Goal: Task Accomplishment & Management: Use online tool/utility

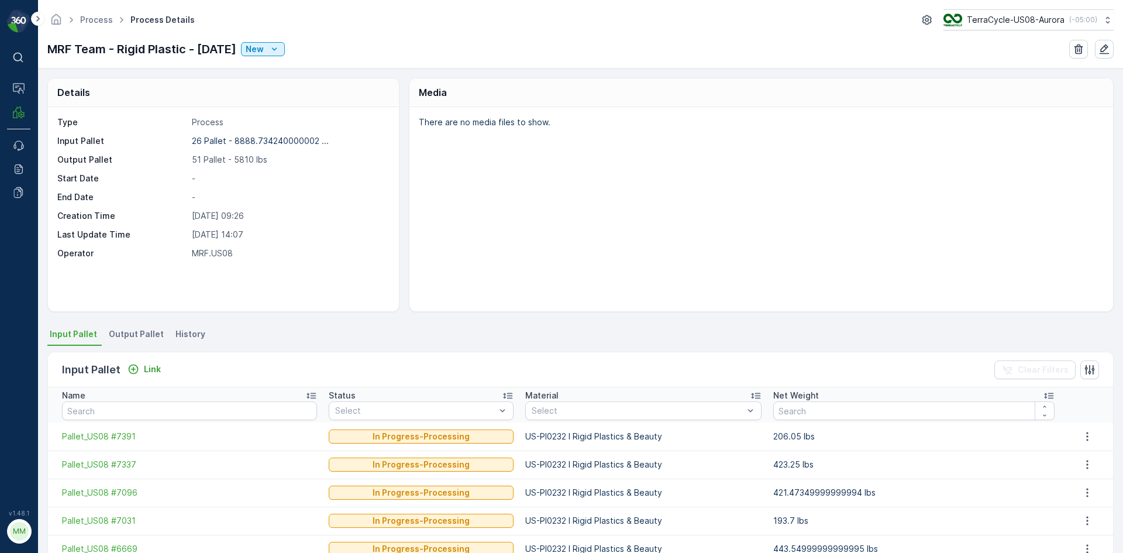
scroll to position [59, 0]
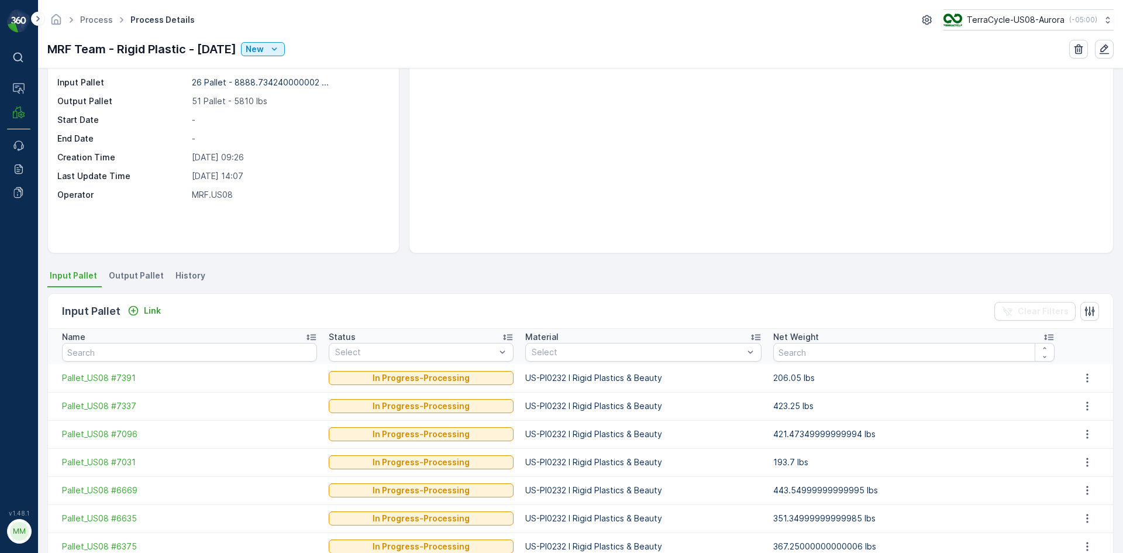
click at [153, 279] on span "Output Pallet" at bounding box center [136, 276] width 55 height 12
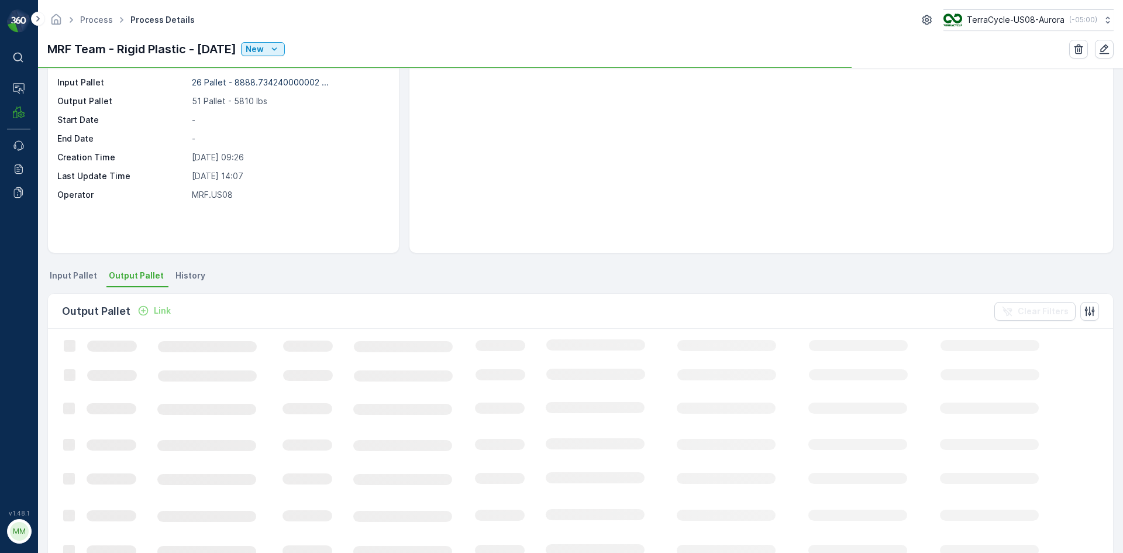
scroll to position [59, 0]
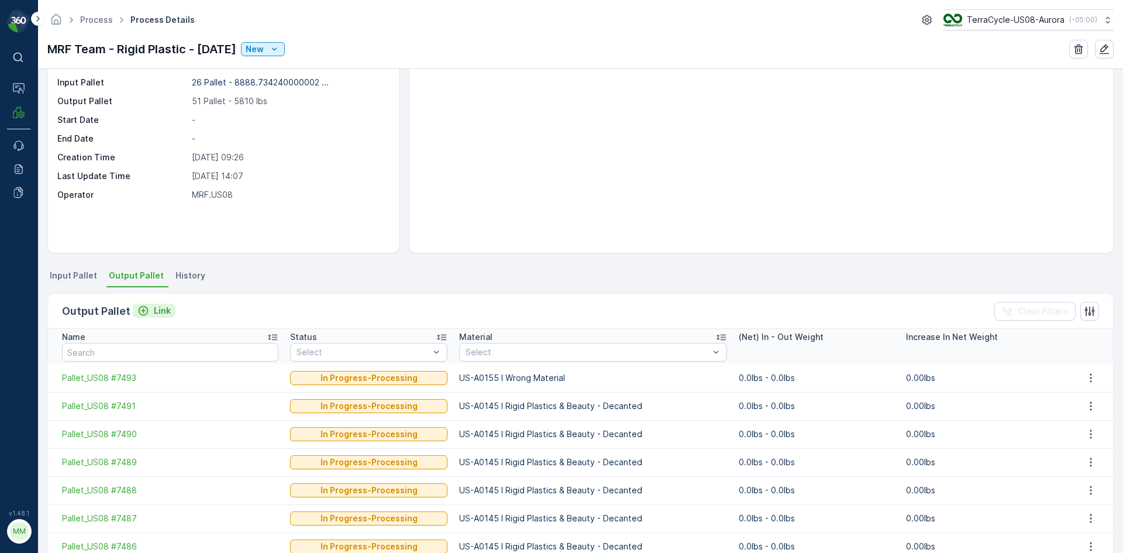
click at [154, 316] on p "Link" at bounding box center [162, 311] width 17 height 12
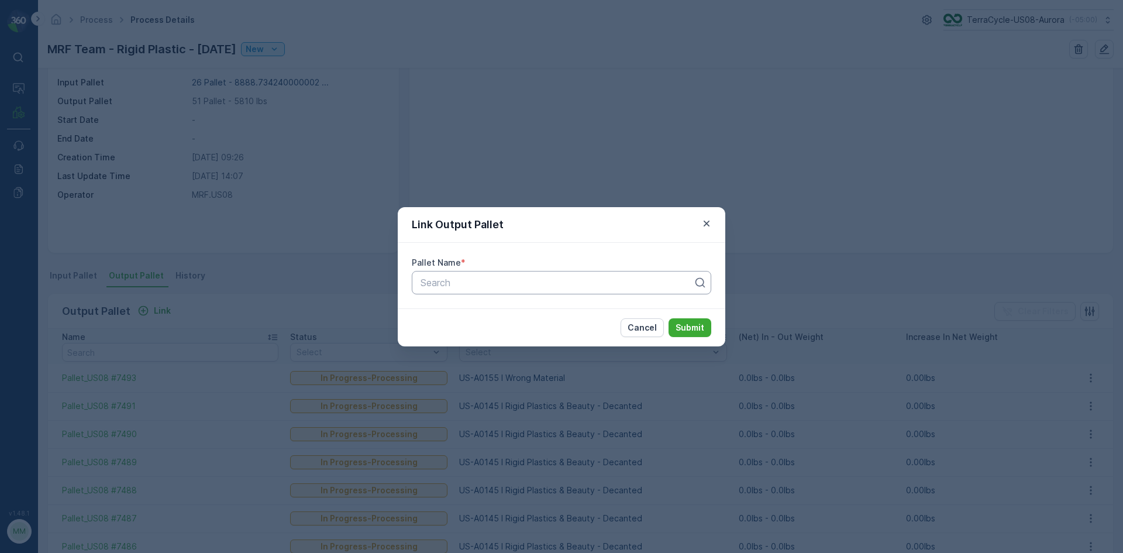
click at [442, 285] on div at bounding box center [556, 282] width 275 height 11
type input "7502"
drag, startPoint x: 481, startPoint y: 331, endPoint x: 656, endPoint y: 330, distance: 174.9
click at [491, 328] on span "Pallet_US08 #7502" at bounding box center [461, 331] width 84 height 11
click at [686, 326] on p "Submit" at bounding box center [690, 328] width 29 height 12
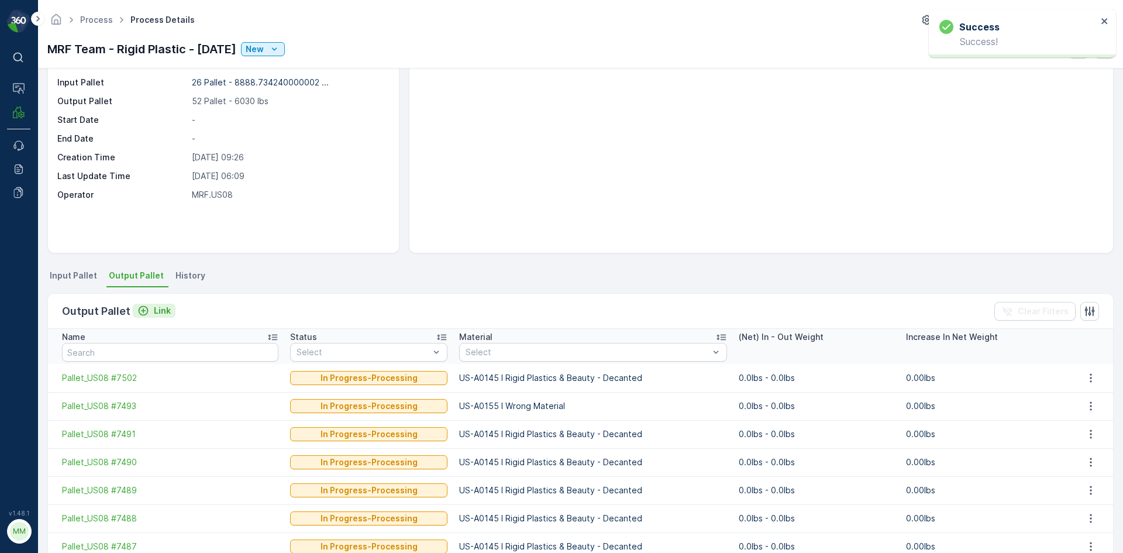
click at [154, 307] on p "Link" at bounding box center [162, 311] width 17 height 12
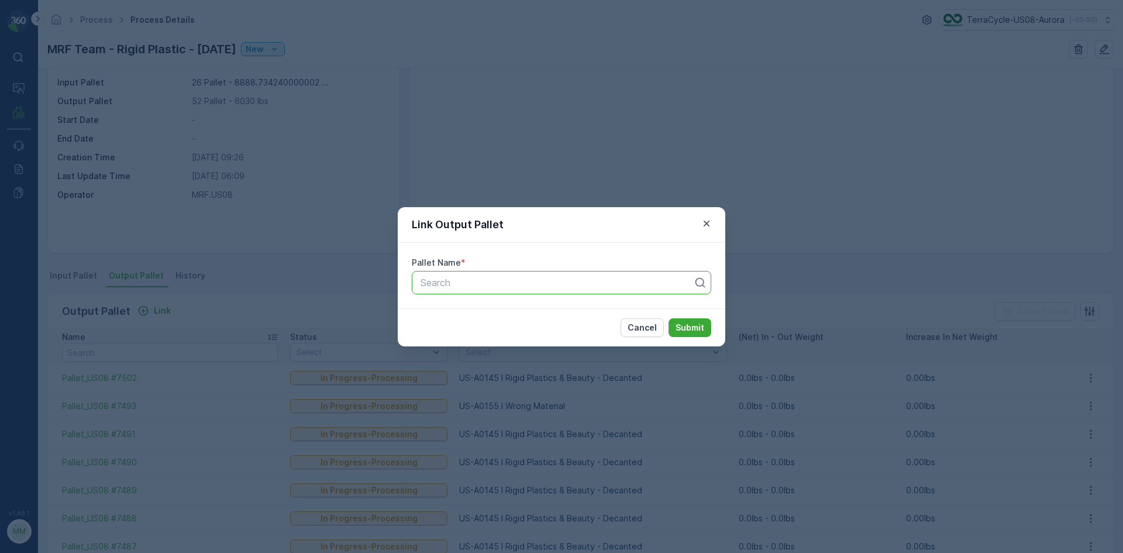
click at [437, 290] on div "Search" at bounding box center [562, 282] width 300 height 23
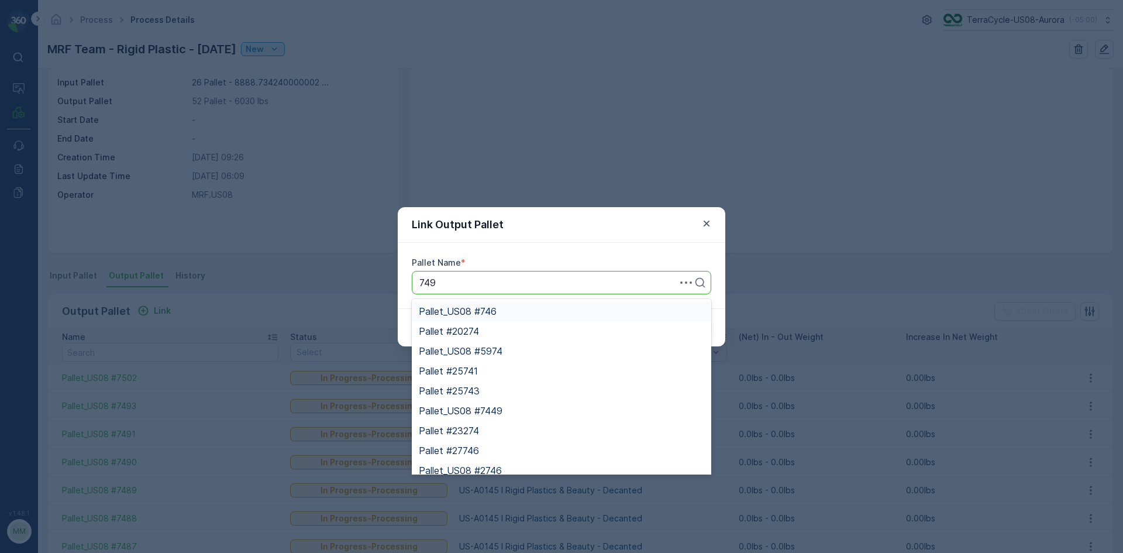
type input "7497"
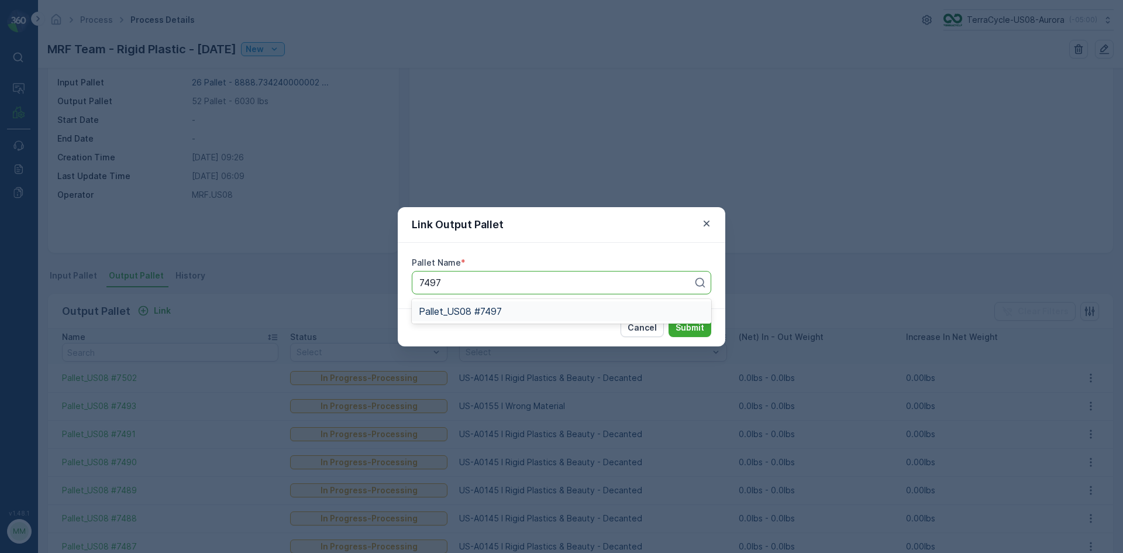
click at [503, 309] on div "Pallet_US08 #7497" at bounding box center [561, 311] width 285 height 11
click at [689, 329] on p "Submit" at bounding box center [690, 328] width 29 height 12
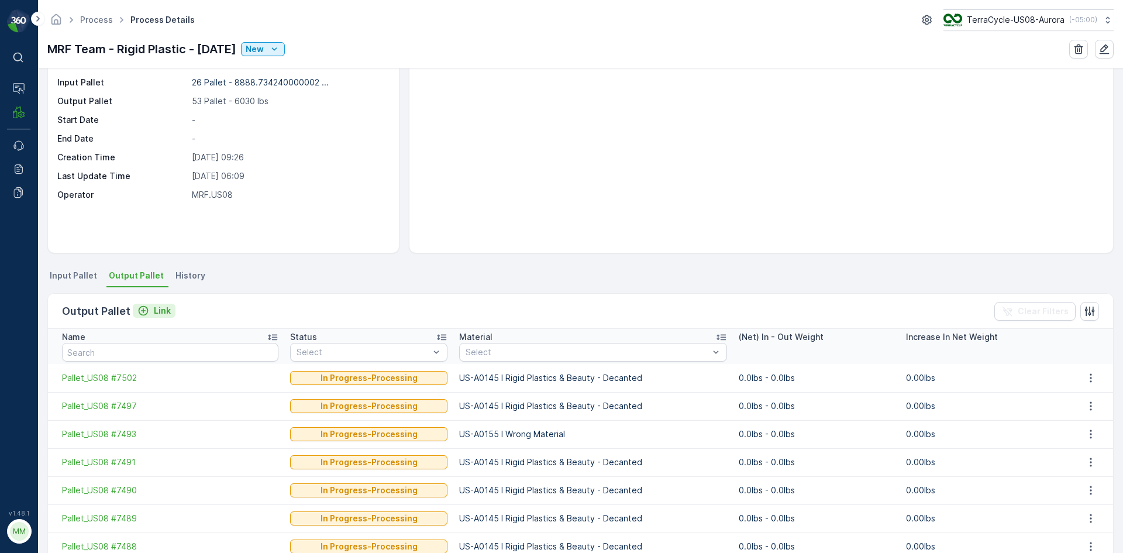
click at [156, 306] on p "Link" at bounding box center [162, 311] width 17 height 12
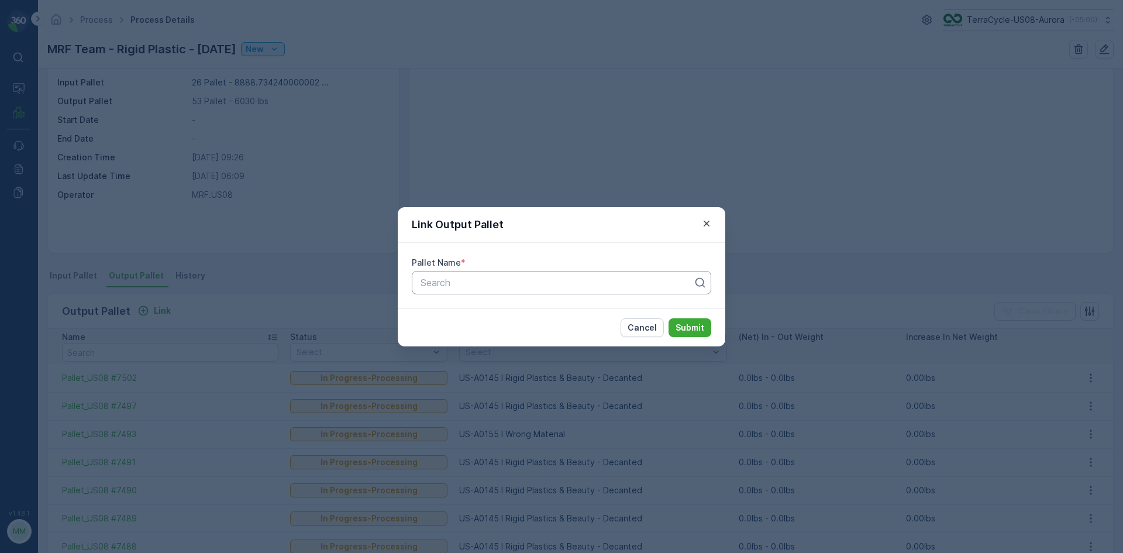
click at [481, 284] on div at bounding box center [556, 282] width 275 height 11
type input "7503"
click at [546, 305] on div "Pallet_US08 #7503" at bounding box center [562, 311] width 300 height 20
click at [698, 333] on p "Submit" at bounding box center [690, 328] width 29 height 12
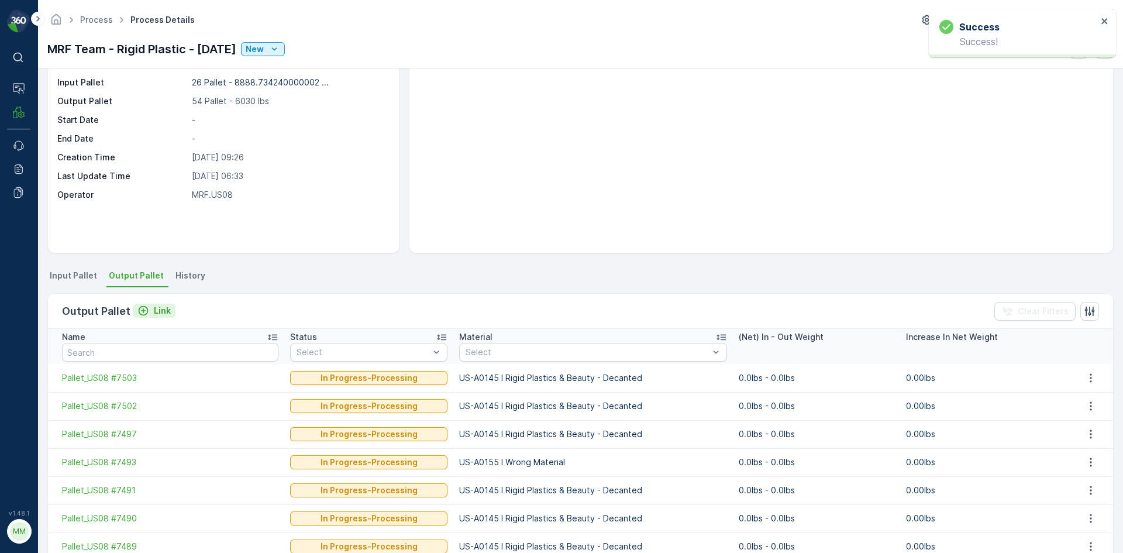
click at [156, 311] on p "Link" at bounding box center [162, 311] width 17 height 12
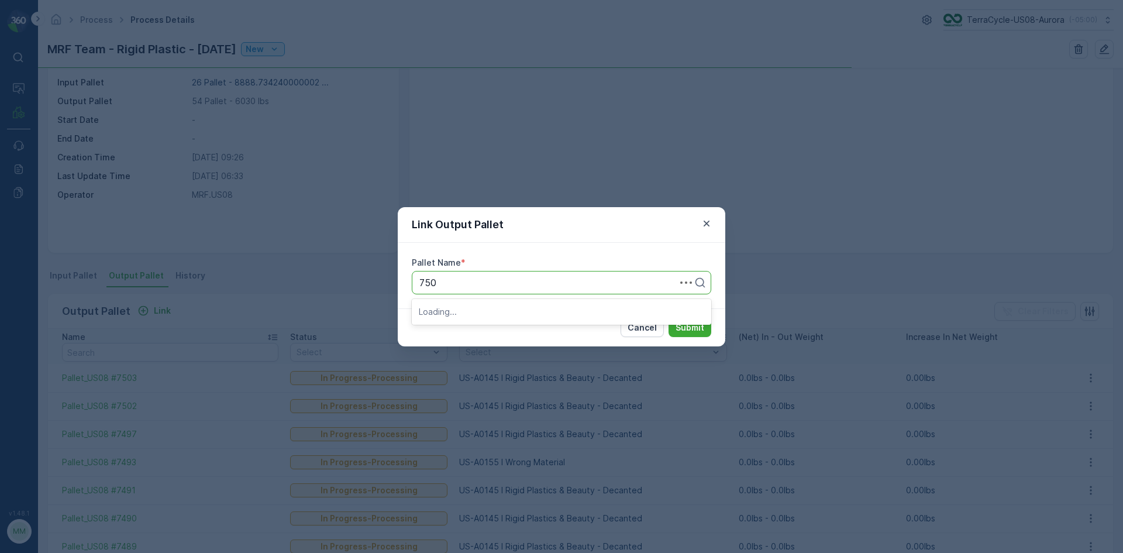
type input "7504"
click at [525, 326] on div "Pallet_US08 #7504" at bounding box center [561, 331] width 285 height 11
click at [687, 325] on p "Submit" at bounding box center [690, 328] width 29 height 12
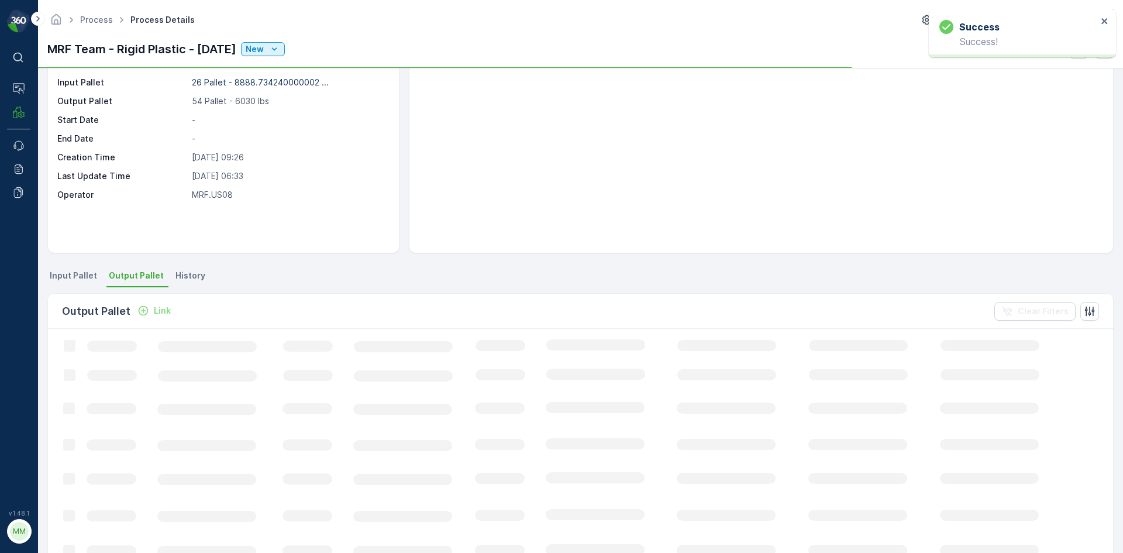
click at [164, 315] on p "Link" at bounding box center [162, 311] width 17 height 12
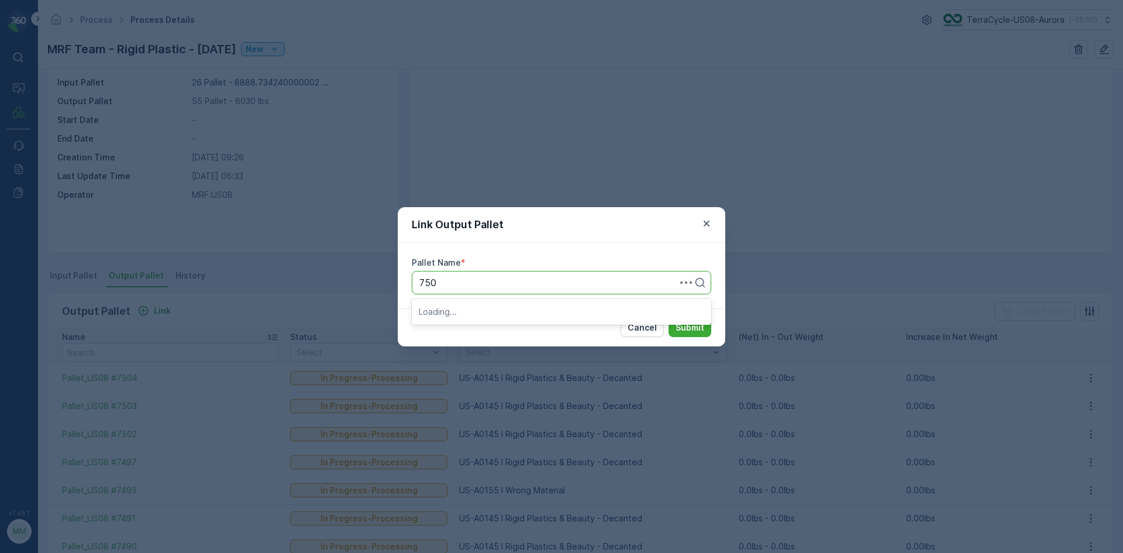
type input "7505"
click at [526, 328] on div "Pallet_US08 #7505" at bounding box center [561, 331] width 285 height 11
click at [678, 326] on p "Submit" at bounding box center [690, 328] width 29 height 12
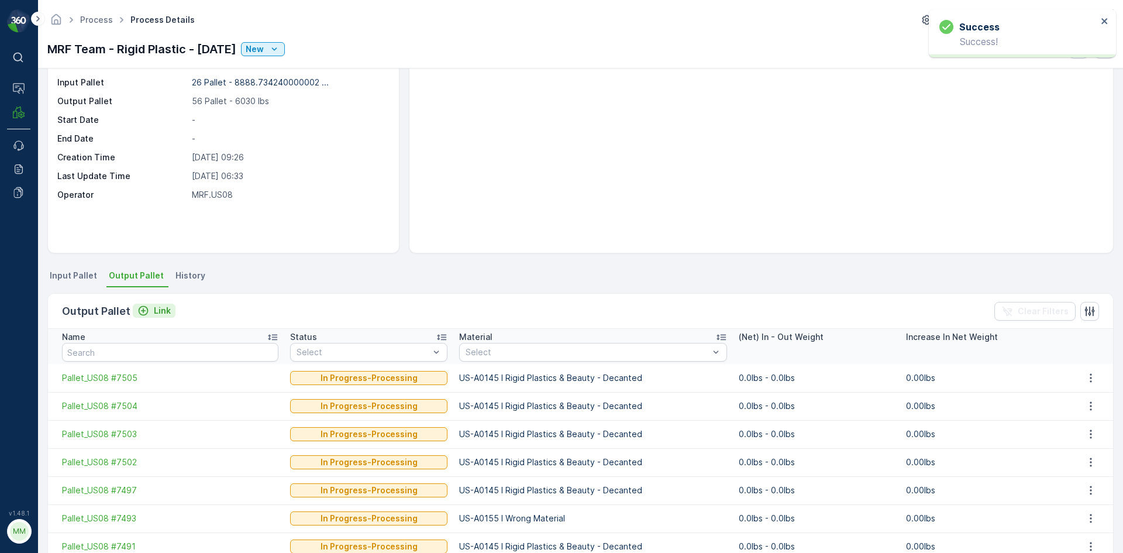
click at [148, 307] on div "Link" at bounding box center [153, 311] width 33 height 12
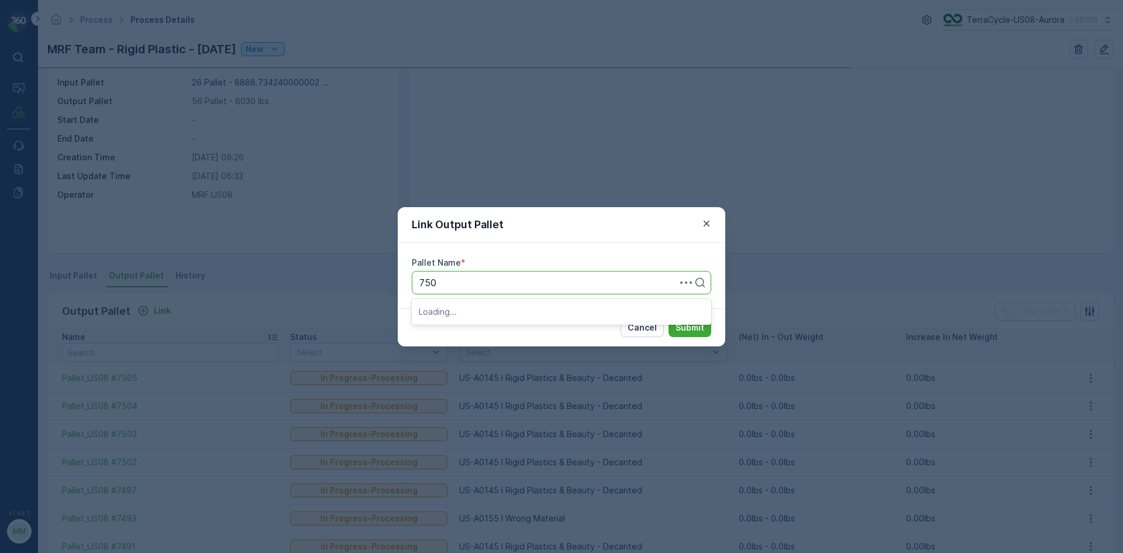
type input "7506"
click at [497, 332] on span "Pallet_US08 #7506" at bounding box center [461, 331] width 84 height 11
click at [680, 328] on p "Submit" at bounding box center [690, 328] width 29 height 12
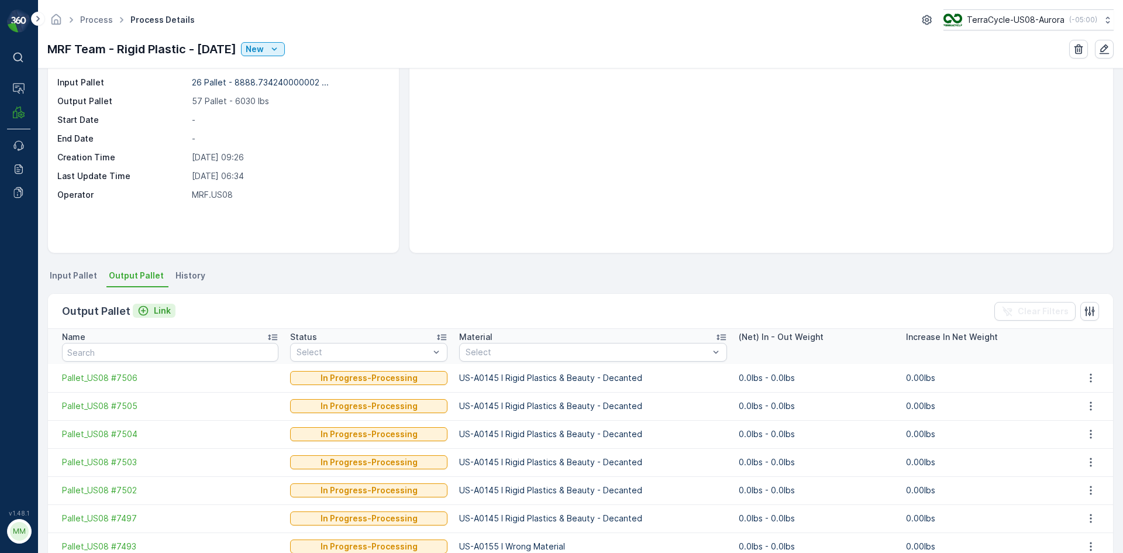
click at [154, 311] on p "Link" at bounding box center [162, 311] width 17 height 12
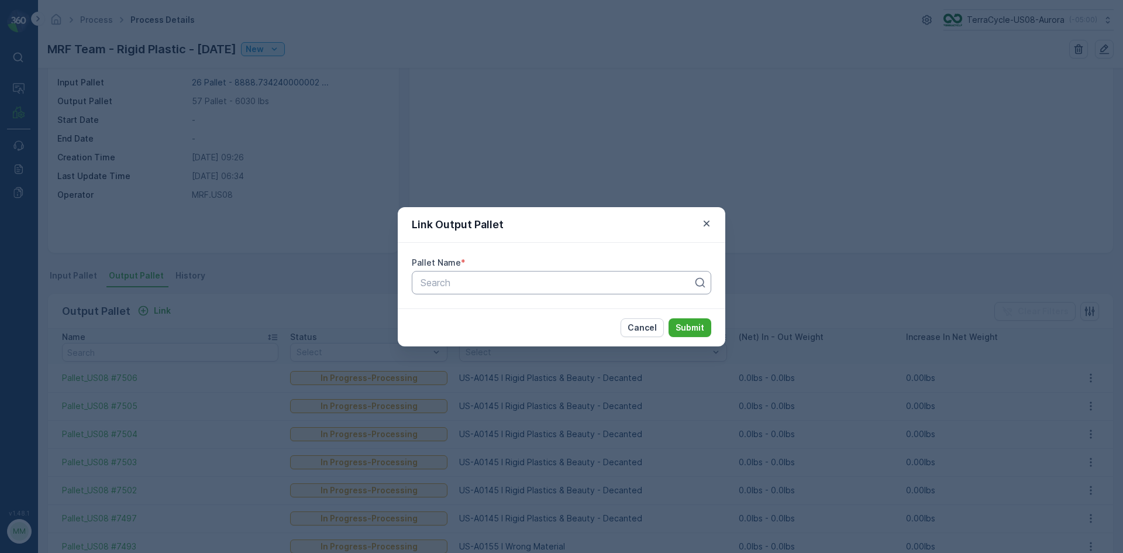
click at [536, 287] on div at bounding box center [556, 282] width 275 height 11
type input "7507"
click at [563, 308] on div "Pallet_US08 #7507" at bounding box center [561, 311] width 285 height 11
click at [700, 326] on p "Submit" at bounding box center [690, 328] width 29 height 12
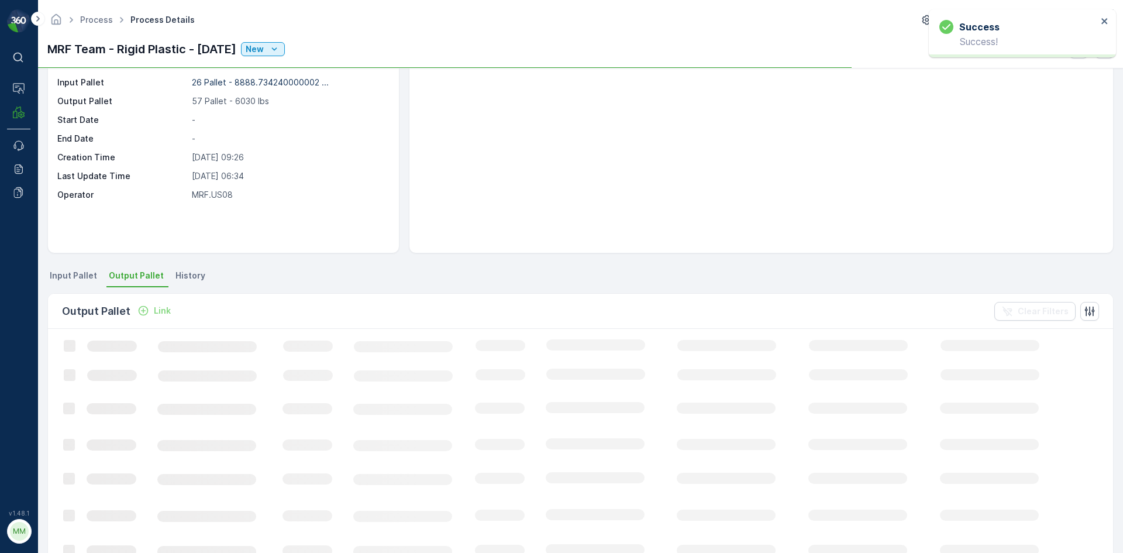
click at [163, 308] on p "Link" at bounding box center [162, 311] width 17 height 12
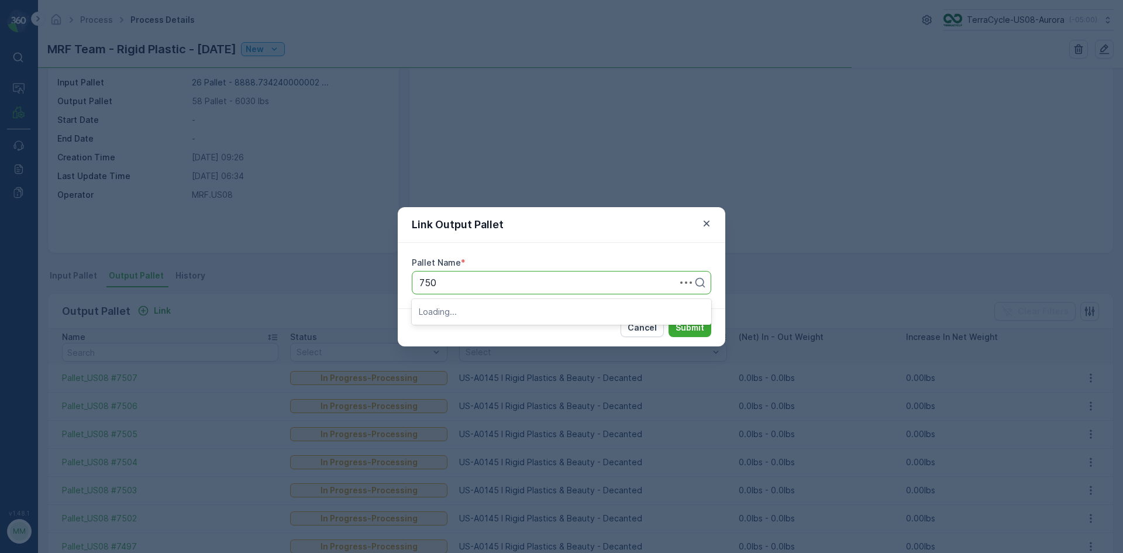
type input "7508"
click at [515, 314] on div "Pallet_US08 #7508" at bounding box center [561, 311] width 285 height 11
click at [693, 330] on p "Submit" at bounding box center [690, 328] width 29 height 12
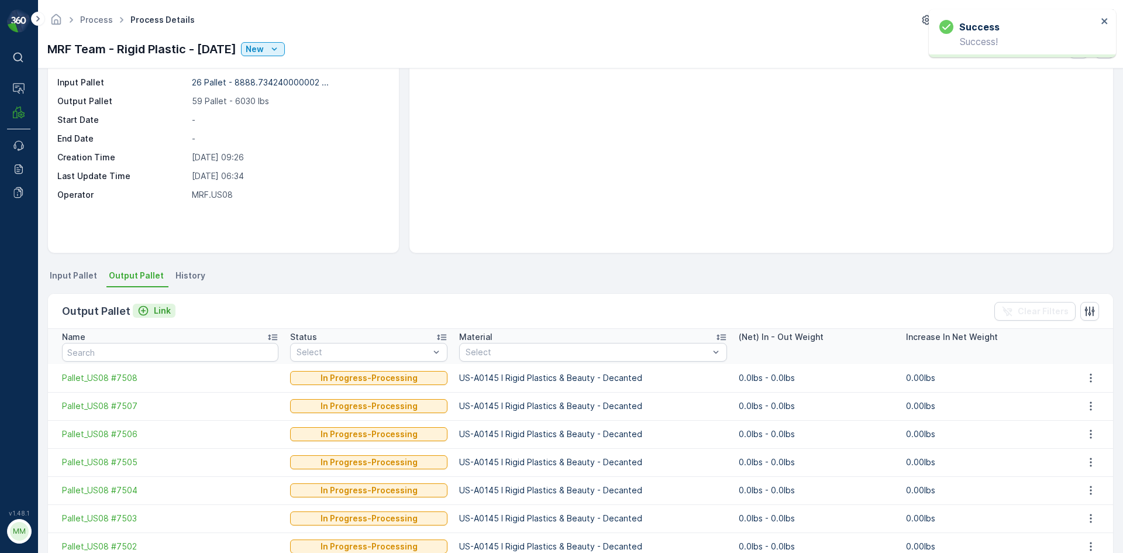
click at [150, 309] on div "Link" at bounding box center [153, 311] width 33 height 12
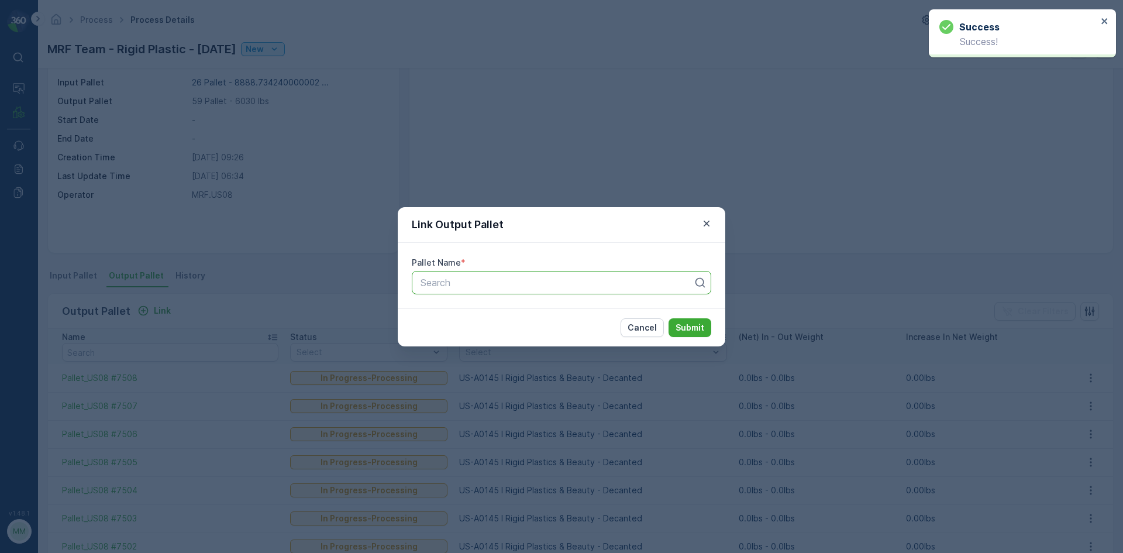
click at [522, 283] on div at bounding box center [556, 282] width 275 height 11
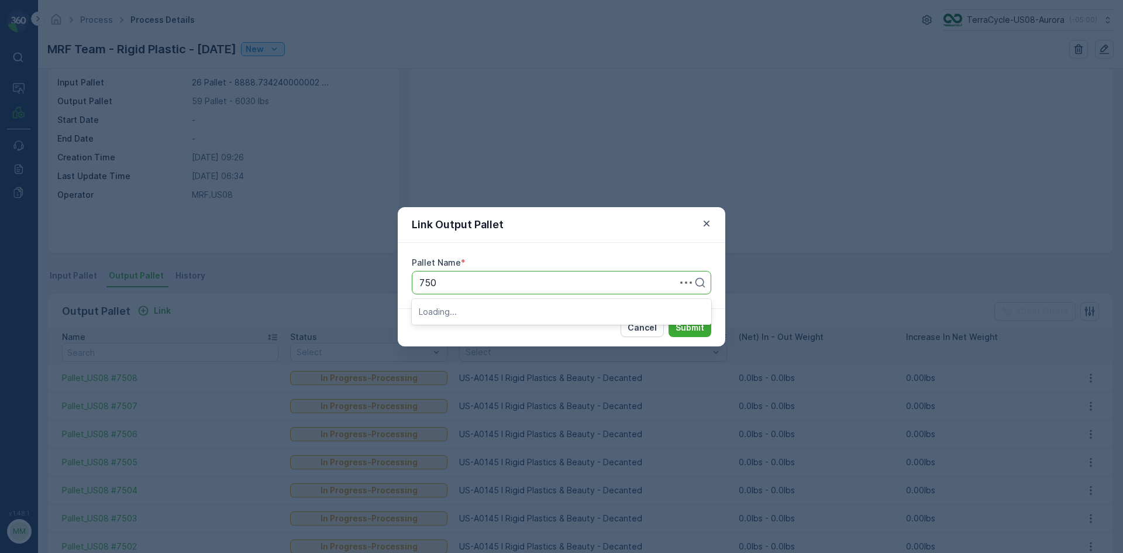
type input "7509"
click at [538, 307] on div "Pallet_US08 #7509" at bounding box center [561, 311] width 285 height 11
click at [703, 325] on p "Submit" at bounding box center [690, 328] width 29 height 12
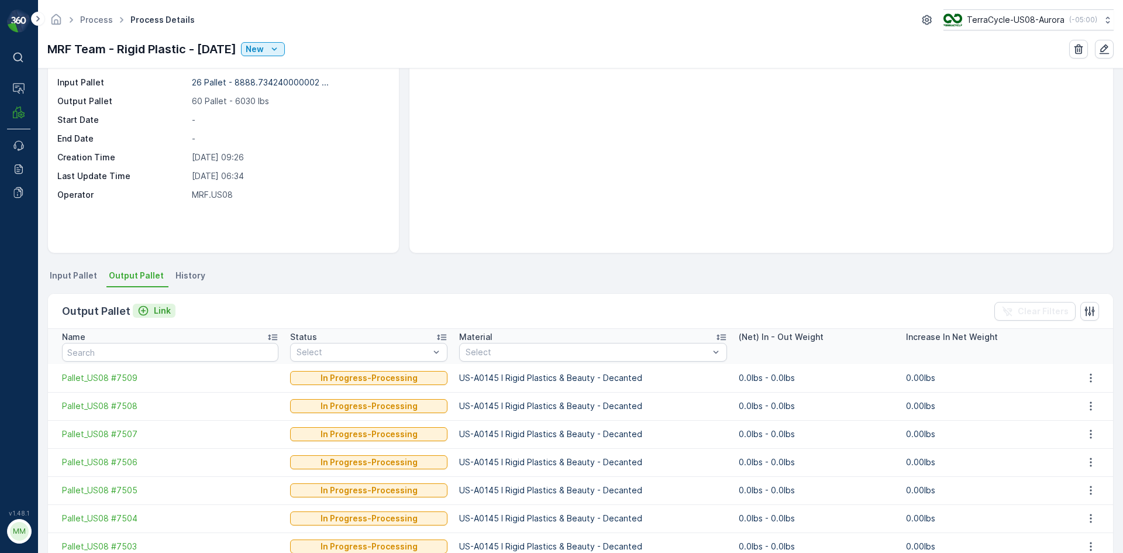
click at [138, 305] on icon "Link" at bounding box center [143, 311] width 12 height 12
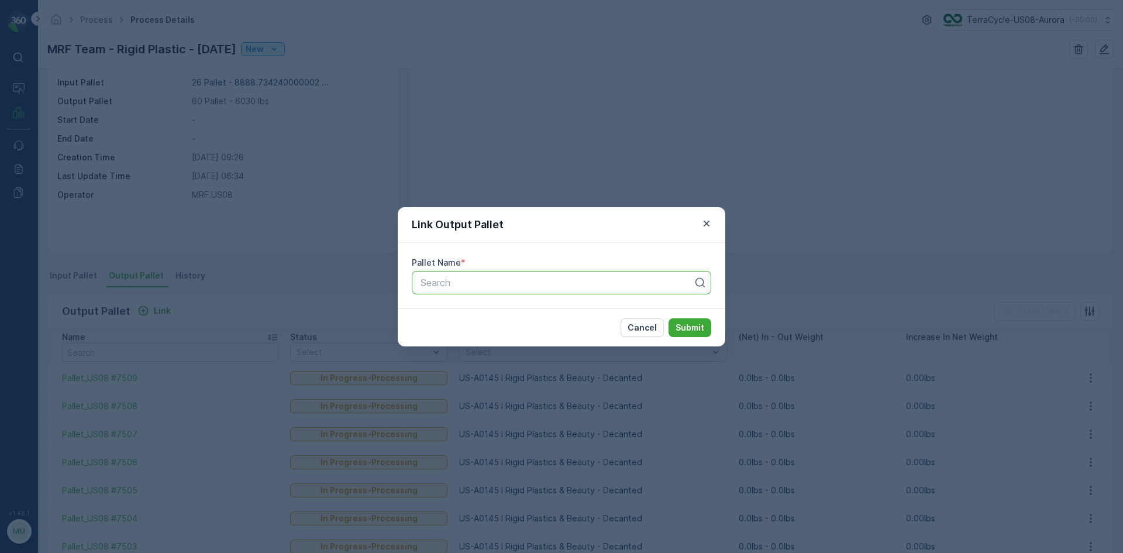
click at [424, 283] on div at bounding box center [556, 282] width 275 height 11
type input "7510"
click at [589, 306] on div "Pallet_US08 #7510" at bounding box center [561, 311] width 285 height 11
click at [694, 326] on p "Submit" at bounding box center [690, 328] width 29 height 12
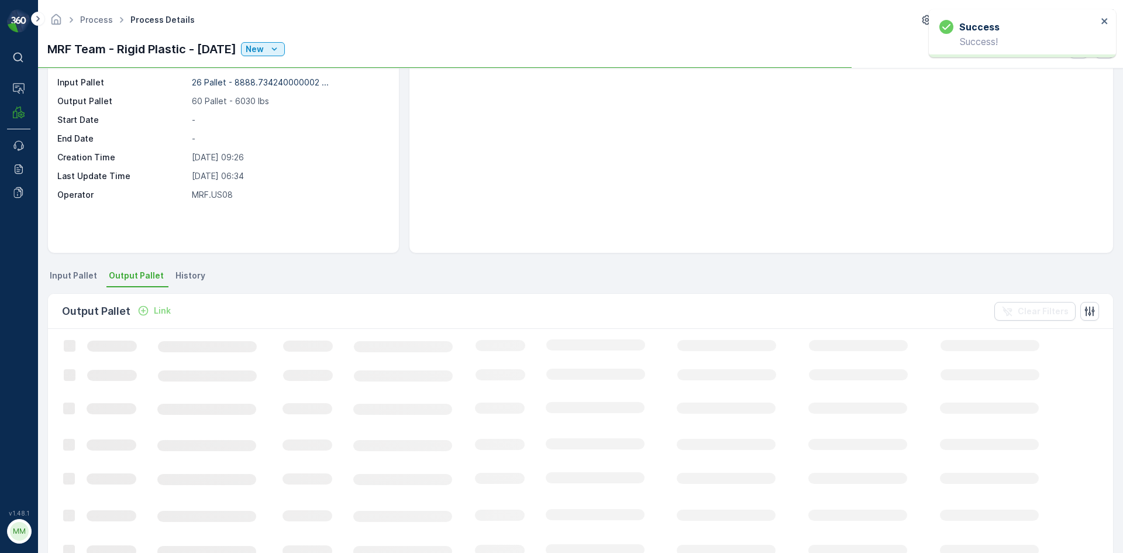
click at [154, 312] on p "Link" at bounding box center [162, 311] width 17 height 12
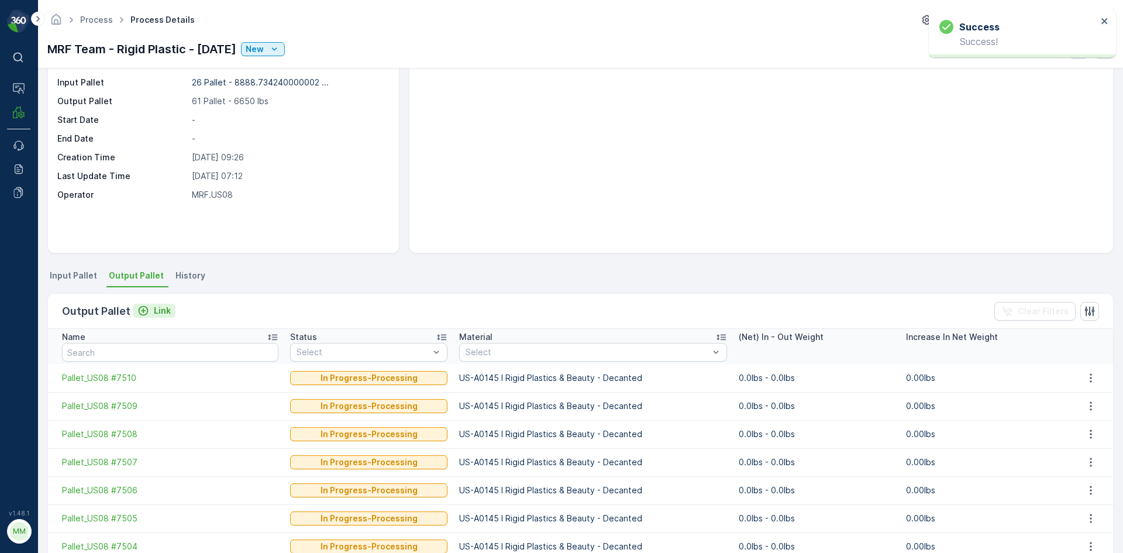
click at [148, 309] on div "Link" at bounding box center [153, 311] width 33 height 12
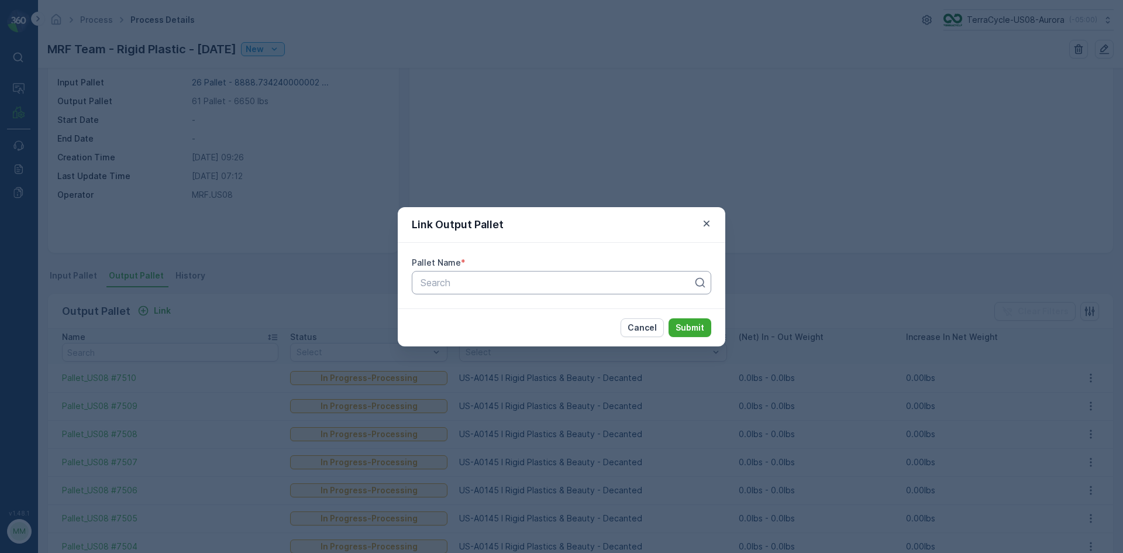
click at [501, 287] on div at bounding box center [556, 282] width 275 height 11
type input "7511"
click at [482, 331] on span "Pallet_US08 #7511" at bounding box center [459, 331] width 81 height 11
click at [682, 329] on p "Submit" at bounding box center [690, 328] width 29 height 12
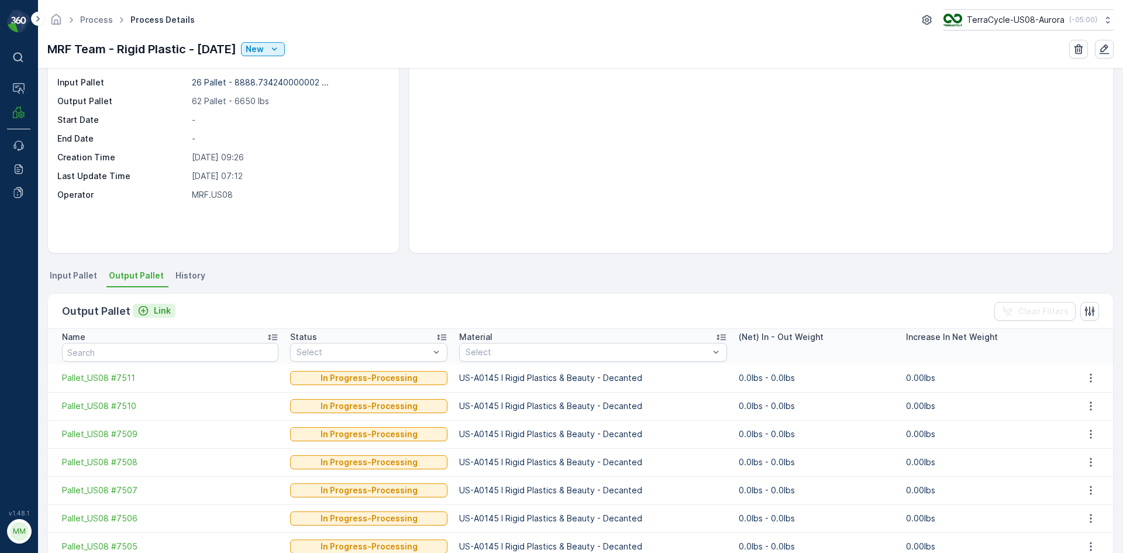
click at [161, 309] on p "Link" at bounding box center [162, 311] width 17 height 12
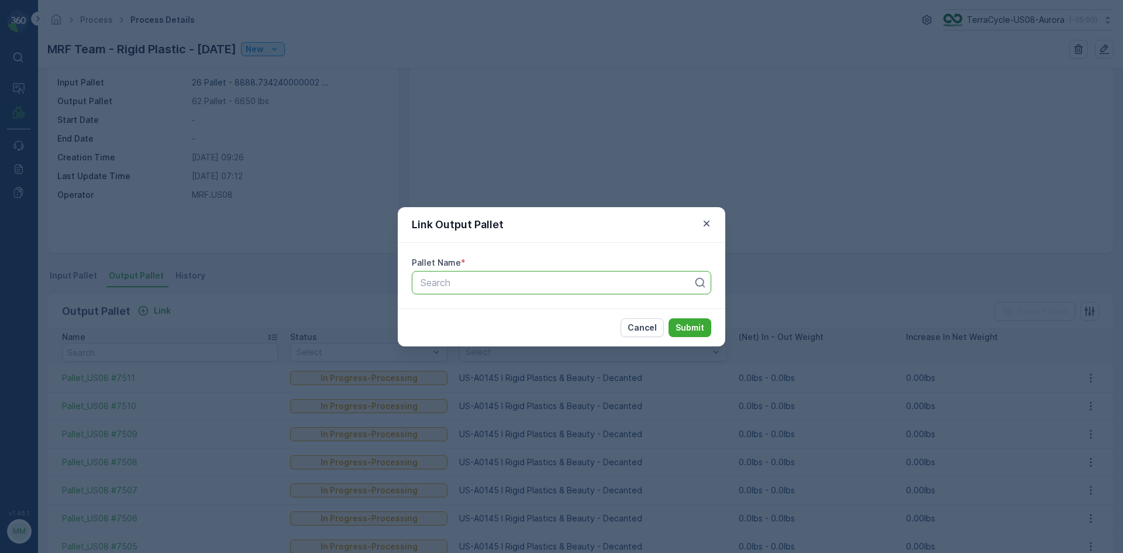
click at [458, 285] on div at bounding box center [556, 282] width 275 height 11
type input "7532"
click at [510, 331] on div "Pallet_US08 #7532" at bounding box center [561, 331] width 285 height 11
click at [693, 329] on p "Submit" at bounding box center [690, 328] width 29 height 12
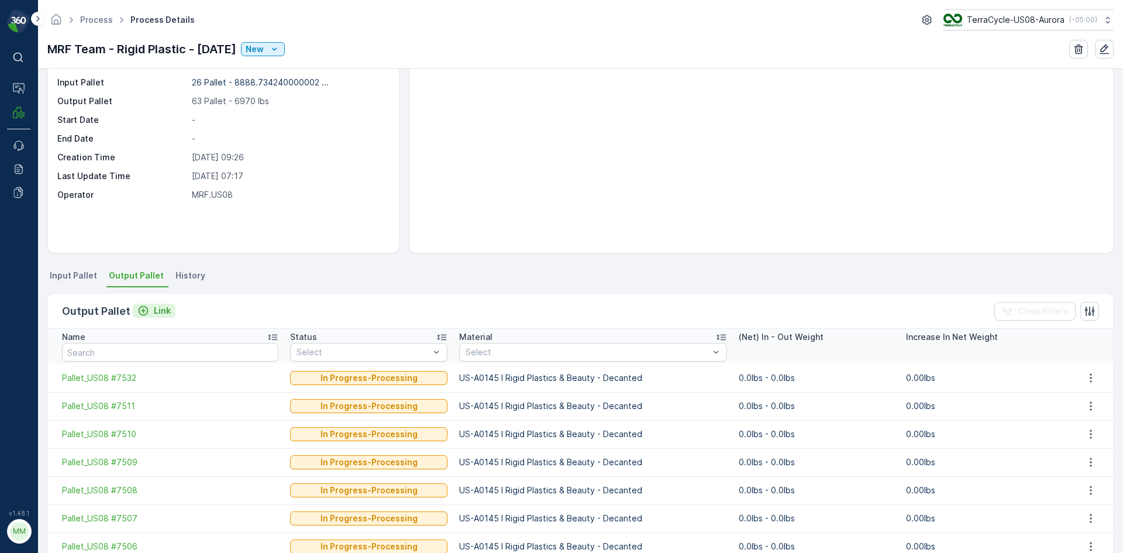
click at [147, 310] on icon "Link" at bounding box center [143, 311] width 12 height 12
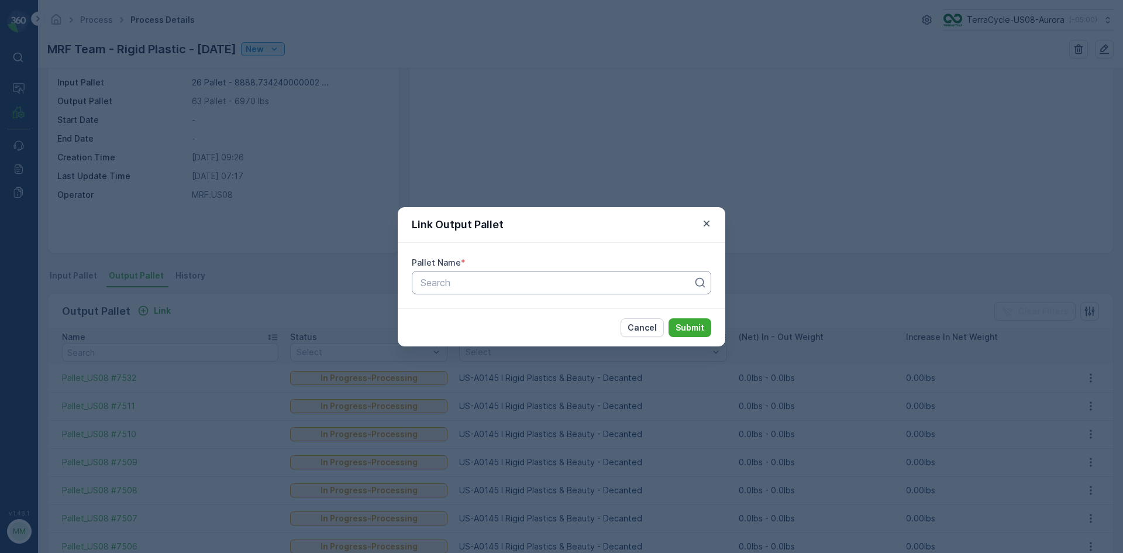
click at [470, 272] on div "Search" at bounding box center [562, 282] width 300 height 23
type input "7531"
click at [483, 329] on span "Pallet_US08 #7531" at bounding box center [460, 331] width 82 height 11
click at [686, 333] on p "Submit" at bounding box center [690, 328] width 29 height 12
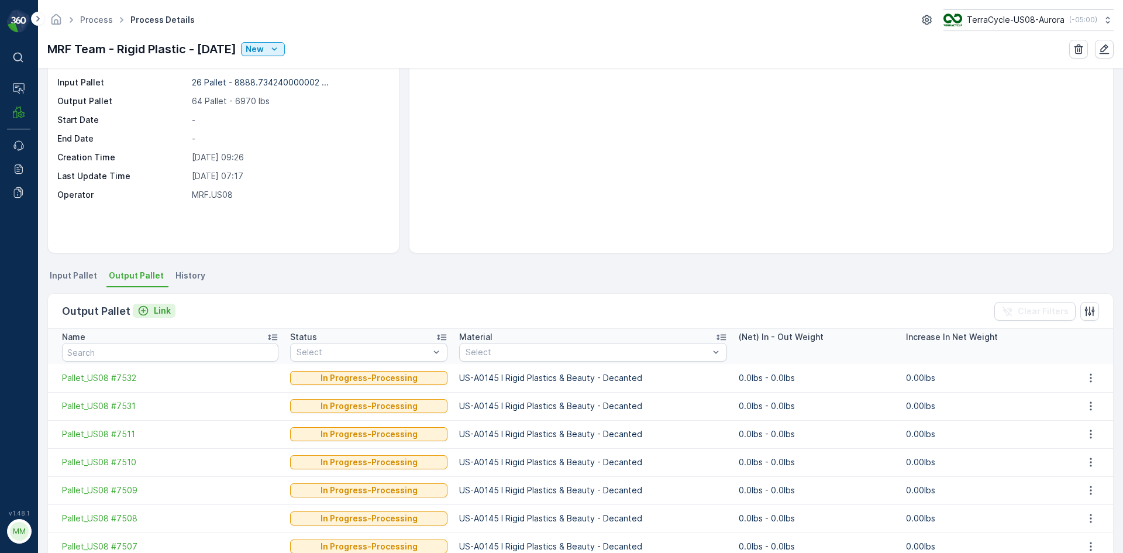
click at [154, 309] on p "Link" at bounding box center [162, 311] width 17 height 12
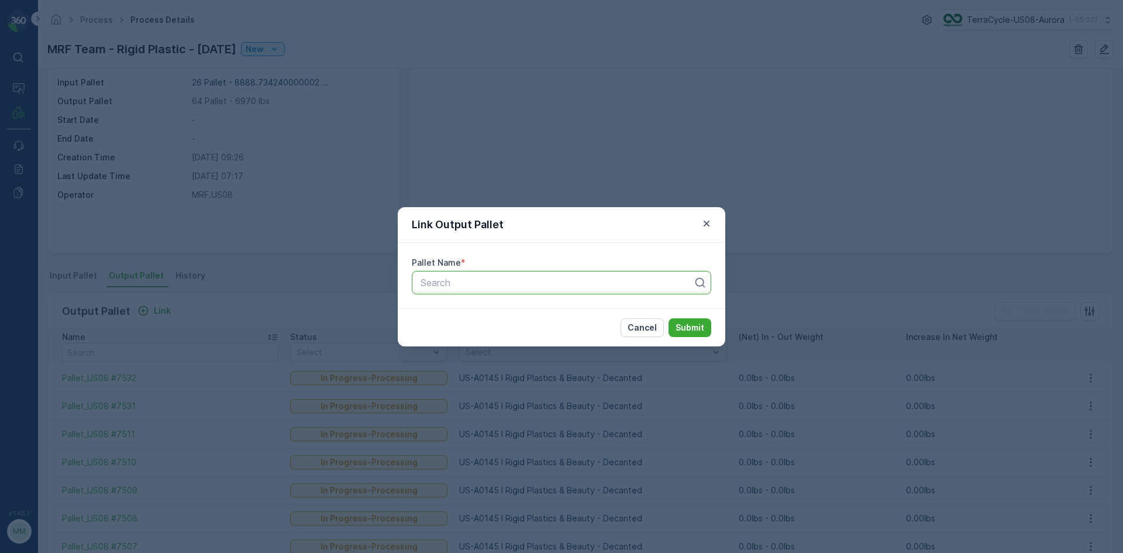
click at [499, 284] on div at bounding box center [556, 282] width 275 height 11
type input "7530"
click at [493, 314] on span "Pallet_US08 #7530" at bounding box center [461, 311] width 84 height 11
click at [686, 333] on button "Submit" at bounding box center [690, 327] width 43 height 19
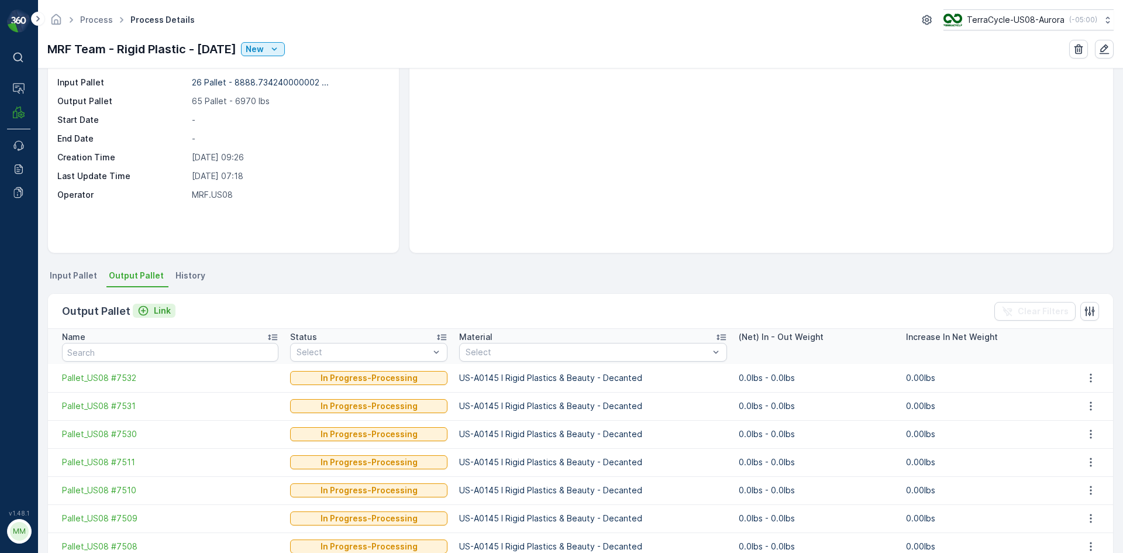
click at [143, 309] on icon "Link" at bounding box center [143, 311] width 12 height 12
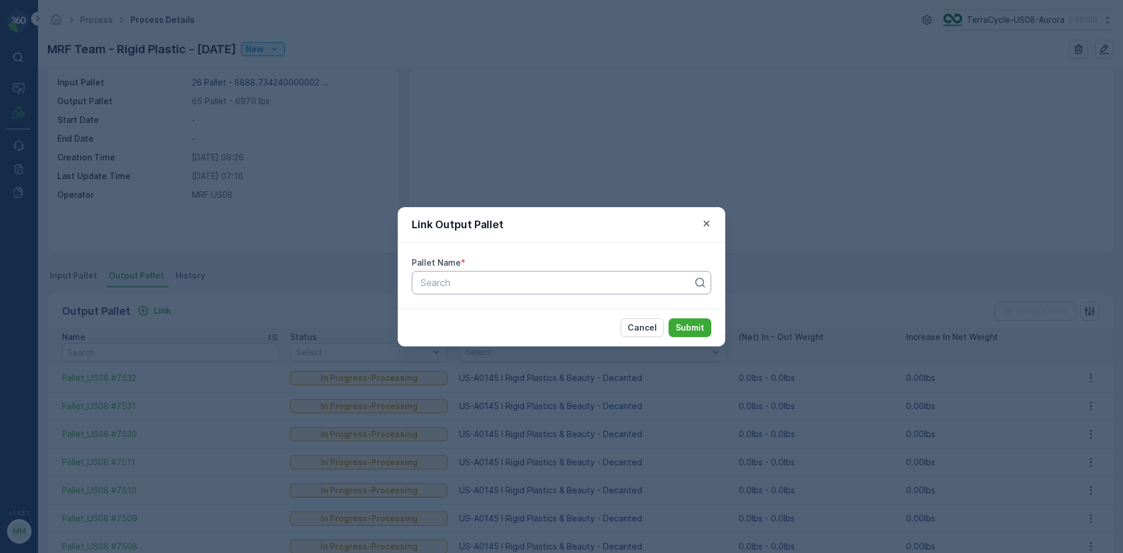
click at [434, 284] on div at bounding box center [556, 282] width 275 height 11
type input "7529"
click at [473, 311] on span "Pallet_US08 #7529" at bounding box center [461, 311] width 84 height 11
click at [702, 326] on p "Submit" at bounding box center [690, 328] width 29 height 12
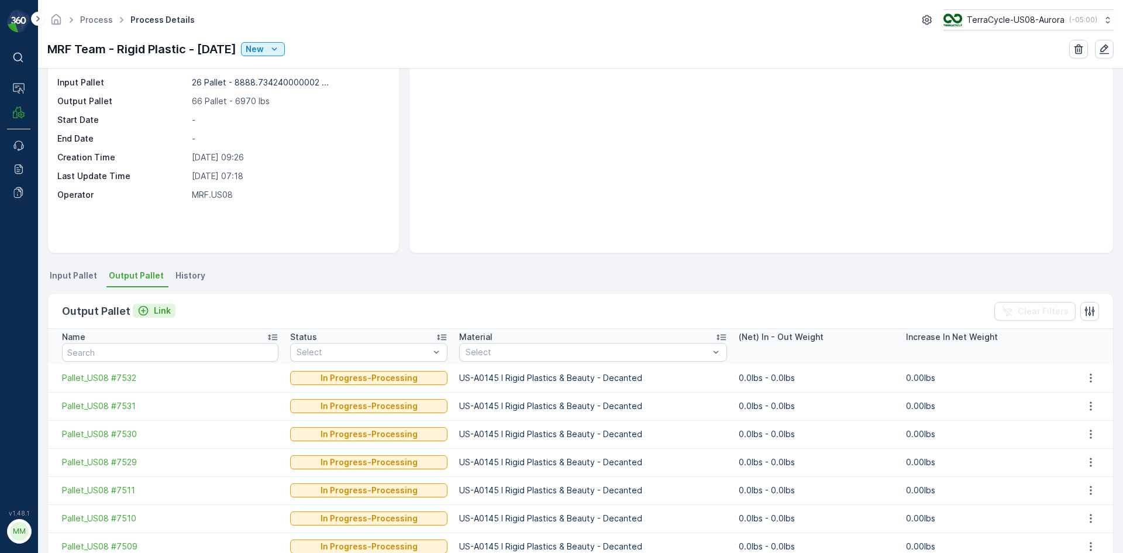
click at [150, 311] on div "Link" at bounding box center [153, 311] width 33 height 12
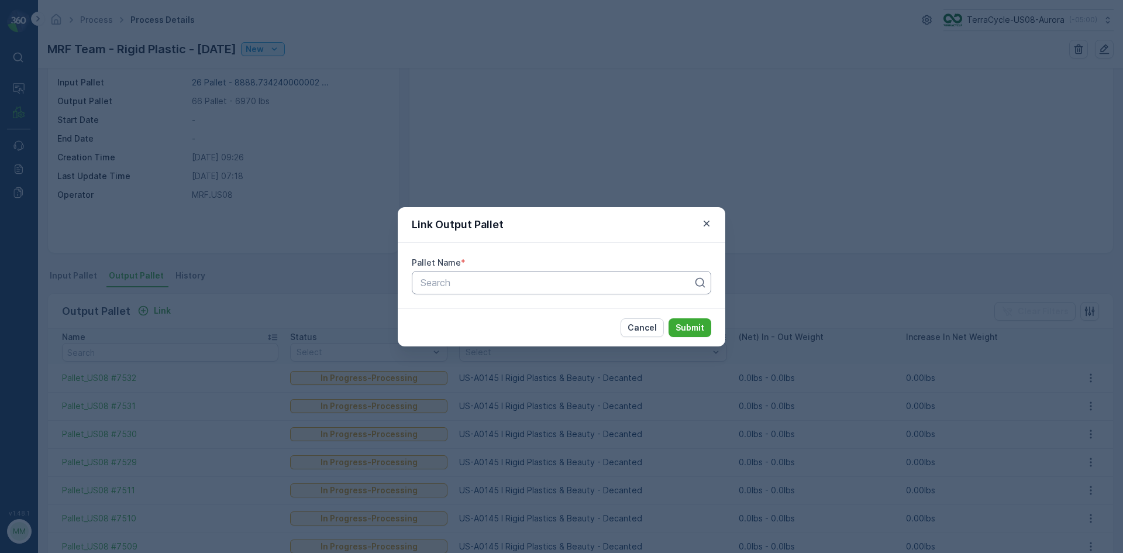
click at [438, 283] on div at bounding box center [556, 282] width 275 height 11
type input "7528"
click at [536, 328] on div "Pallet_US08 #7528" at bounding box center [561, 331] width 285 height 11
click at [700, 330] on p "Submit" at bounding box center [690, 328] width 29 height 12
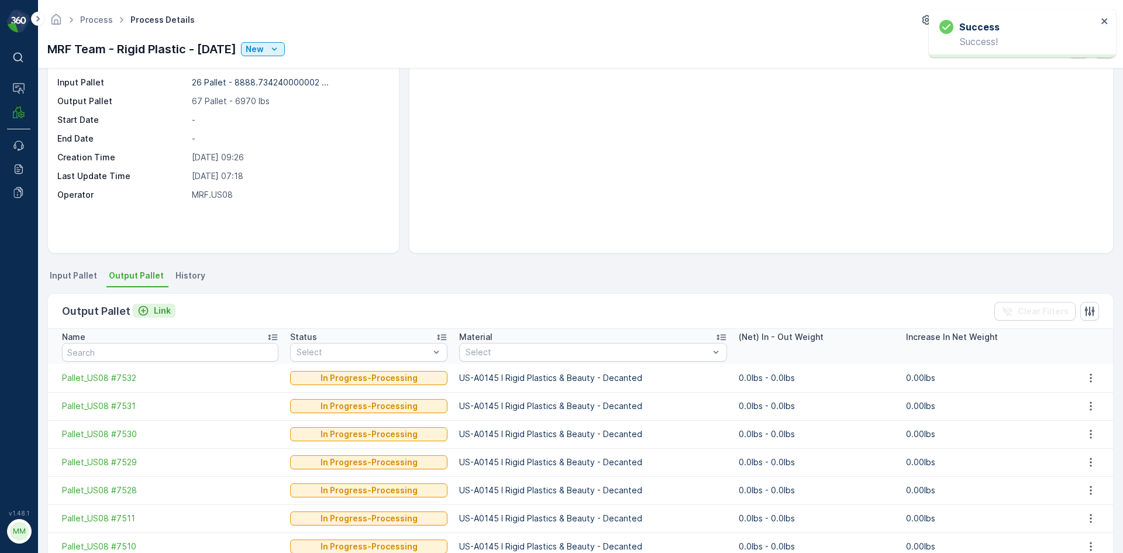
click at [150, 309] on div "Link" at bounding box center [153, 311] width 33 height 12
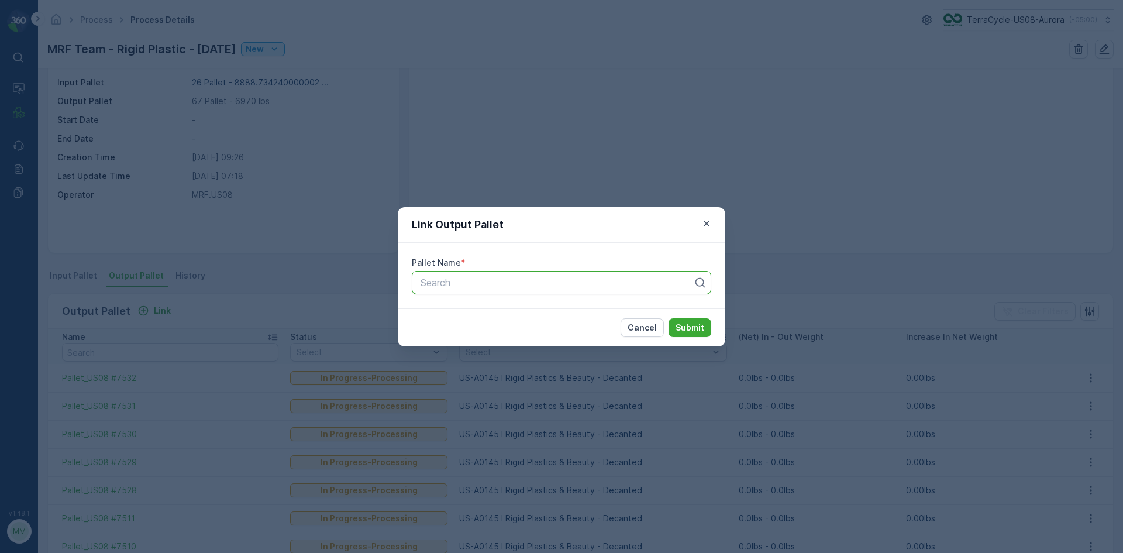
click at [459, 290] on div "Search" at bounding box center [562, 282] width 300 height 23
type input "7525"
click at [478, 330] on span "Pallet_US08 #7525" at bounding box center [461, 331] width 84 height 11
click at [567, 278] on form "Link Output Pallet Pallet Name * option Pallet_US08 #7525, selected. Pallet_US0…" at bounding box center [562, 276] width 328 height 139
click at [697, 329] on p "Submit" at bounding box center [690, 328] width 29 height 12
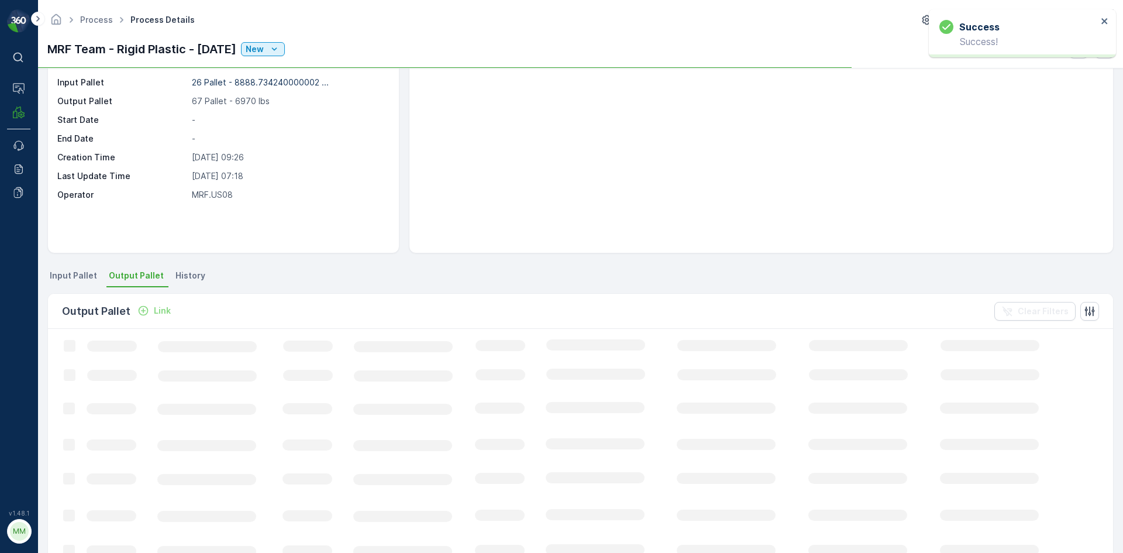
click at [154, 312] on p "Link" at bounding box center [162, 311] width 17 height 12
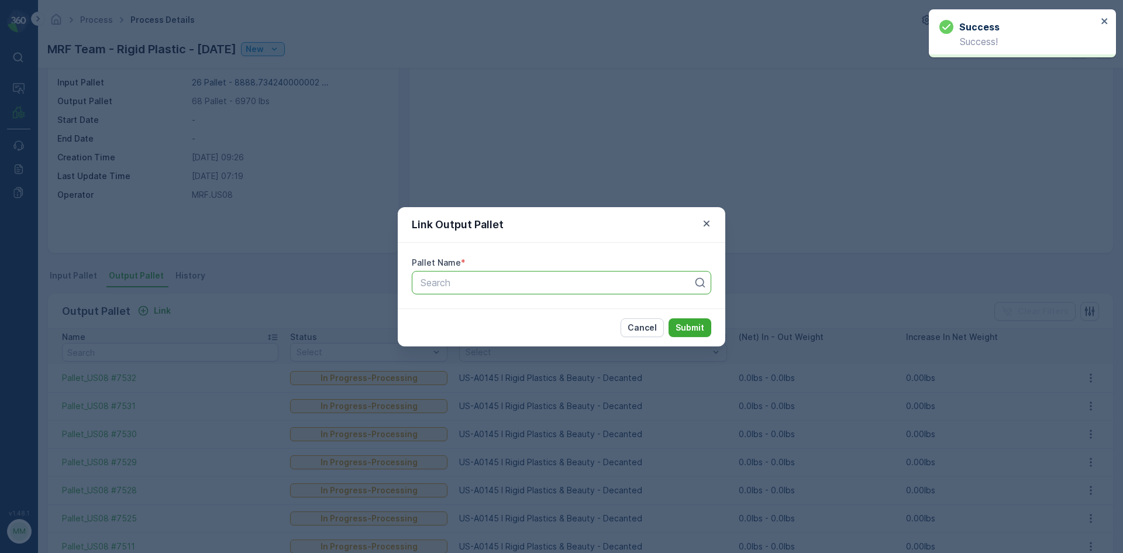
click at [480, 280] on div at bounding box center [556, 282] width 275 height 11
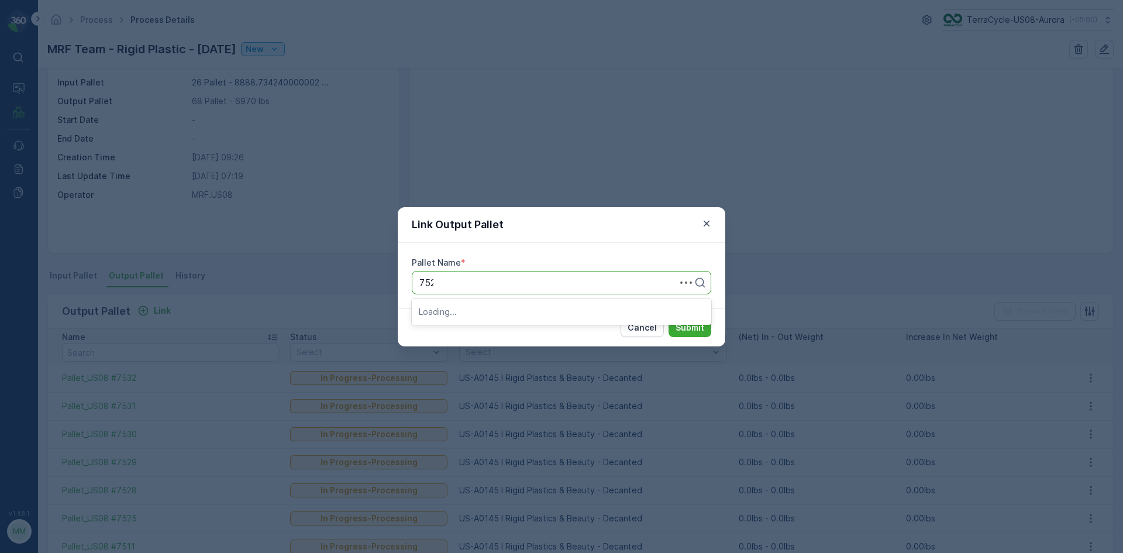
type input "7524"
click at [522, 335] on div "Pallet_US08 #7524" at bounding box center [561, 331] width 285 height 11
click at [687, 328] on p "Submit" at bounding box center [690, 328] width 29 height 12
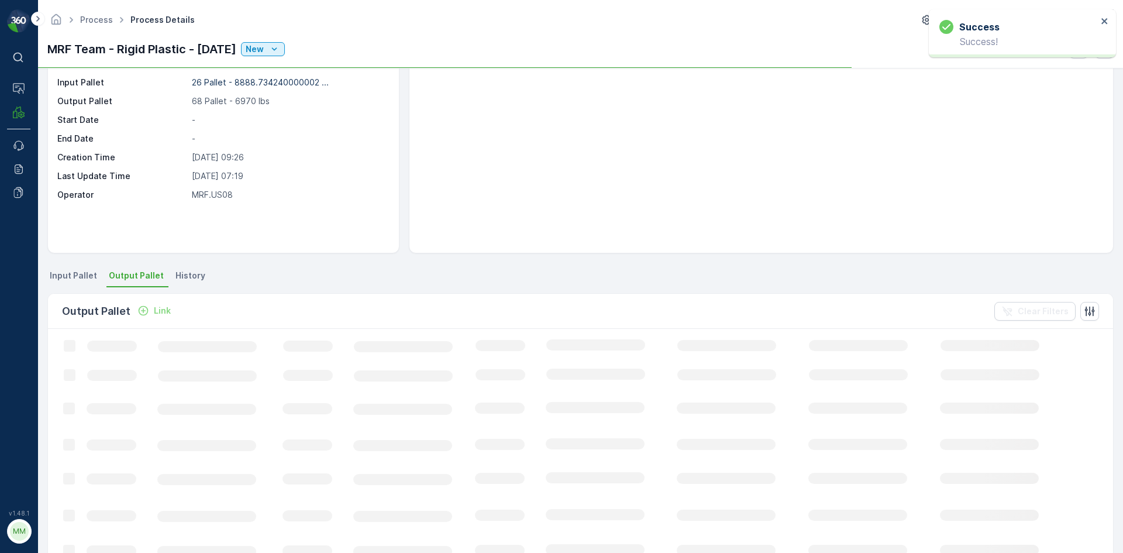
click at [143, 311] on icon "Link" at bounding box center [144, 311] width 10 height 10
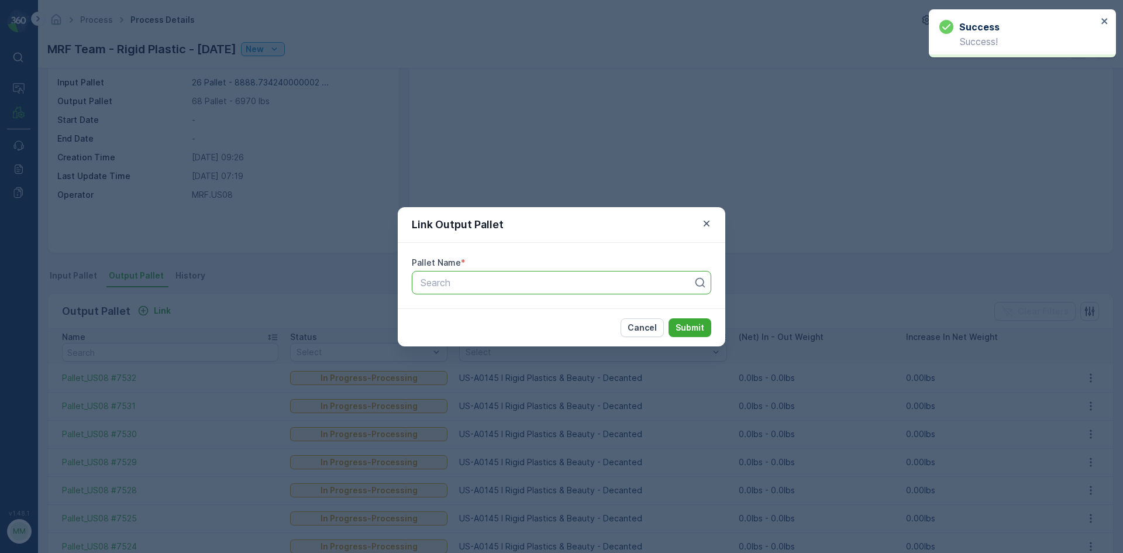
click at [452, 285] on div at bounding box center [556, 282] width 275 height 11
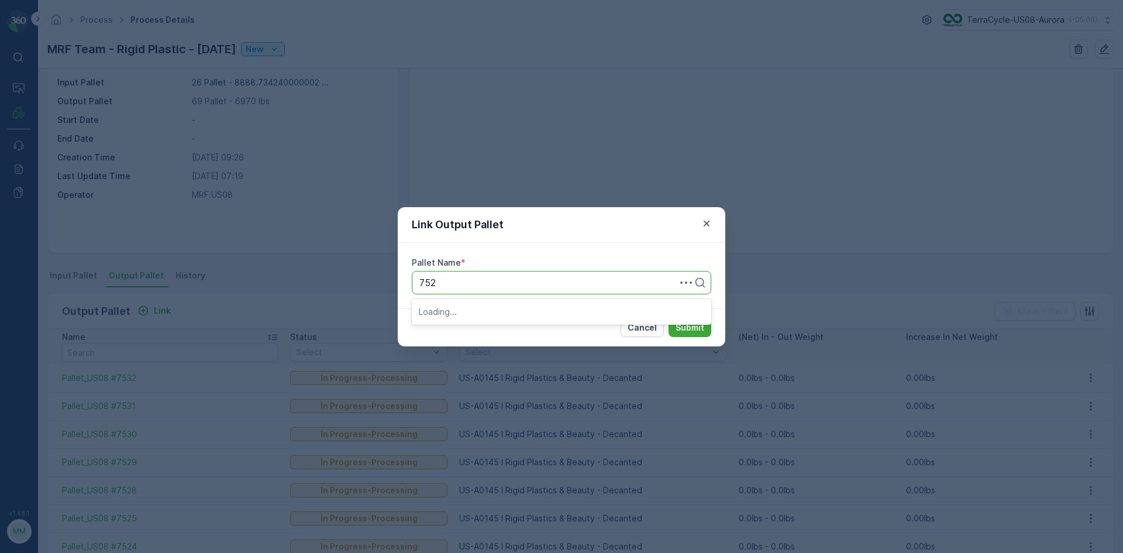
type input "7526"
click at [483, 333] on span "Pallet_US08 #7526" at bounding box center [461, 331] width 84 height 11
click at [691, 322] on p "Submit" at bounding box center [690, 328] width 29 height 12
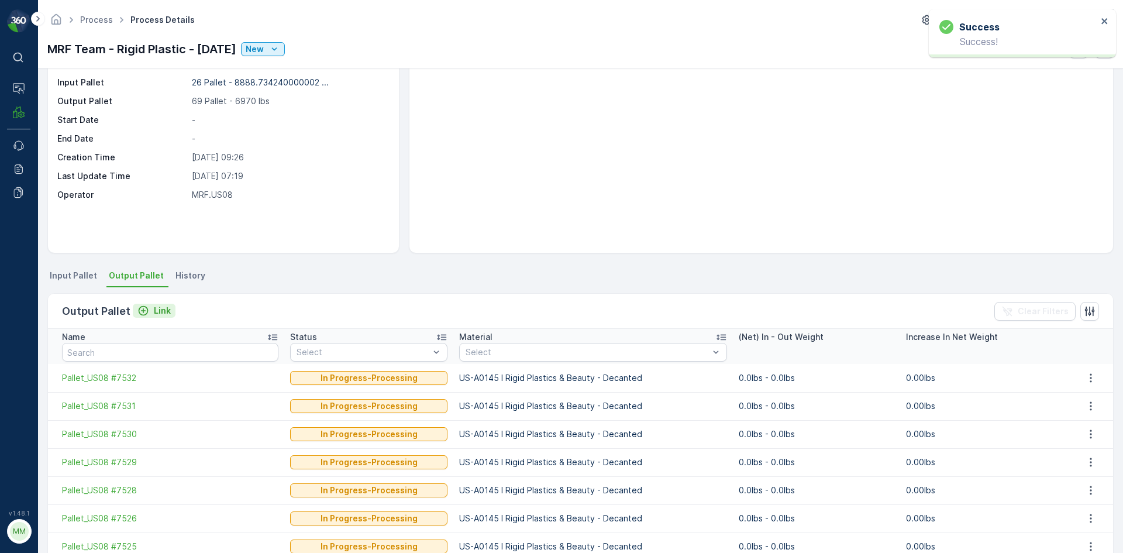
click at [154, 315] on p "Link" at bounding box center [162, 311] width 17 height 12
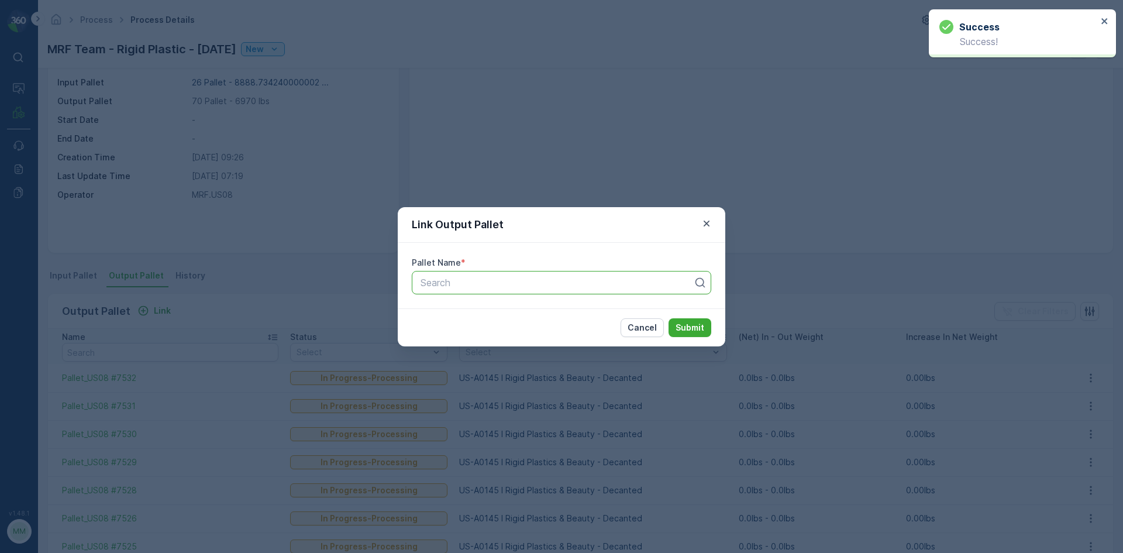
click at [545, 284] on div at bounding box center [556, 282] width 275 height 11
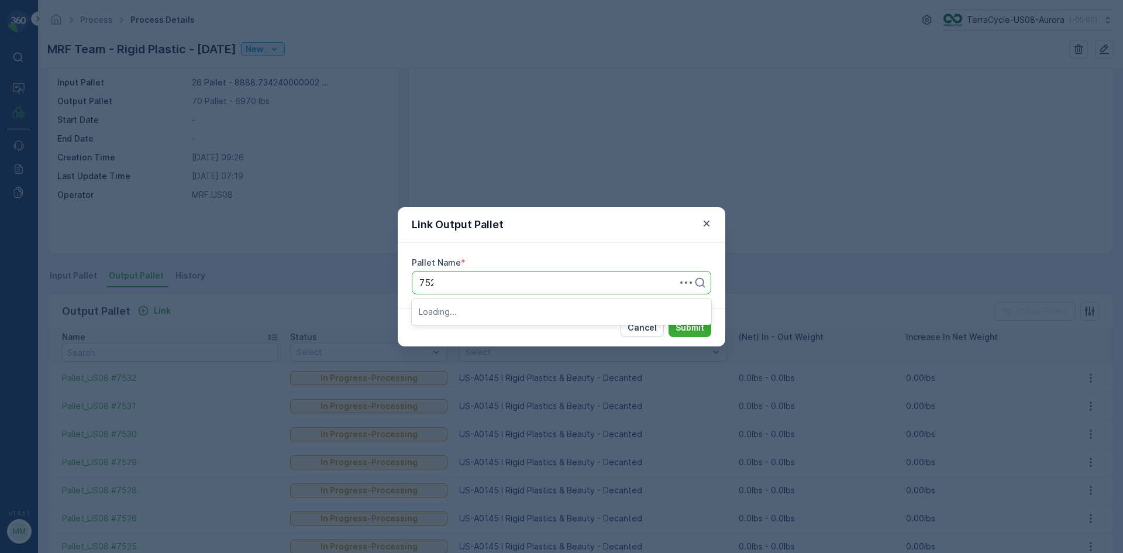
type input "7525"
click at [529, 325] on div "Pallet_US08 #7525" at bounding box center [562, 331] width 300 height 20
click at [690, 330] on p "Submit" at bounding box center [690, 328] width 29 height 12
click at [512, 280] on div at bounding box center [550, 282] width 263 height 11
type input "7526"
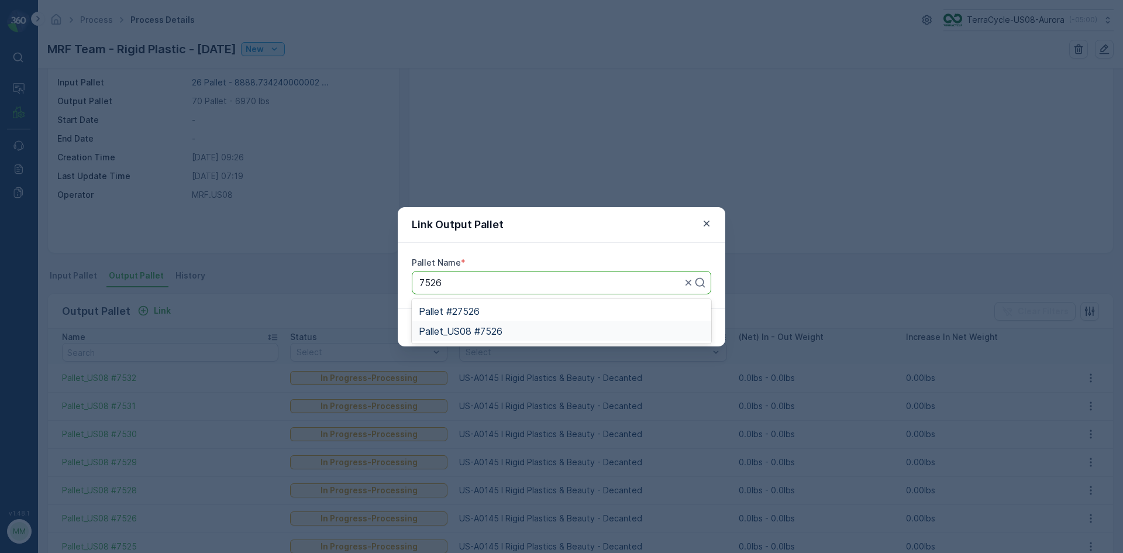
click at [566, 326] on div "Pallet_US08 #7526" at bounding box center [561, 331] width 285 height 11
click at [689, 328] on p "Submit" at bounding box center [690, 328] width 29 height 12
click at [593, 280] on div at bounding box center [550, 282] width 263 height 11
type input "7524"
click at [613, 337] on div "Pallet_US08 #7524" at bounding box center [562, 331] width 300 height 20
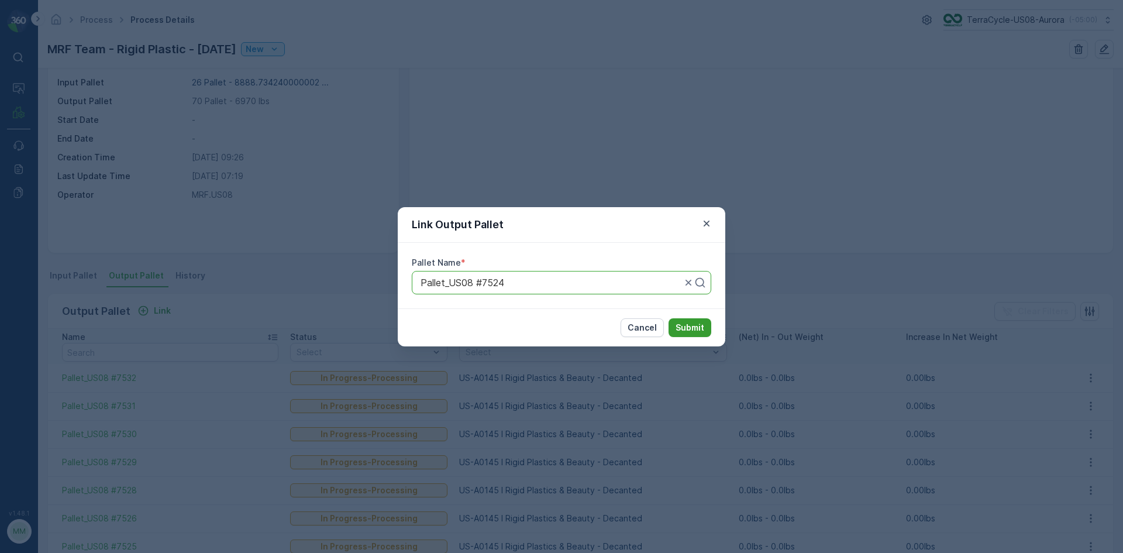
click at [686, 330] on p "Submit" at bounding box center [690, 328] width 29 height 12
click at [537, 279] on div at bounding box center [550, 282] width 263 height 11
type input "7527"
click at [539, 332] on div "Pallet_US08 #7527" at bounding box center [561, 331] width 285 height 11
click at [698, 329] on p "Submit" at bounding box center [690, 328] width 29 height 12
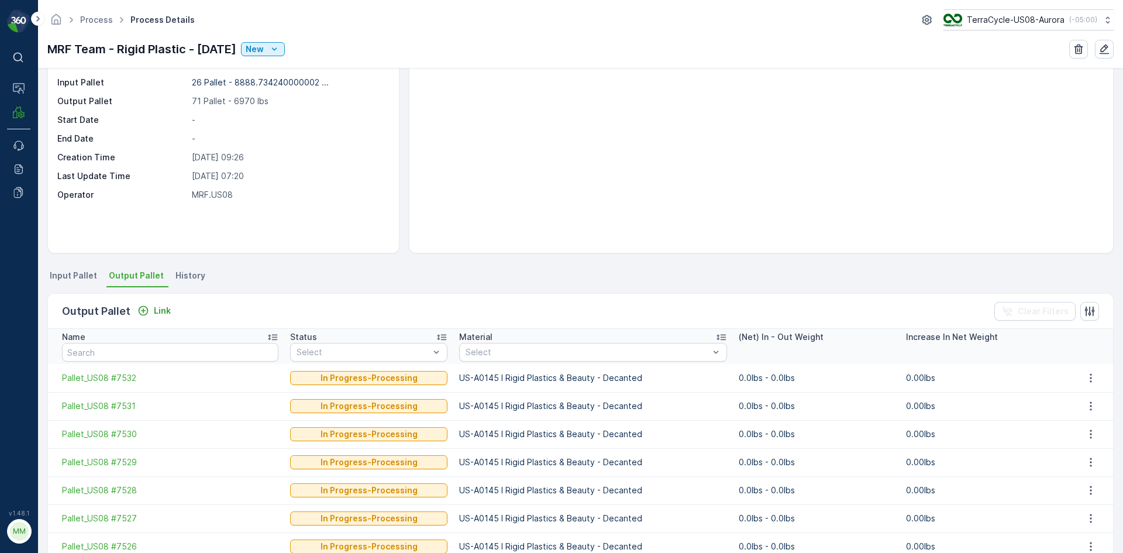
click at [88, 267] on li "Input Pallet" at bounding box center [74, 277] width 54 height 20
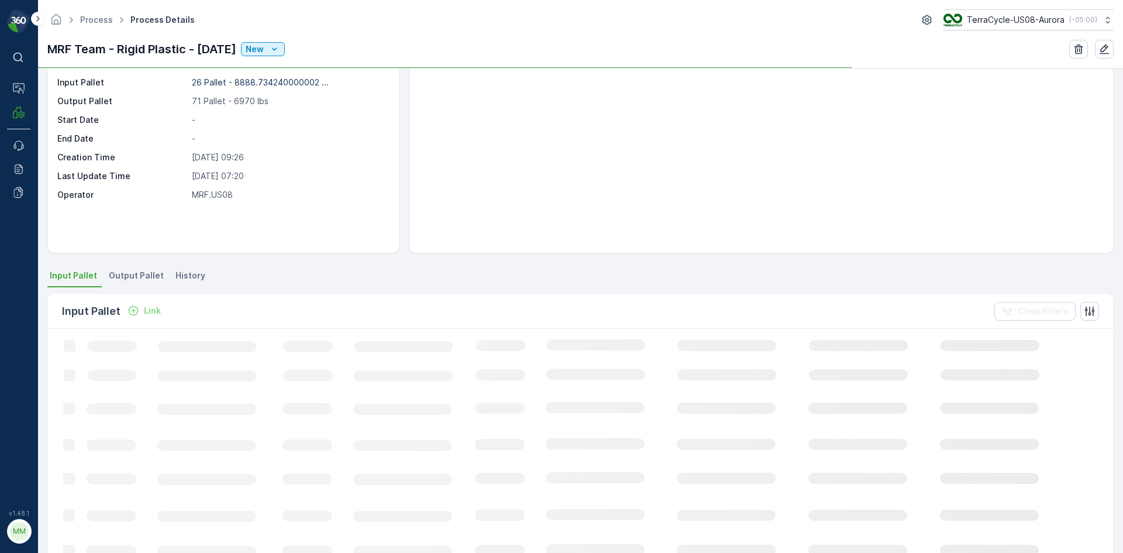
click at [151, 306] on p "Link" at bounding box center [152, 311] width 17 height 12
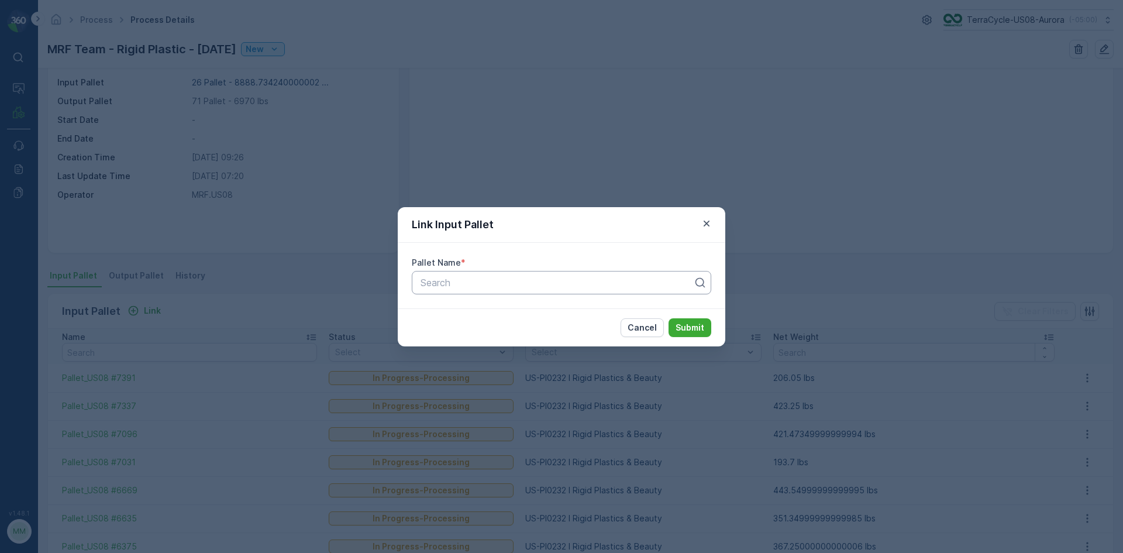
click at [532, 282] on div at bounding box center [556, 282] width 275 height 11
type input "5394"
click at [504, 337] on div "Pallet_US08 #5394" at bounding box center [562, 331] width 300 height 20
click at [673, 326] on button "Submit" at bounding box center [690, 327] width 43 height 19
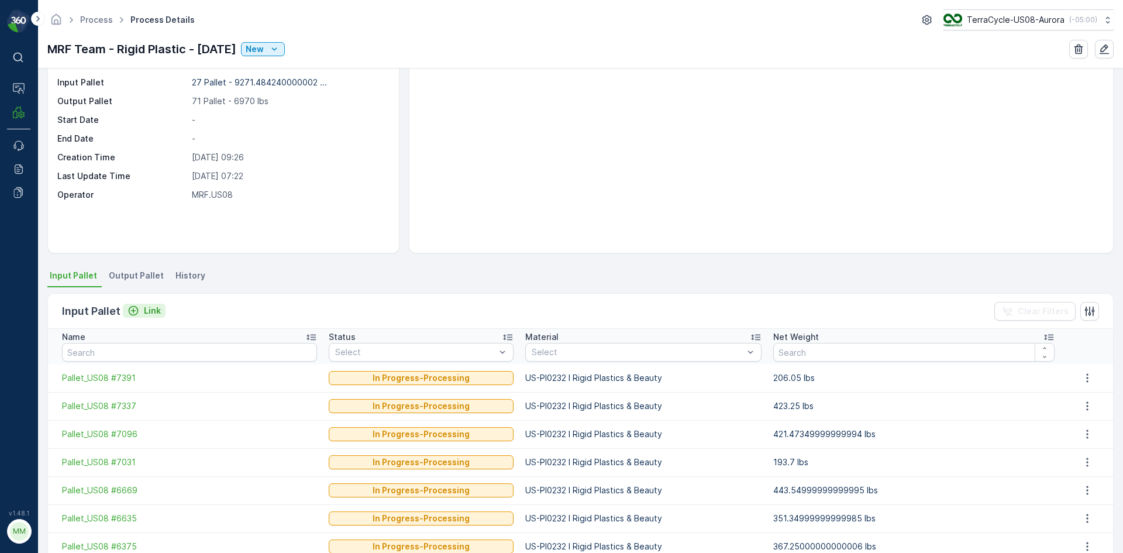
click at [146, 310] on p "Link" at bounding box center [152, 311] width 17 height 12
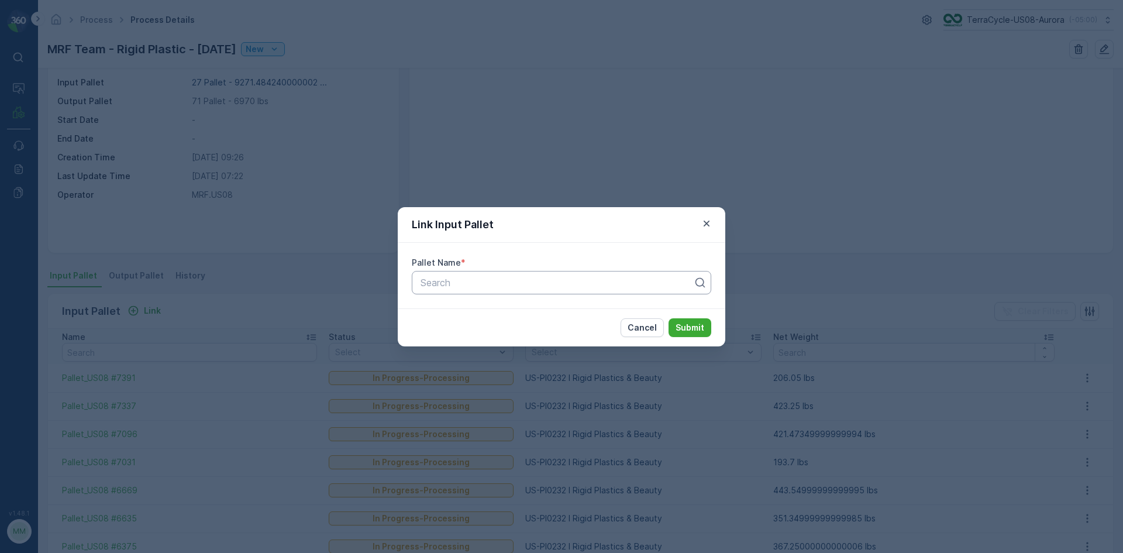
click at [567, 293] on div "Search" at bounding box center [562, 282] width 300 height 23
type input "5304"
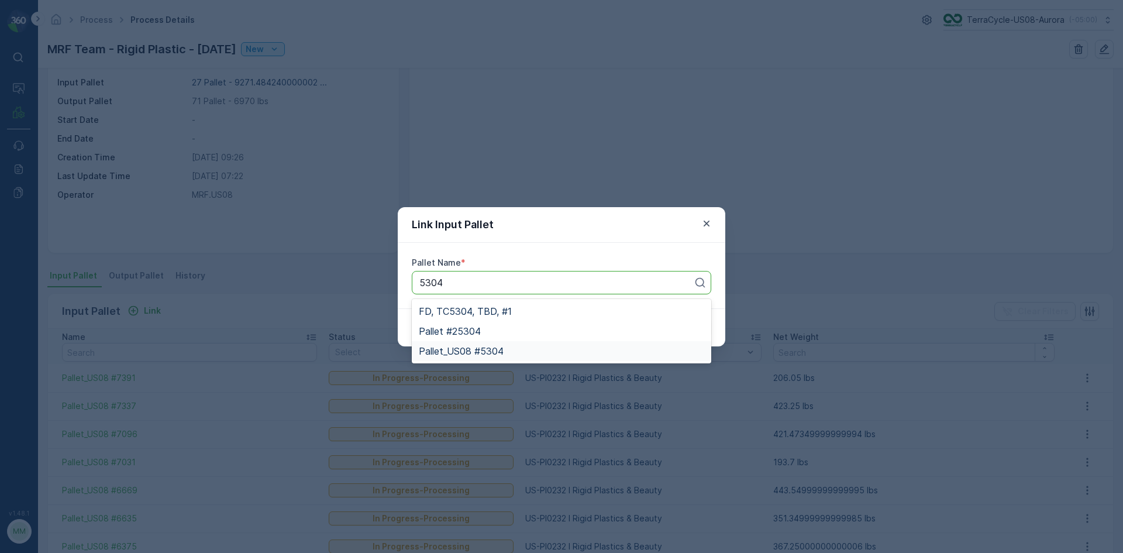
click at [478, 347] on span "Pallet_US08 #5304" at bounding box center [461, 351] width 85 height 11
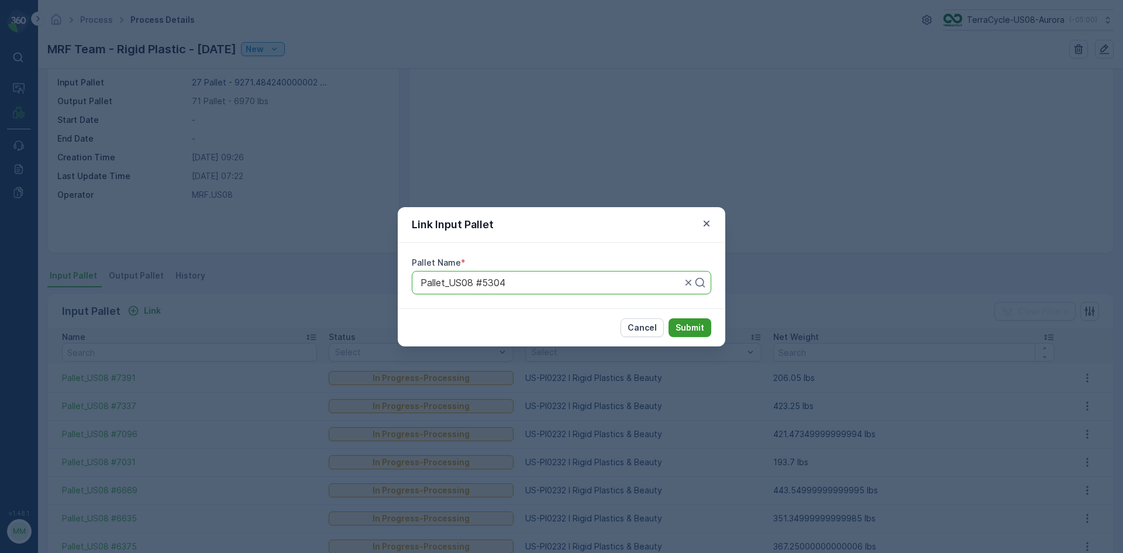
click at [691, 328] on p "Submit" at bounding box center [690, 328] width 29 height 12
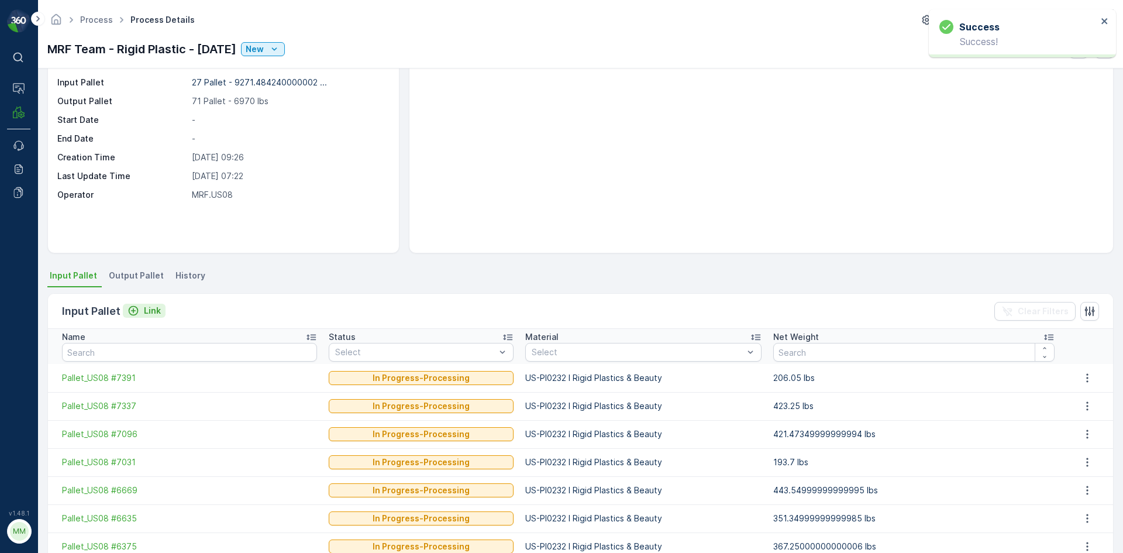
click at [151, 315] on p "Link" at bounding box center [152, 311] width 17 height 12
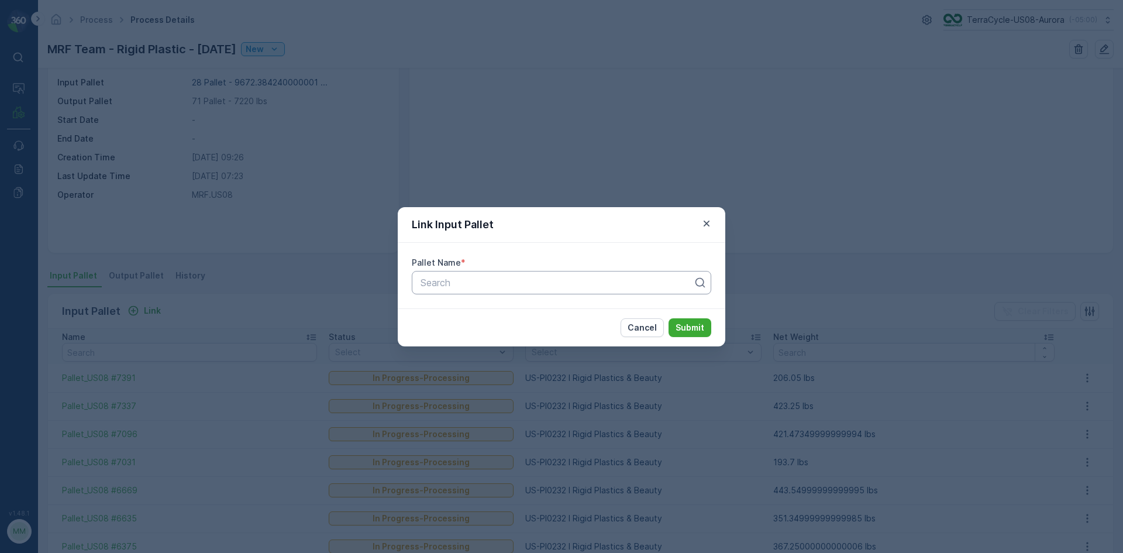
click at [494, 285] on div at bounding box center [556, 282] width 275 height 11
type input "6833"
click at [531, 329] on div "Pallet_US08 #6833" at bounding box center [561, 331] width 285 height 11
click at [694, 333] on button "Submit" at bounding box center [690, 327] width 43 height 19
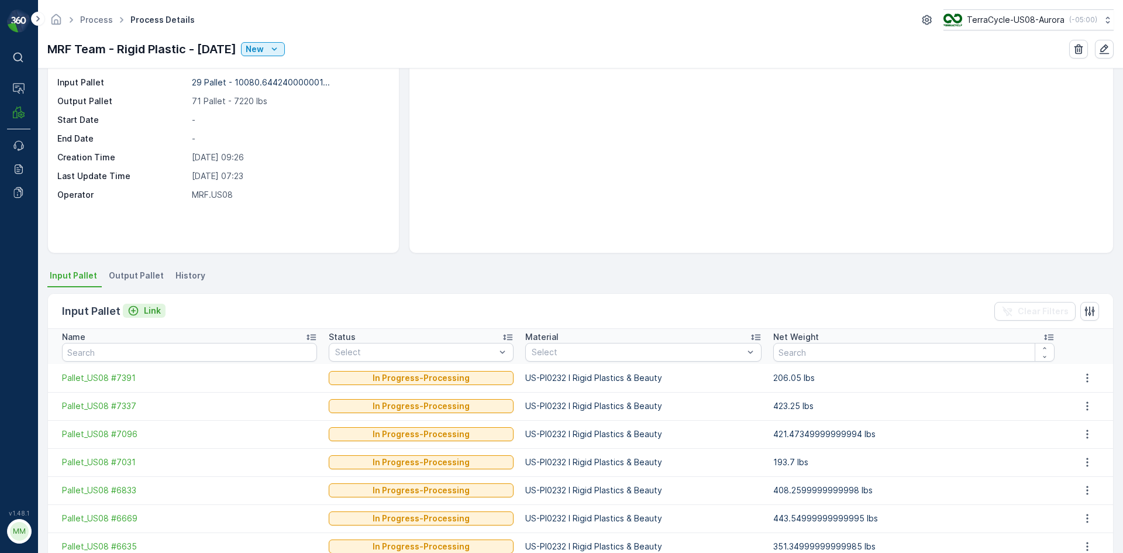
click at [147, 308] on p "Link" at bounding box center [152, 311] width 17 height 12
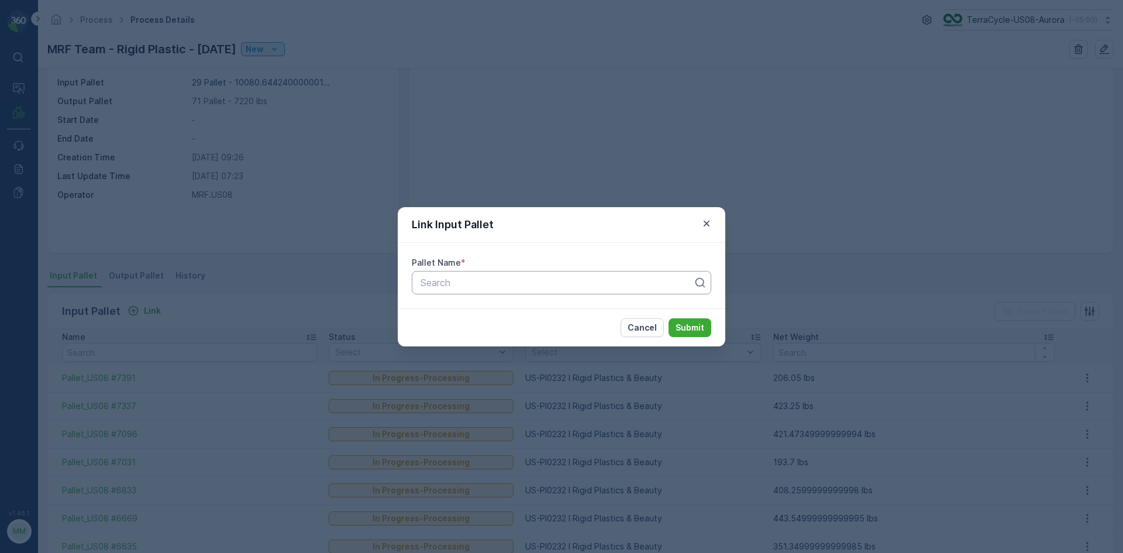
click at [518, 287] on div at bounding box center [556, 282] width 275 height 11
type input "5924"
click at [473, 321] on div "Pallet_US08 #5924" at bounding box center [562, 331] width 300 height 20
click at [684, 325] on p "Submit" at bounding box center [690, 328] width 29 height 12
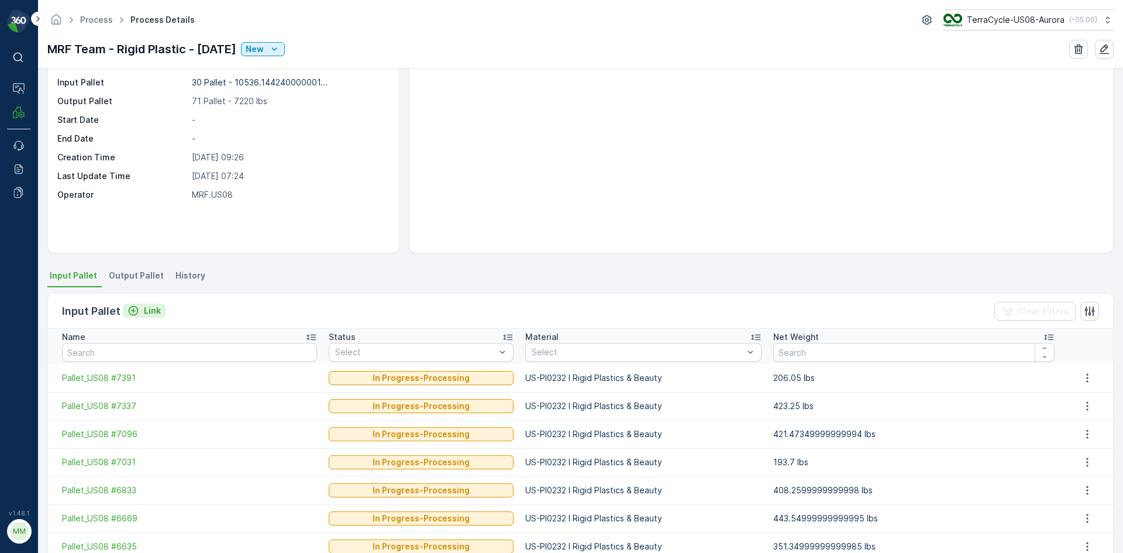
click at [144, 318] on div "Input Pallet Link" at bounding box center [114, 311] width 104 height 16
click at [144, 310] on p "Link" at bounding box center [152, 311] width 17 height 12
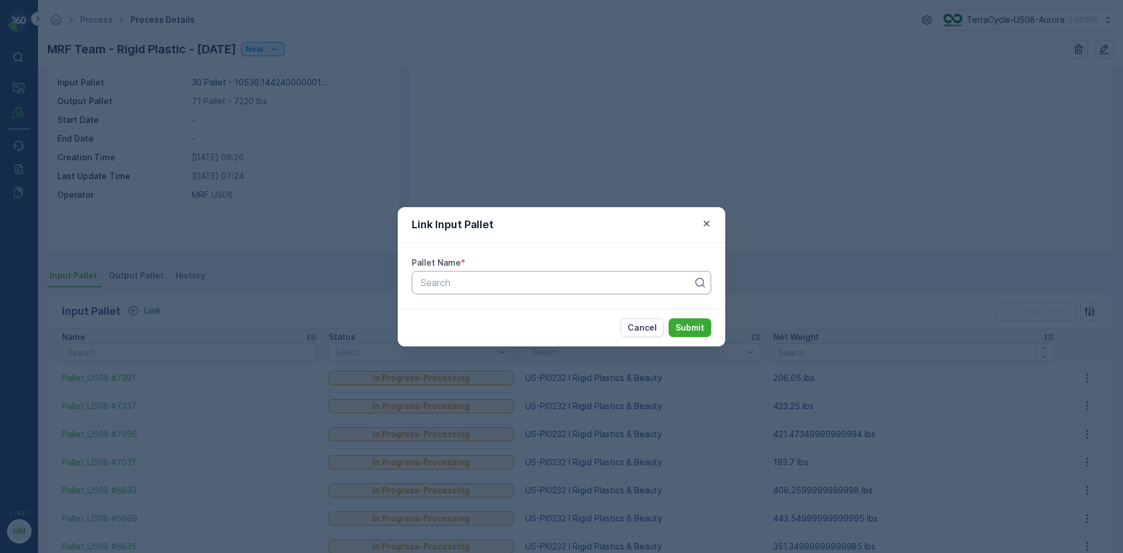
click at [442, 292] on div "Search" at bounding box center [562, 282] width 300 height 23
type input "3285"
click at [486, 329] on span "Pallet_US08 #3285" at bounding box center [461, 331] width 84 height 11
click at [690, 332] on p "Submit" at bounding box center [690, 328] width 29 height 12
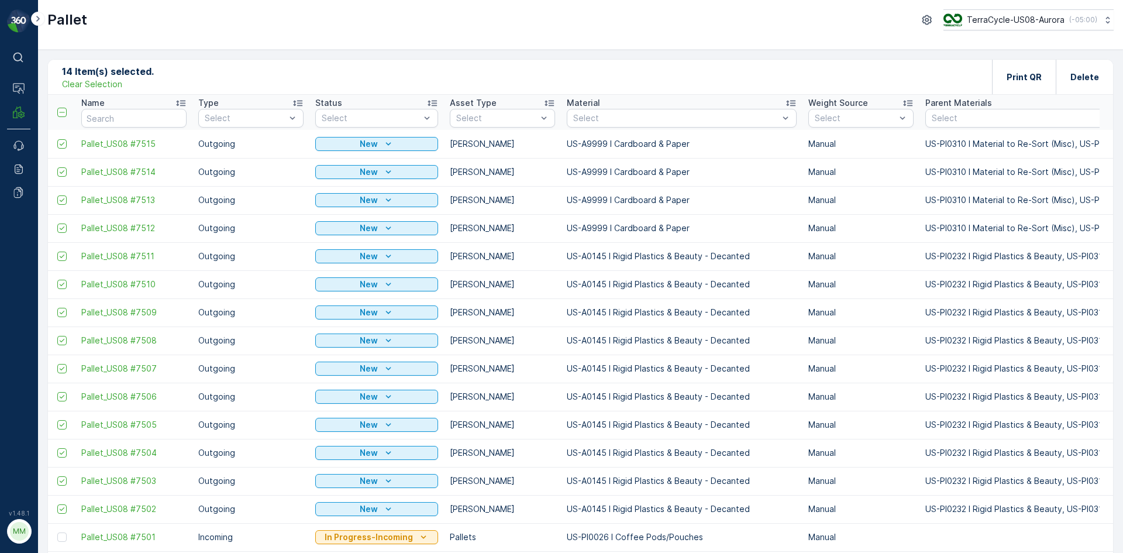
click at [86, 87] on p "Clear Selection" at bounding box center [92, 84] width 60 height 12
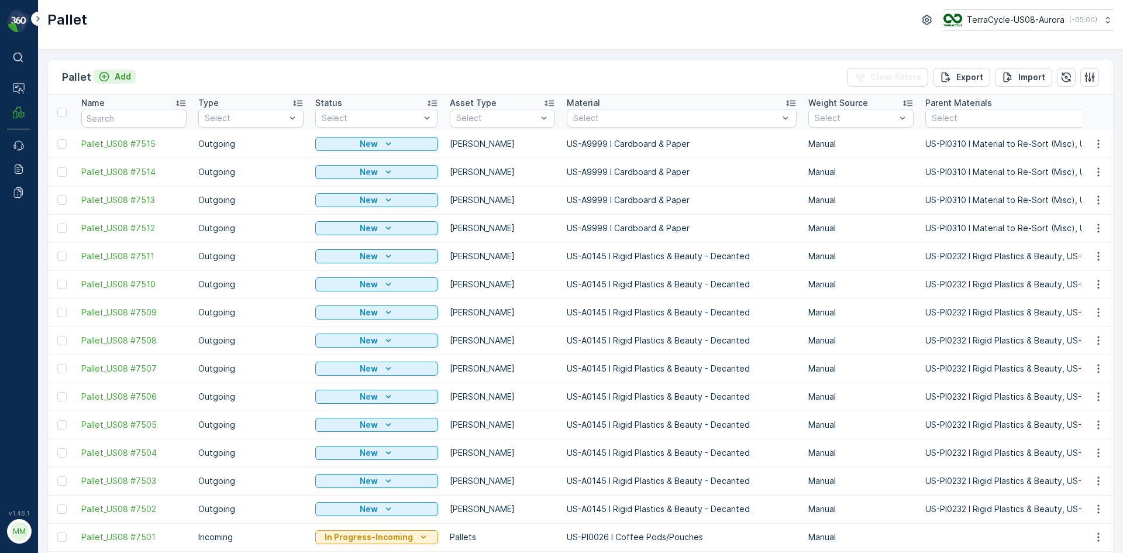
click at [119, 80] on p "Add" at bounding box center [123, 77] width 16 height 12
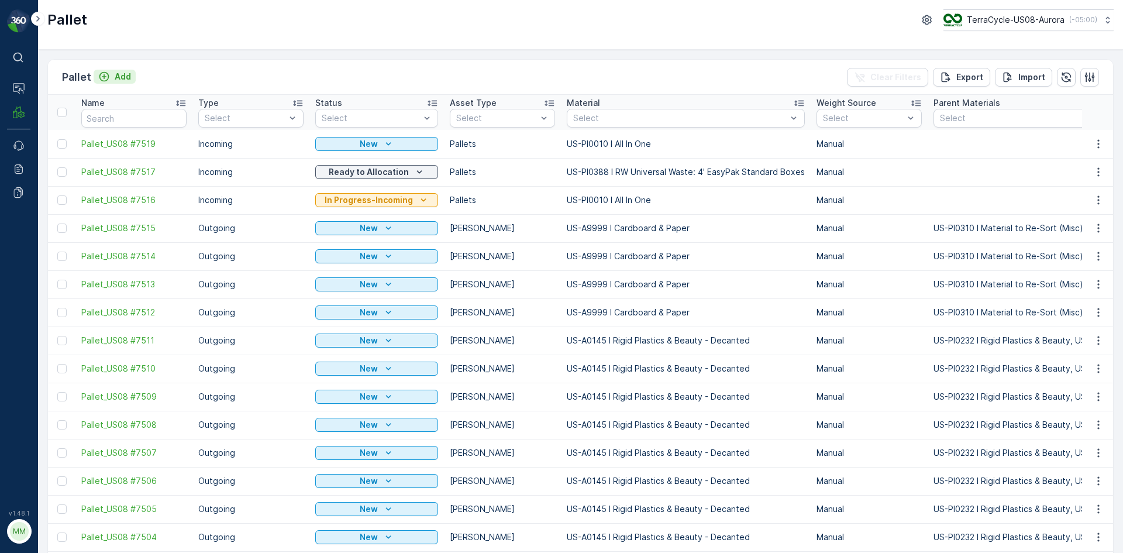
click at [115, 74] on p "Add" at bounding box center [123, 77] width 16 height 12
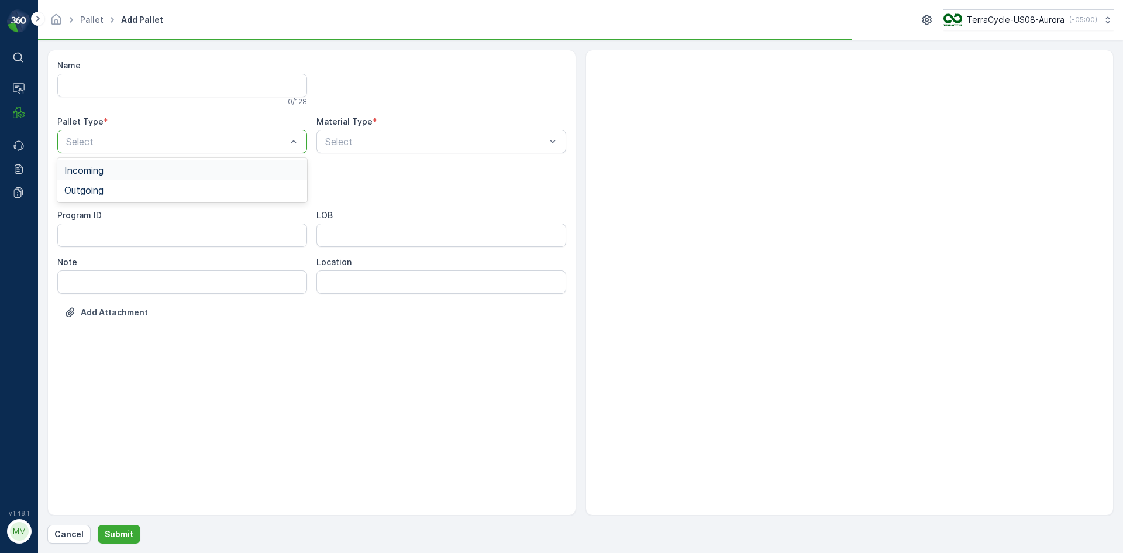
click at [268, 143] on div at bounding box center [176, 141] width 223 height 11
drag, startPoint x: 186, startPoint y: 195, endPoint x: 184, endPoint y: 184, distance: 11.8
click at [186, 195] on div "Outgoing" at bounding box center [182, 190] width 250 height 20
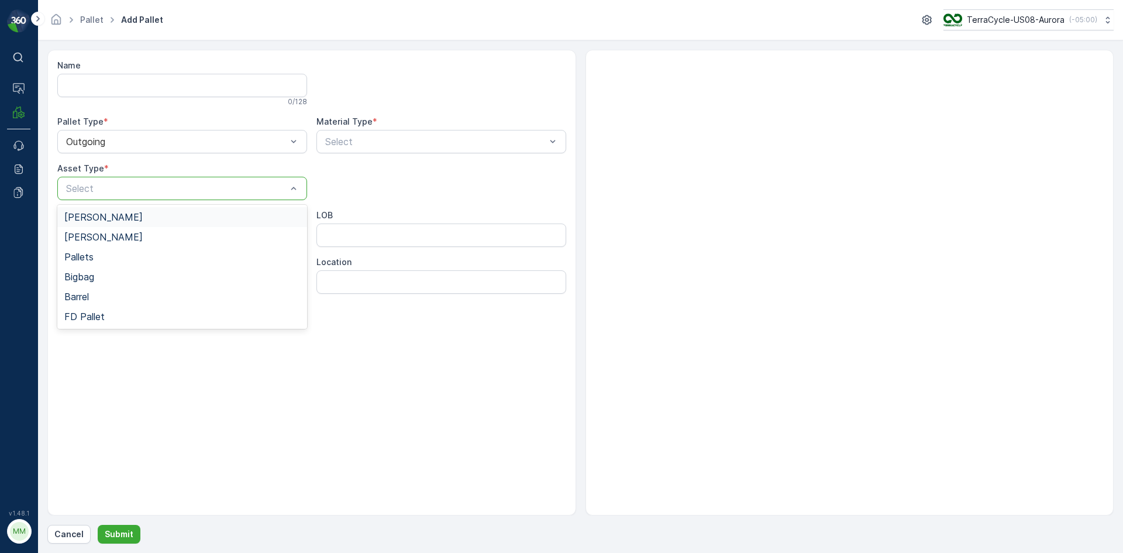
click at [239, 191] on div at bounding box center [176, 188] width 223 height 11
click at [212, 214] on div "[PERSON_NAME]" at bounding box center [182, 217] width 236 height 11
click at [384, 143] on div at bounding box center [435, 141] width 223 height 11
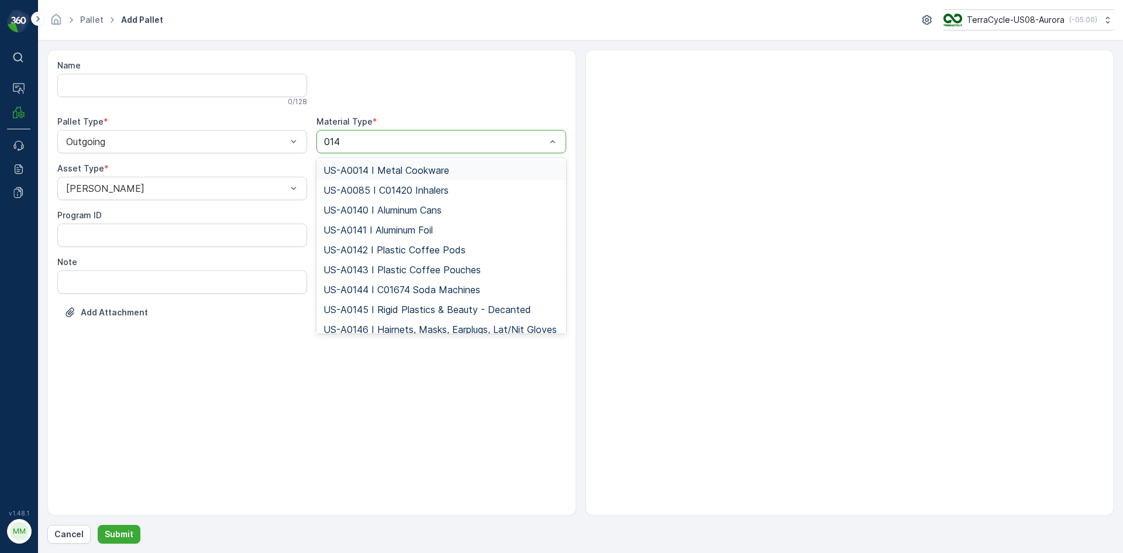
type input "0145"
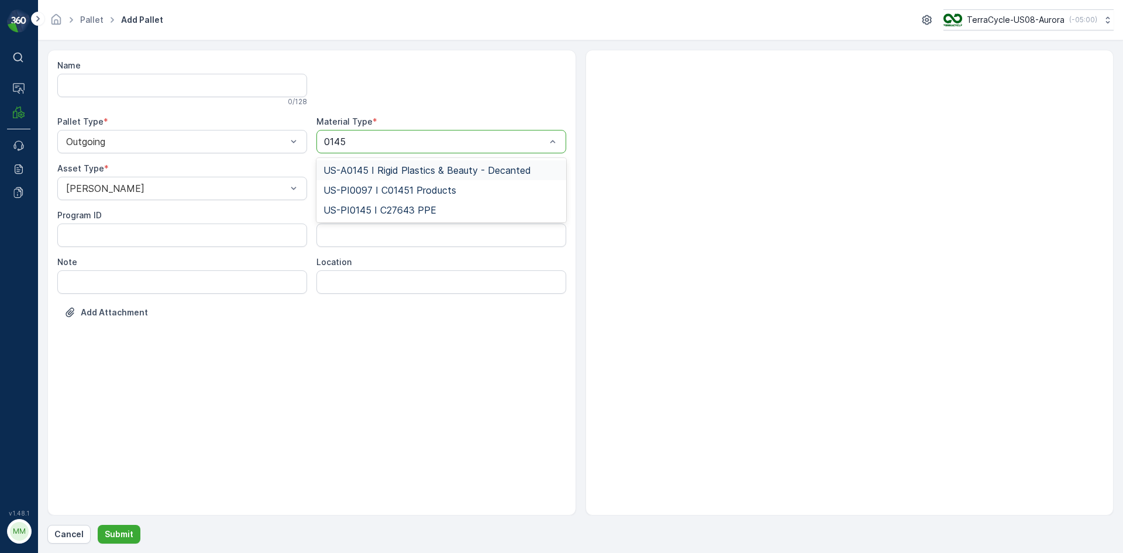
click at [448, 172] on span "US-A0145 I Rigid Plastics & Beauty - Decanted" at bounding box center [428, 170] width 208 height 11
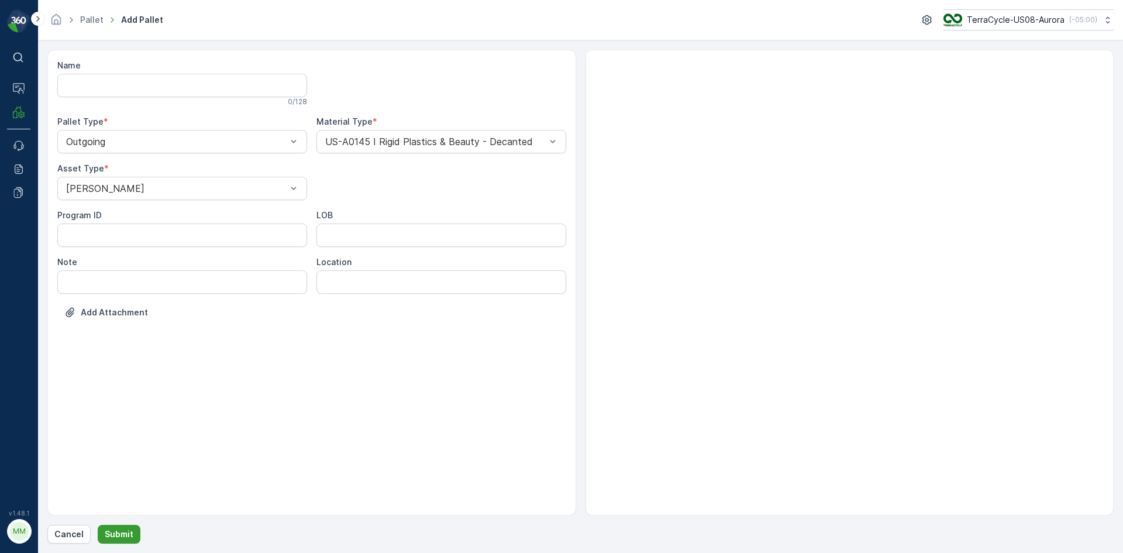
click at [123, 533] on p "Submit" at bounding box center [119, 534] width 29 height 12
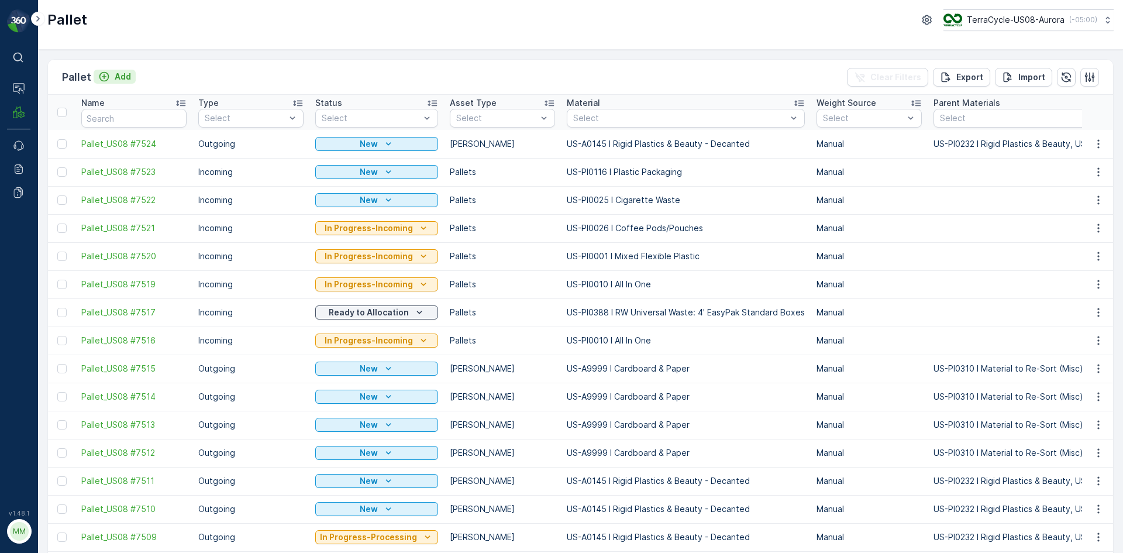
click at [116, 81] on p "Add" at bounding box center [123, 77] width 16 height 12
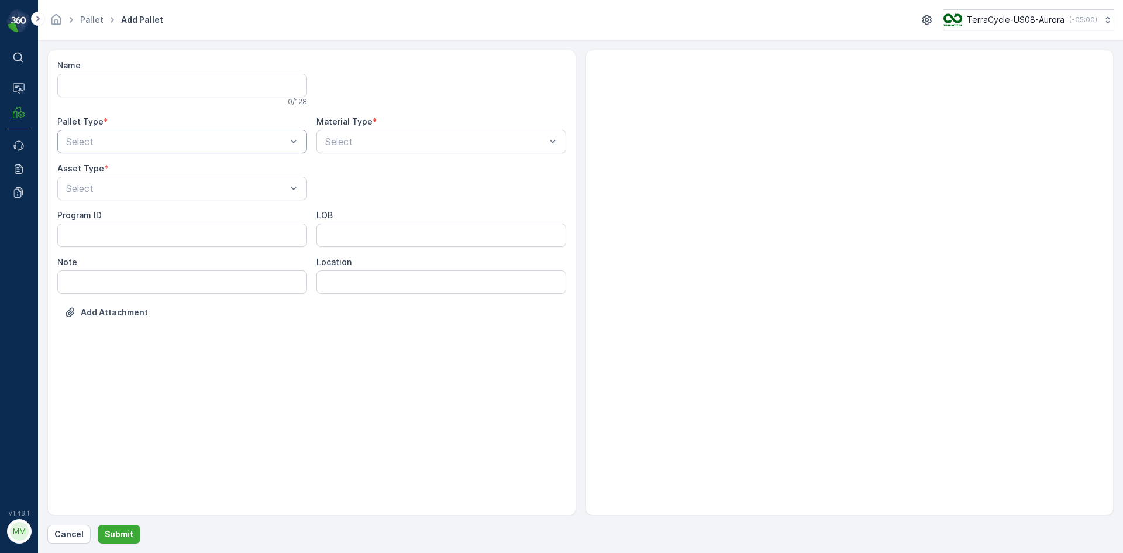
click at [216, 141] on div at bounding box center [176, 141] width 223 height 11
click at [214, 189] on div "Outgoing" at bounding box center [182, 190] width 236 height 11
click at [214, 189] on div at bounding box center [176, 188] width 223 height 11
click at [214, 219] on div "[PERSON_NAME]" at bounding box center [182, 217] width 236 height 11
click at [380, 140] on div at bounding box center [435, 141] width 223 height 11
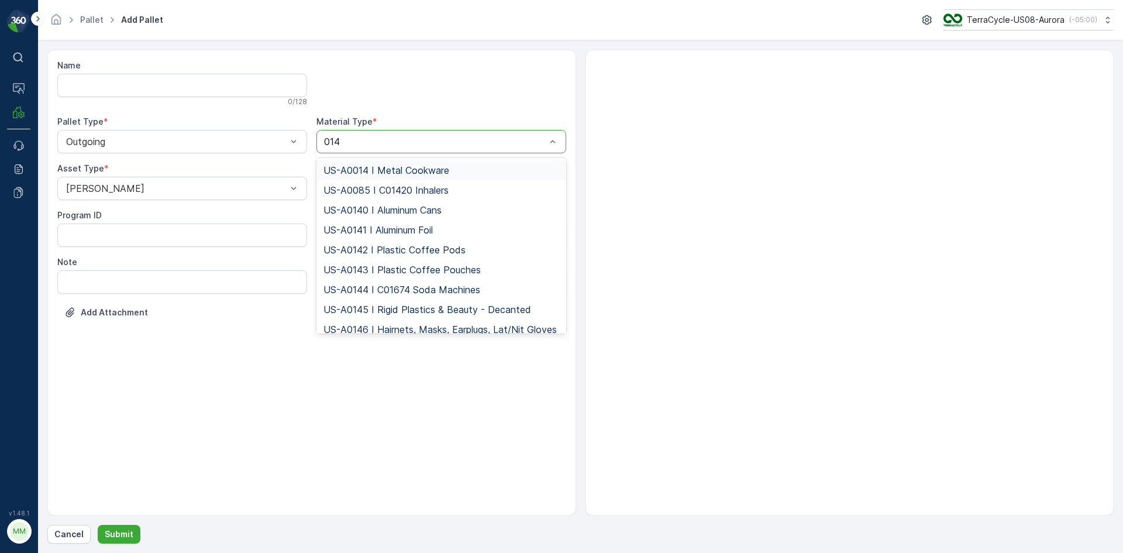
type input "0145"
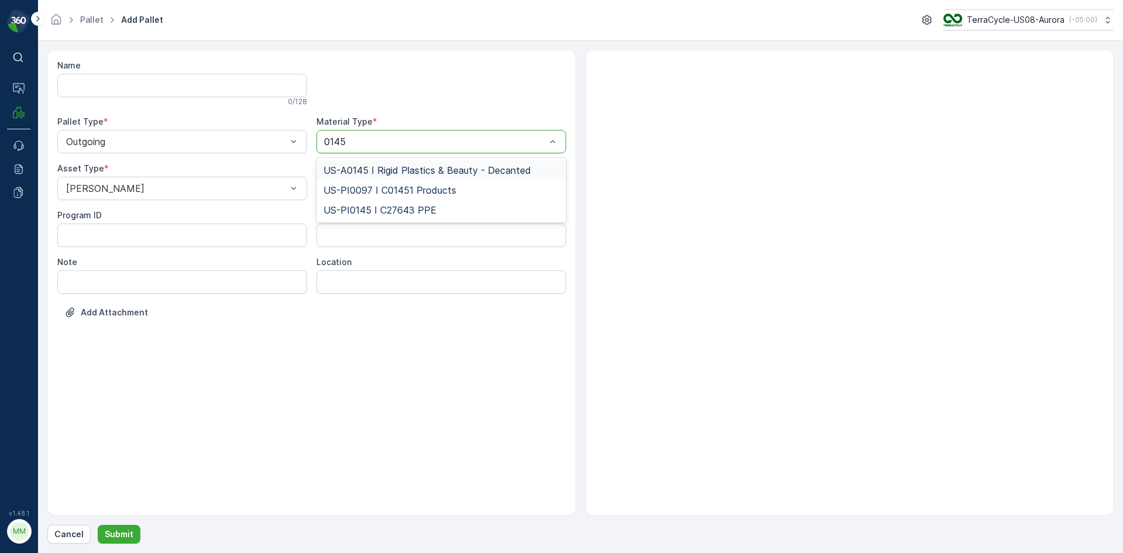
click at [488, 171] on span "US-A0145 I Rigid Plastics & Beauty - Decanted" at bounding box center [428, 170] width 208 height 11
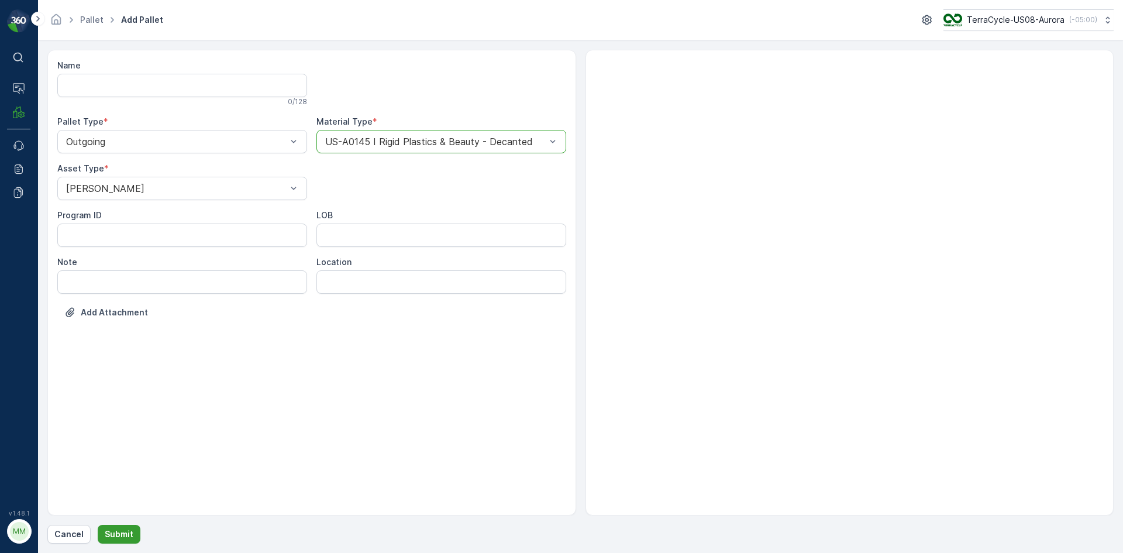
click at [101, 527] on button "Submit" at bounding box center [119, 534] width 43 height 19
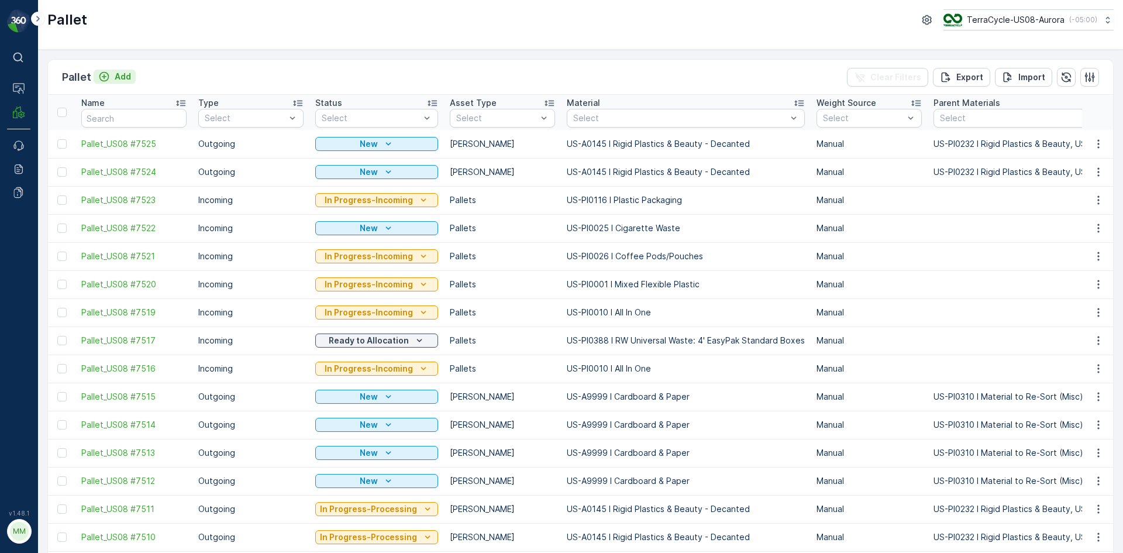
click at [123, 79] on p "Add" at bounding box center [123, 77] width 16 height 12
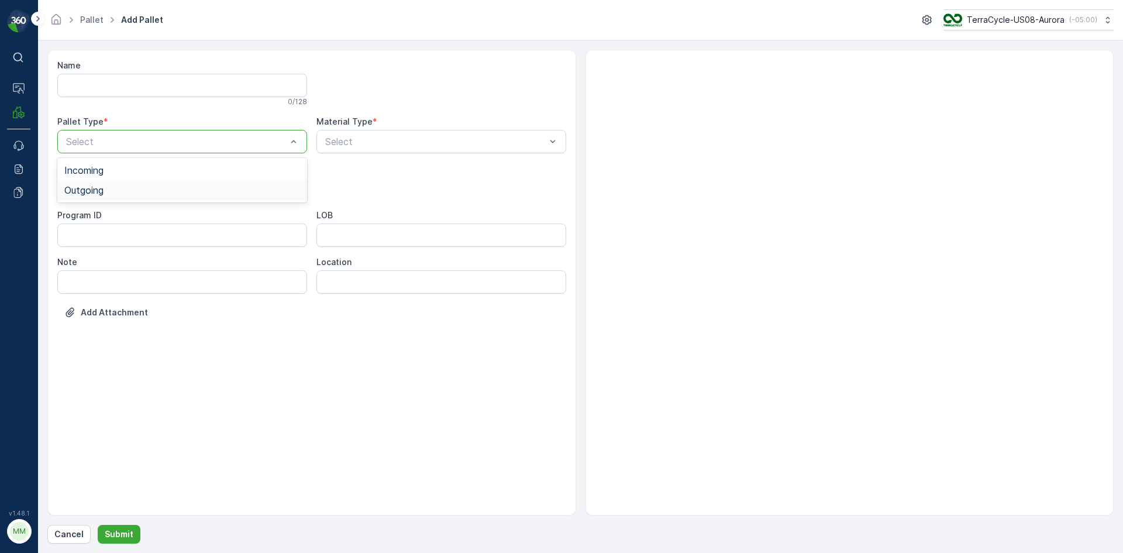
click at [185, 191] on div "Outgoing" at bounding box center [182, 190] width 236 height 11
click at [184, 190] on div at bounding box center [176, 188] width 223 height 11
click at [177, 224] on div "[PERSON_NAME]" at bounding box center [182, 217] width 250 height 20
click at [420, 142] on div at bounding box center [435, 141] width 223 height 11
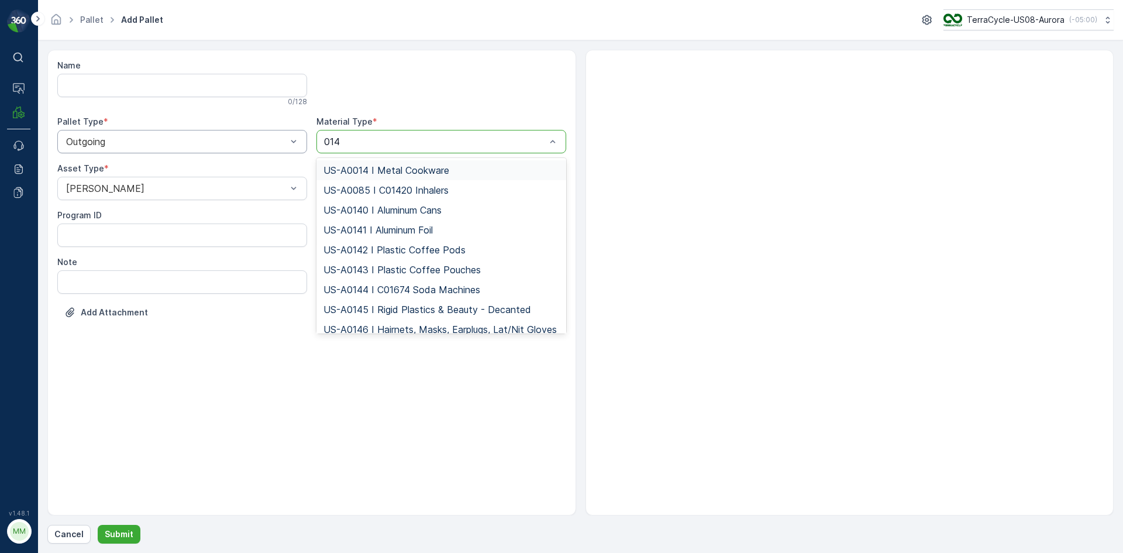
type input "0145"
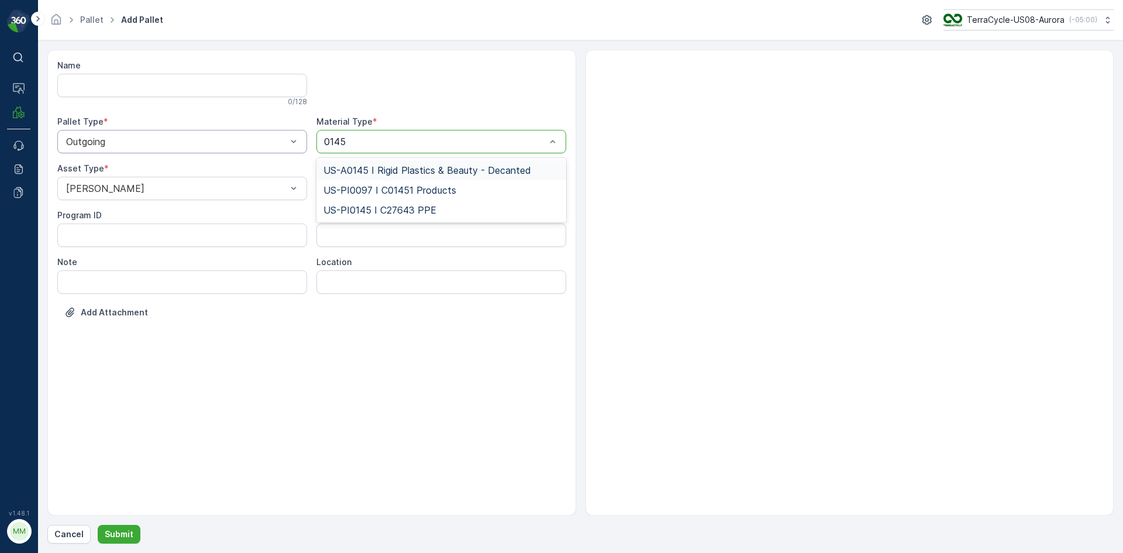
click at [429, 170] on span "US-A0145 I Rigid Plastics & Beauty - Decanted" at bounding box center [428, 170] width 208 height 11
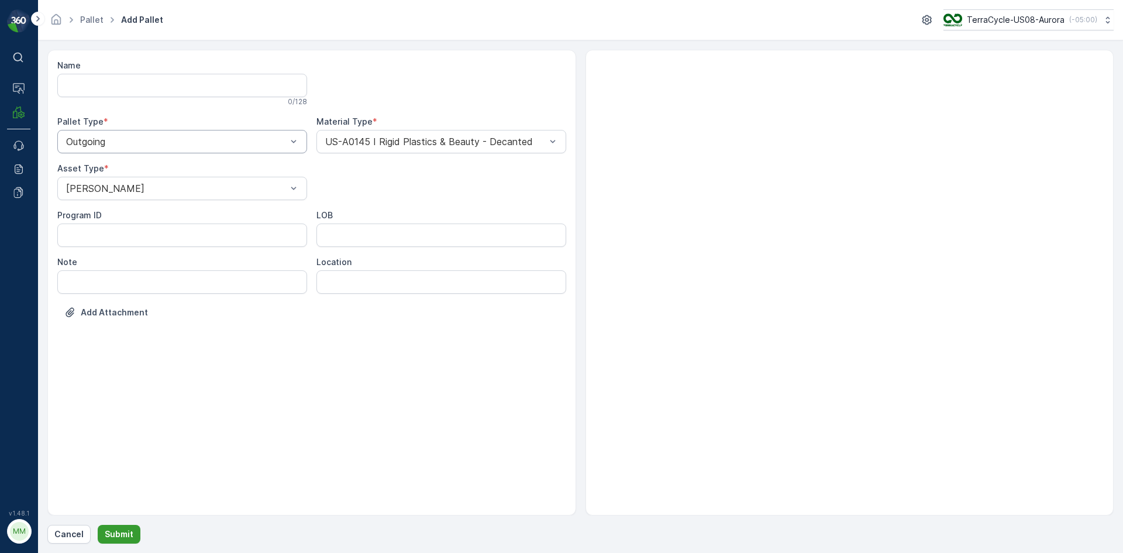
click at [118, 534] on p "Submit" at bounding box center [119, 534] width 29 height 12
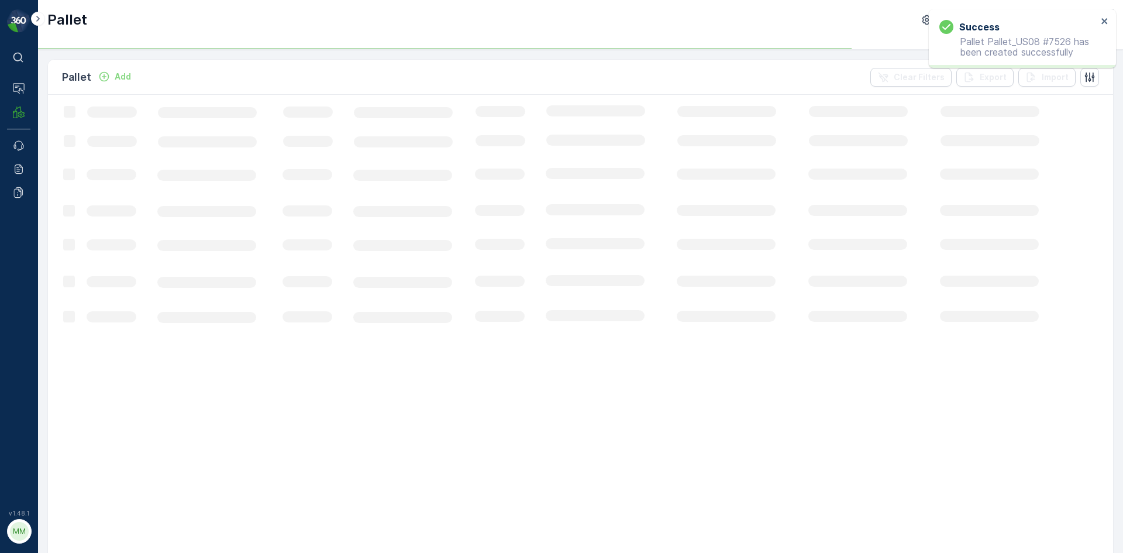
click at [126, 75] on p "Add" at bounding box center [123, 77] width 16 height 12
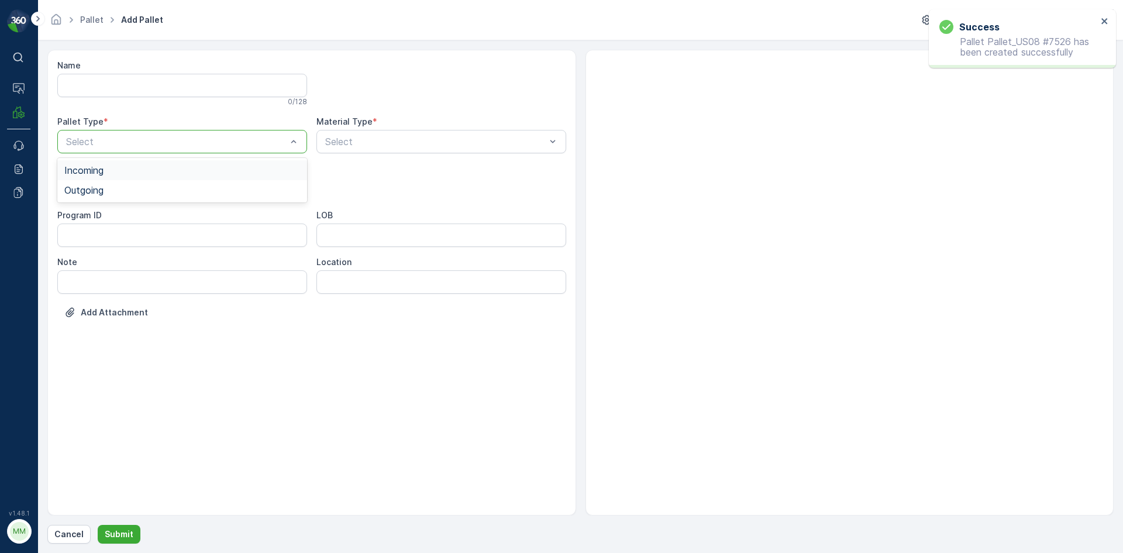
click at [161, 139] on div at bounding box center [176, 141] width 223 height 11
click at [143, 191] on div "Outgoing" at bounding box center [182, 190] width 236 height 11
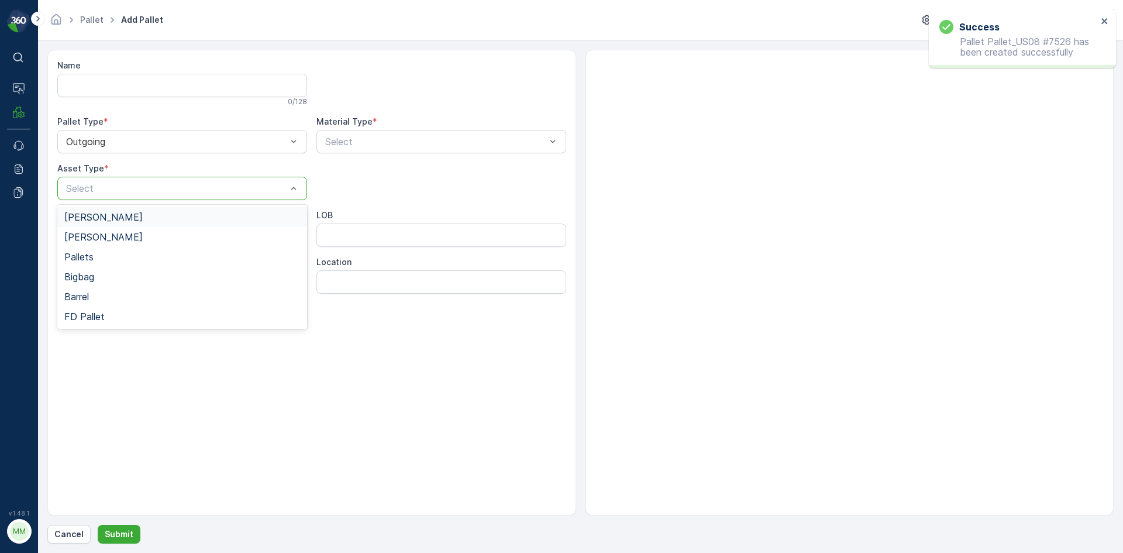
click at [143, 189] on div at bounding box center [176, 188] width 223 height 11
click at [139, 216] on div "[PERSON_NAME]" at bounding box center [182, 217] width 236 height 11
click at [391, 133] on div "Select" at bounding box center [441, 141] width 250 height 23
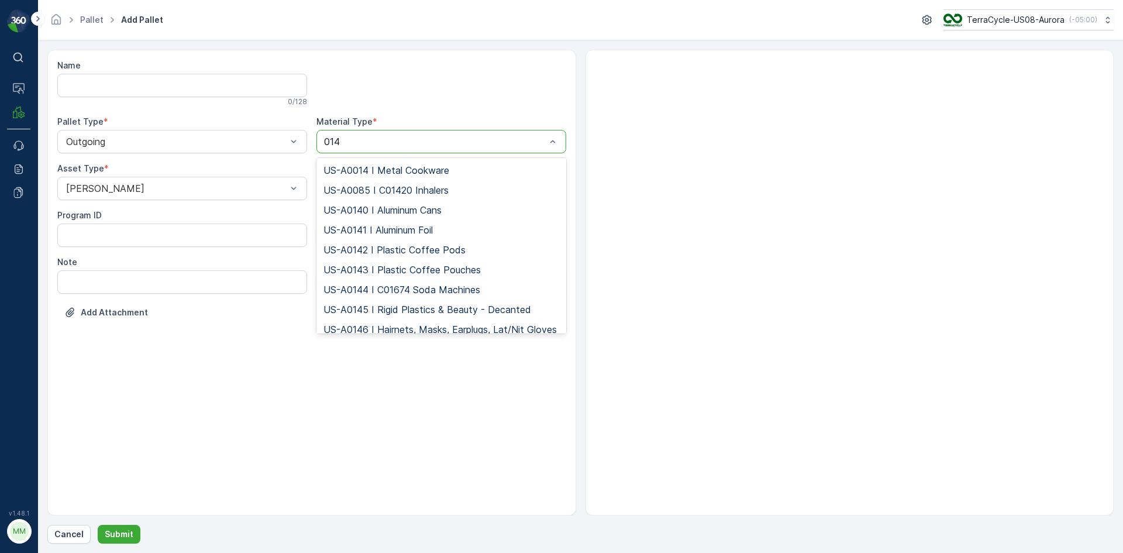
type input "0145"
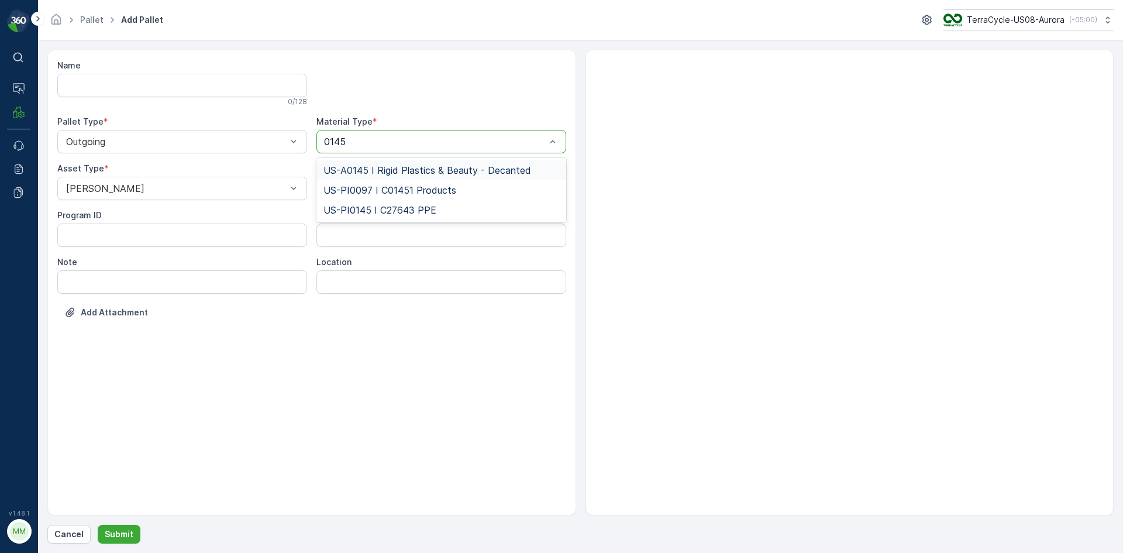
click at [484, 171] on span "US-A0145 I Rigid Plastics & Beauty - Decanted" at bounding box center [428, 170] width 208 height 11
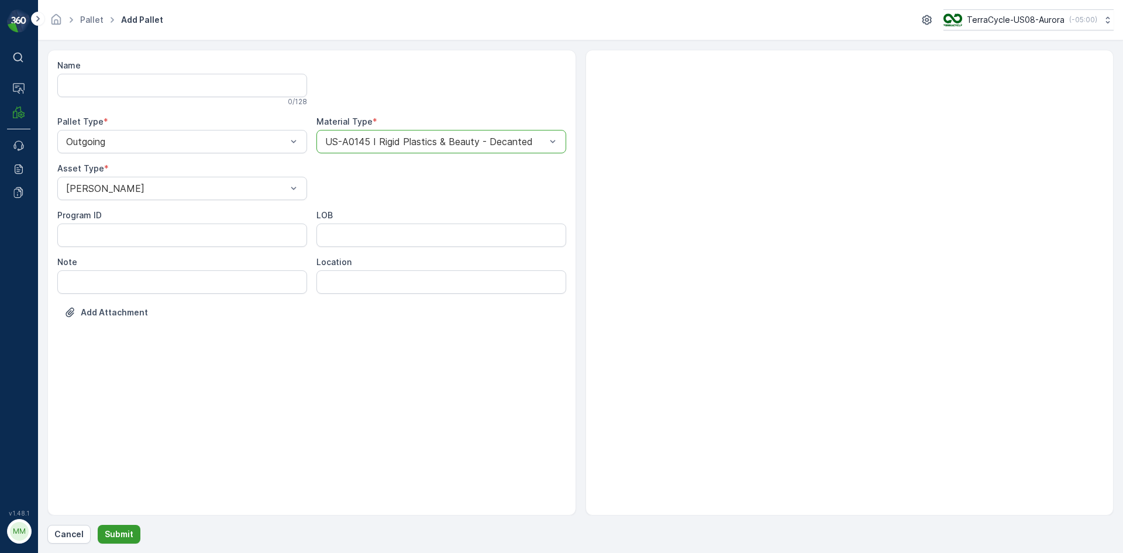
click at [116, 530] on p "Submit" at bounding box center [119, 534] width 29 height 12
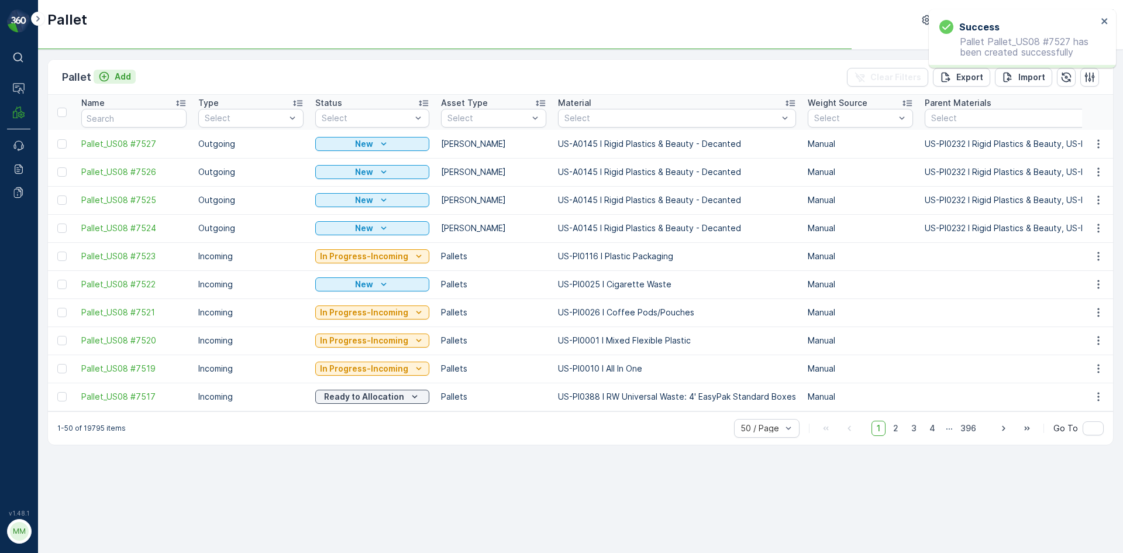
click at [126, 71] on p "Add" at bounding box center [123, 77] width 16 height 12
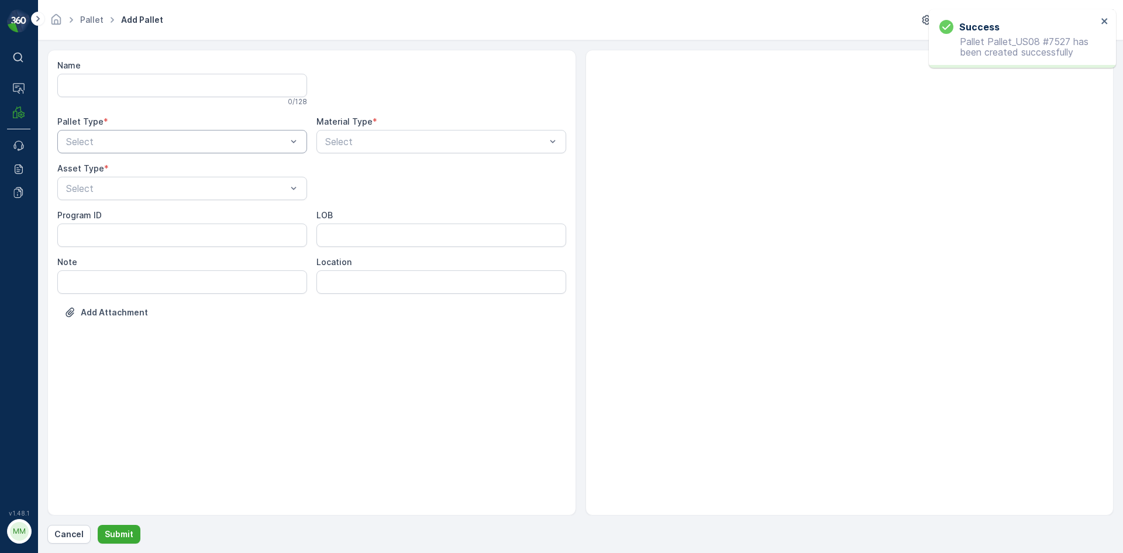
click at [196, 142] on div at bounding box center [176, 141] width 223 height 11
click at [178, 187] on div "Outgoing" at bounding box center [182, 190] width 236 height 11
click at [178, 187] on div at bounding box center [176, 188] width 223 height 11
click at [163, 218] on div "[PERSON_NAME]" at bounding box center [182, 217] width 236 height 11
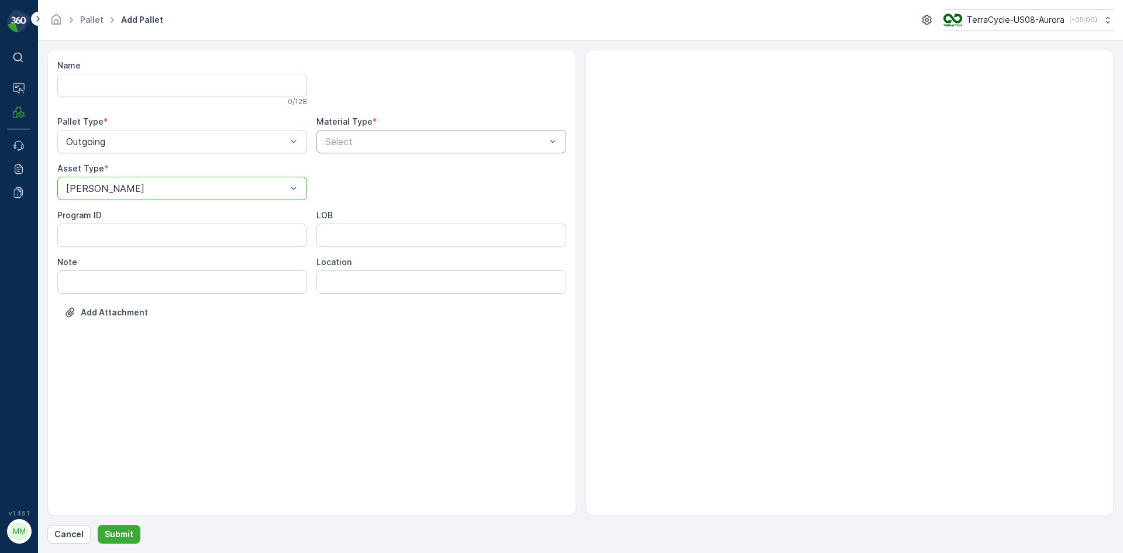
drag, startPoint x: 471, startPoint y: 146, endPoint x: 478, endPoint y: 144, distance: 7.1
click at [472, 146] on div at bounding box center [435, 141] width 223 height 11
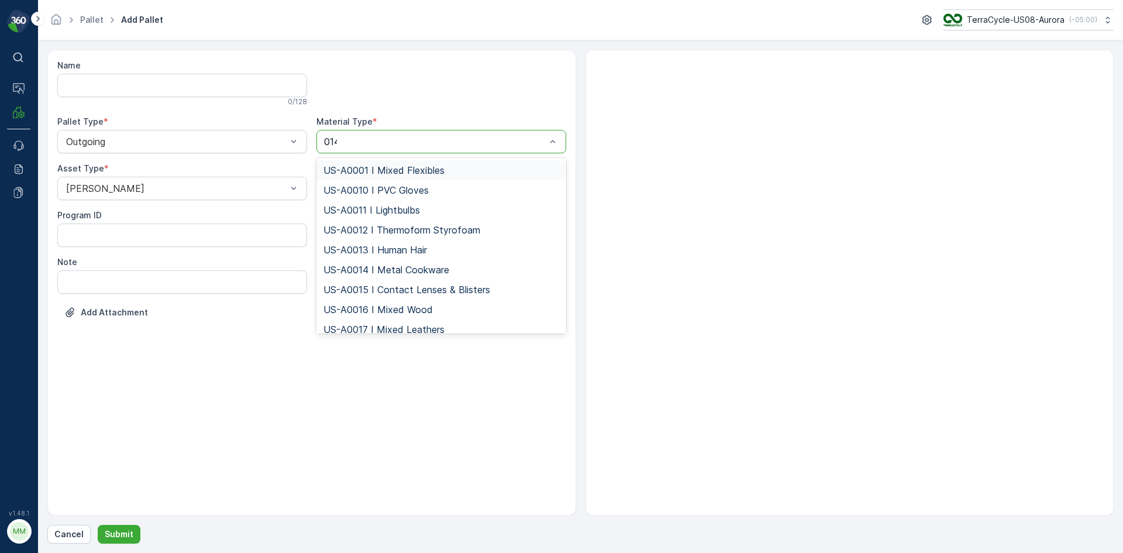
type input "0145"
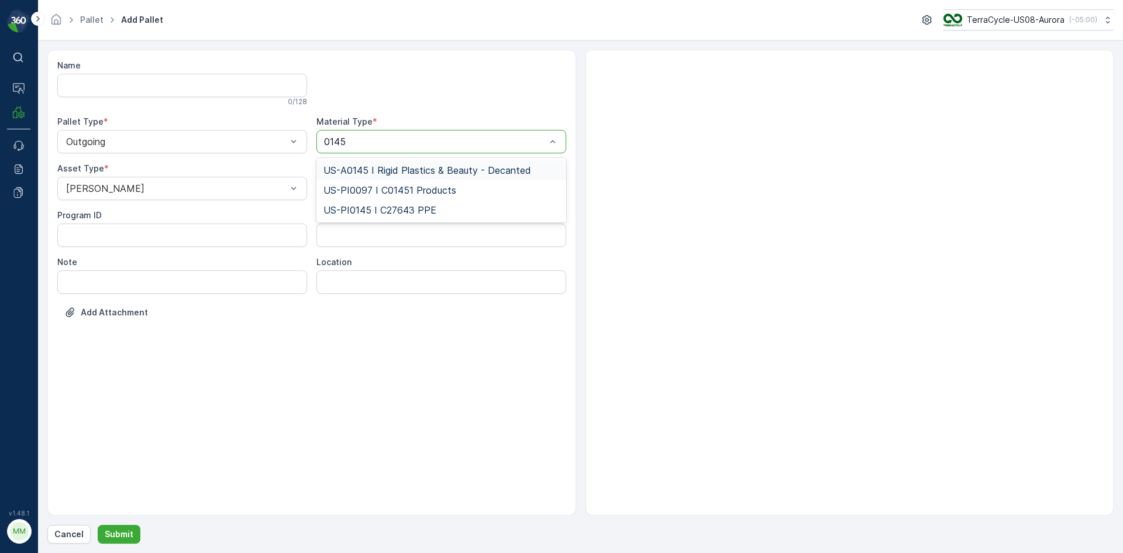
click at [457, 168] on span "US-A0145 I Rigid Plastics & Beauty - Decanted" at bounding box center [428, 170] width 208 height 11
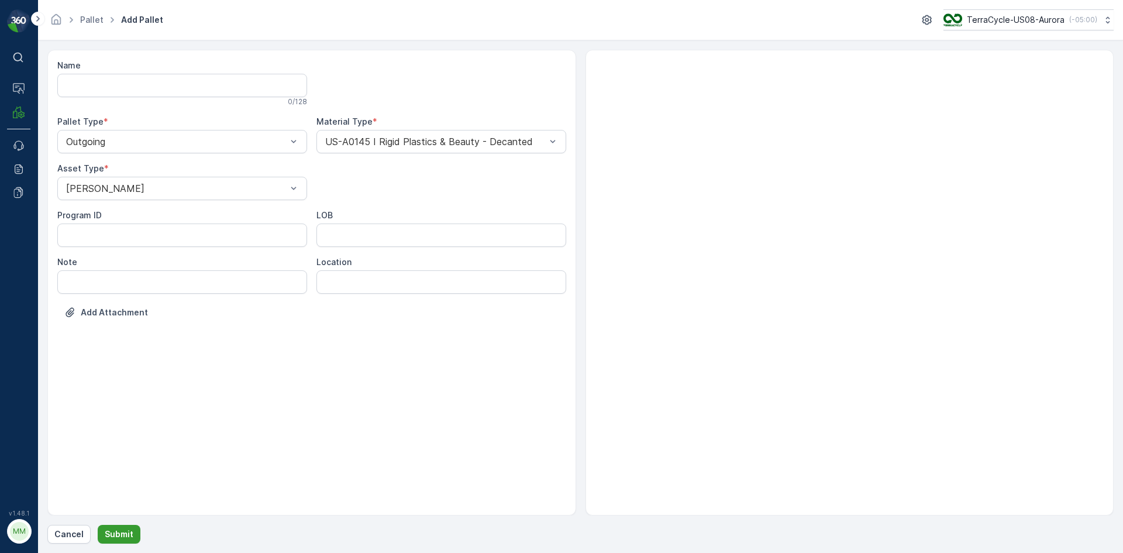
click at [128, 535] on p "Submit" at bounding box center [119, 534] width 29 height 12
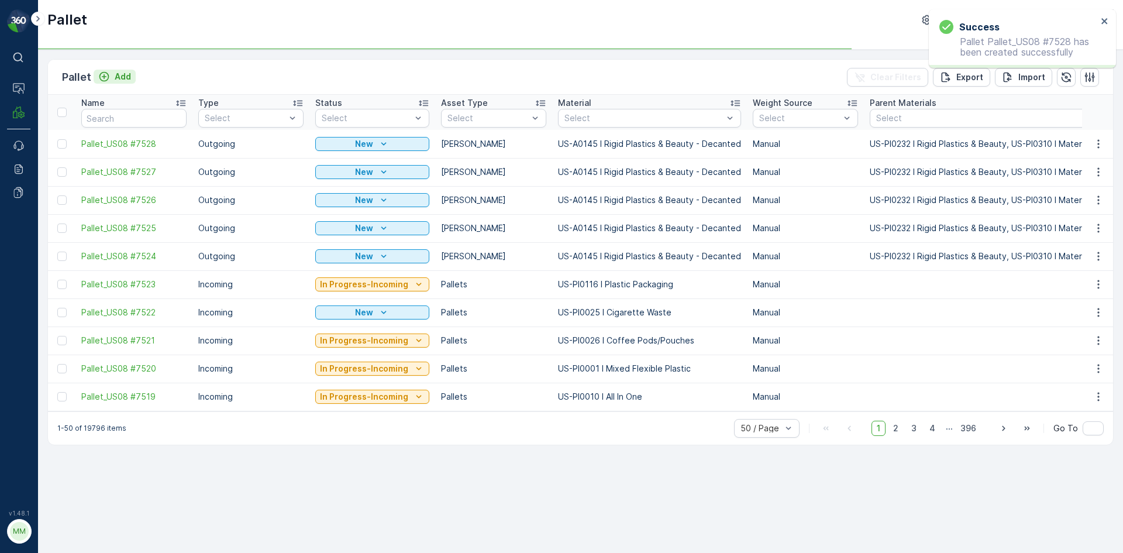
click at [126, 80] on p "Add" at bounding box center [123, 77] width 16 height 12
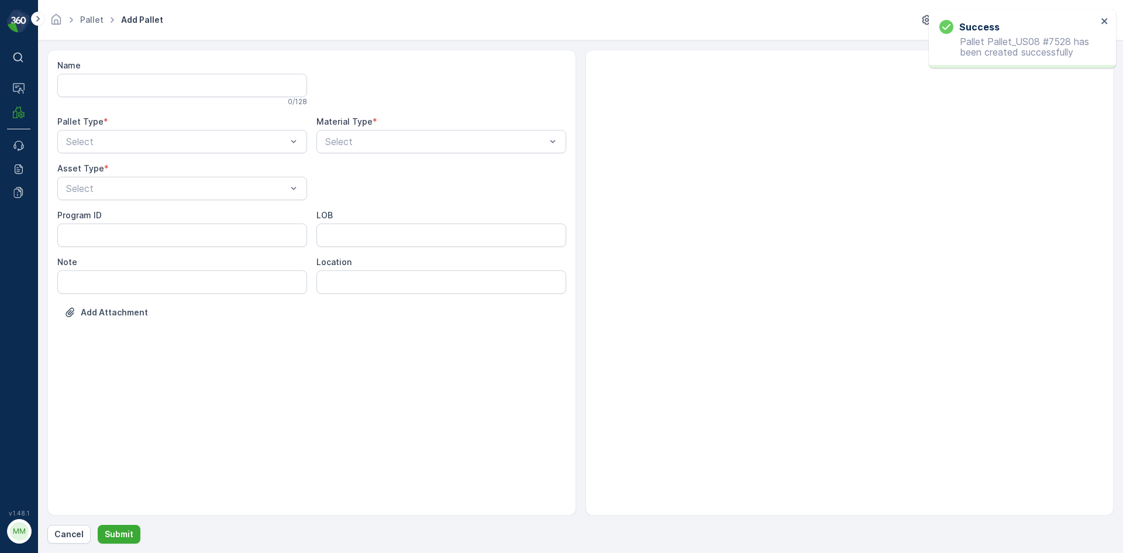
click at [198, 172] on div "Asset Type *" at bounding box center [182, 169] width 250 height 12
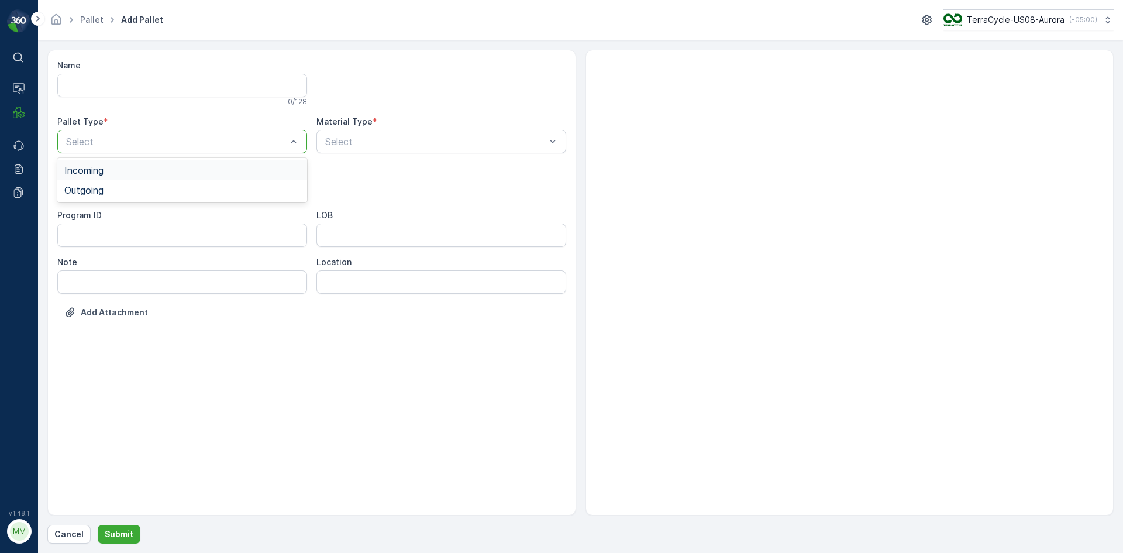
click at [191, 143] on div at bounding box center [176, 141] width 223 height 11
click at [180, 185] on div "Outgoing" at bounding box center [182, 190] width 236 height 11
click at [180, 185] on div at bounding box center [176, 188] width 223 height 11
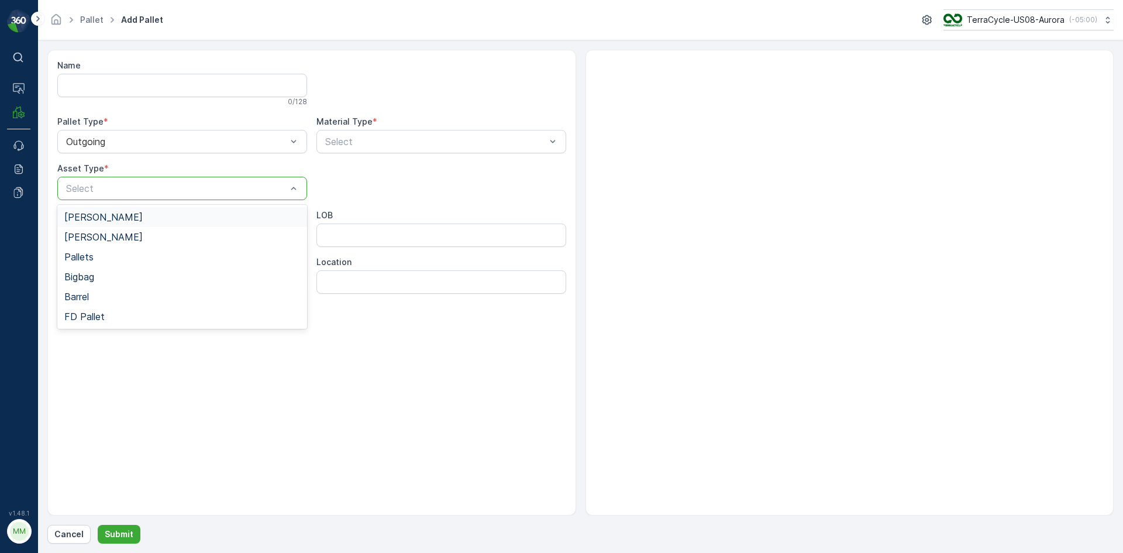
click at [171, 212] on div "[PERSON_NAME]" at bounding box center [182, 217] width 236 height 11
click at [371, 144] on div at bounding box center [435, 141] width 223 height 11
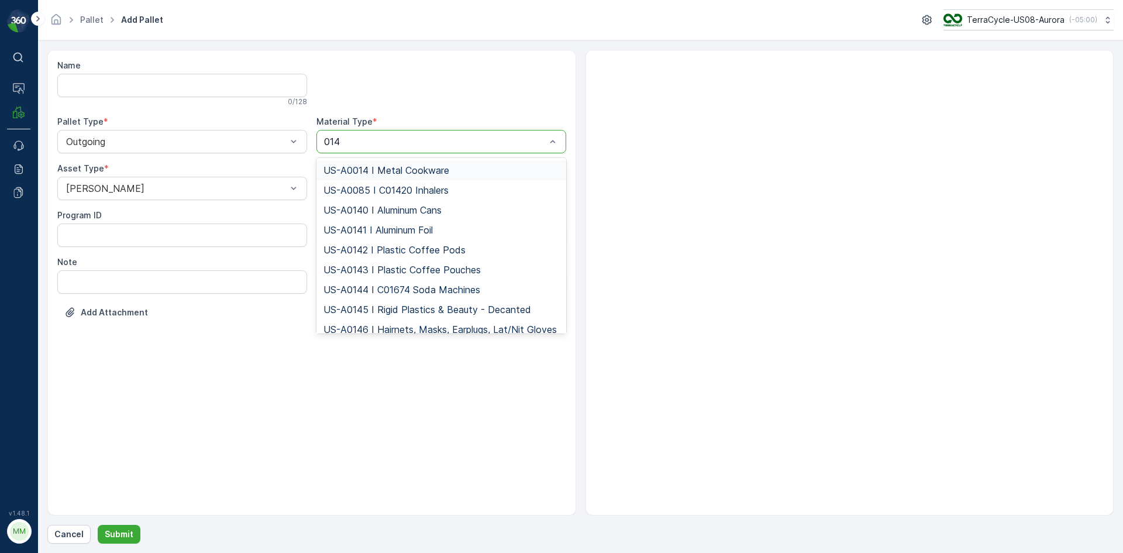
type input "0145"
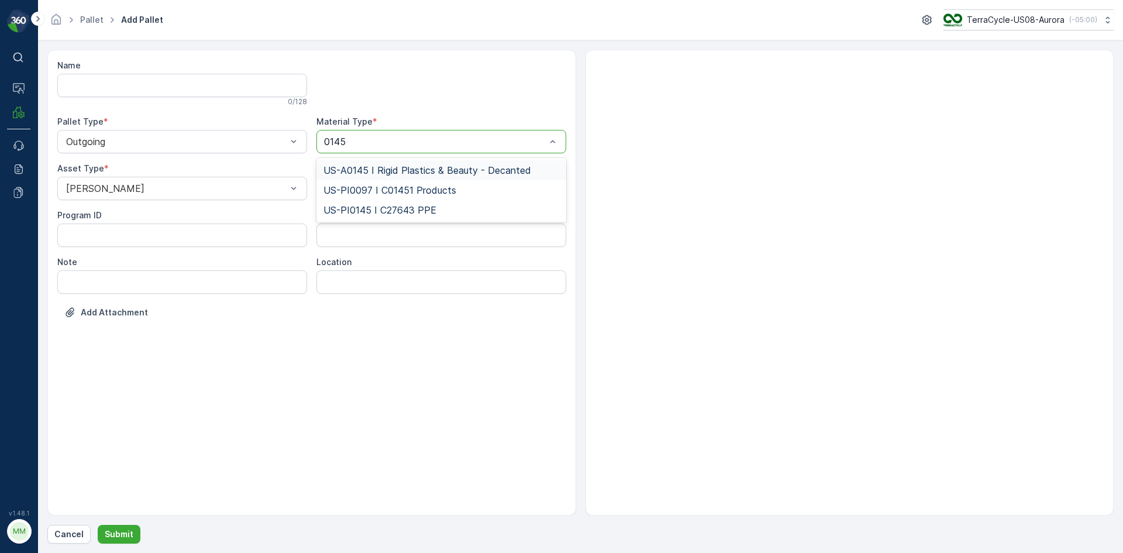
click at [390, 173] on span "US-A0145 I Rigid Plastics & Beauty - Decanted" at bounding box center [428, 170] width 208 height 11
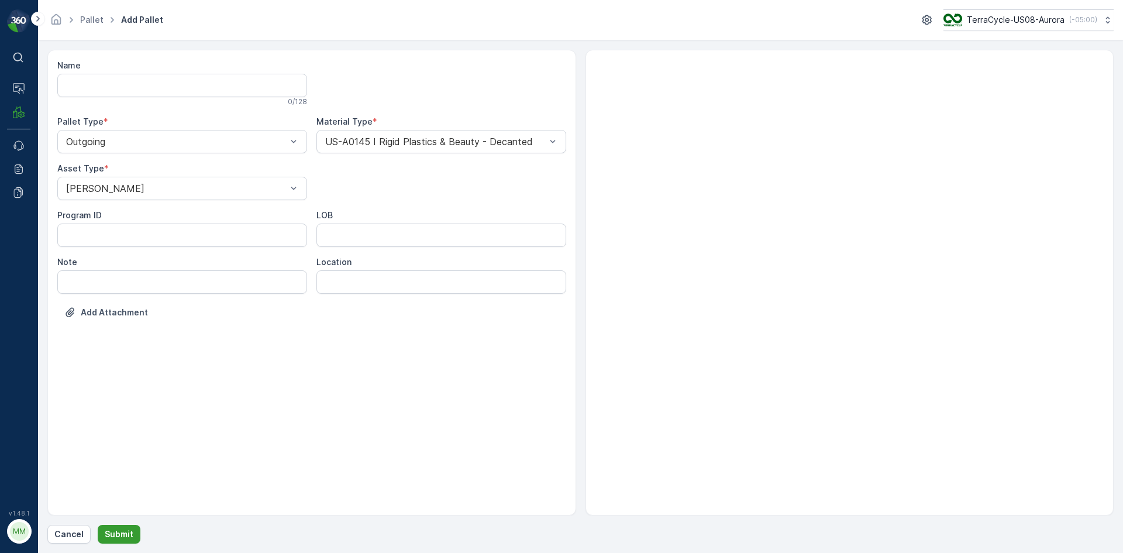
click at [109, 537] on p "Submit" at bounding box center [119, 534] width 29 height 12
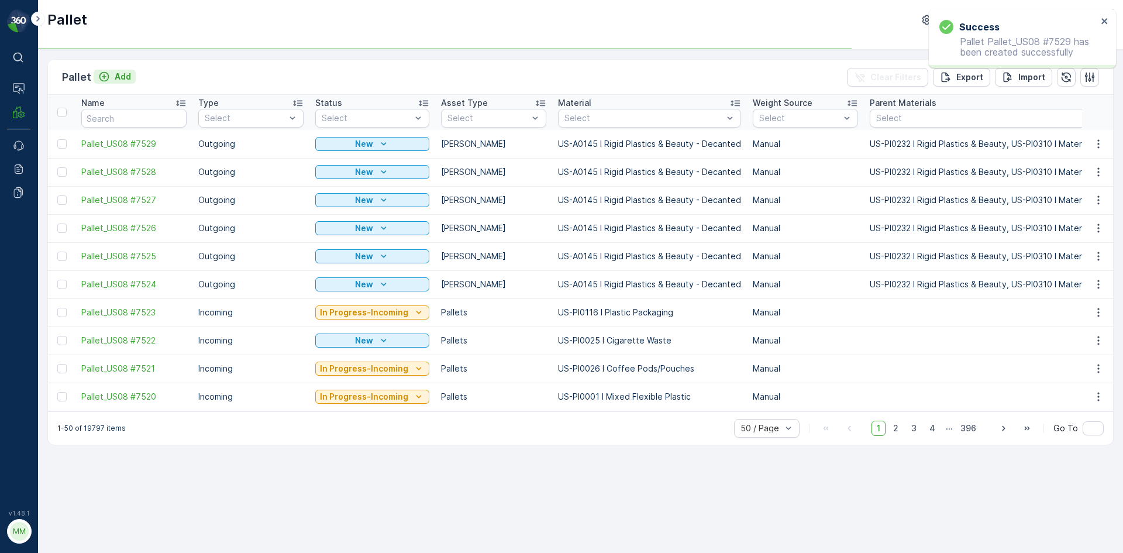
click at [122, 73] on p "Add" at bounding box center [123, 77] width 16 height 12
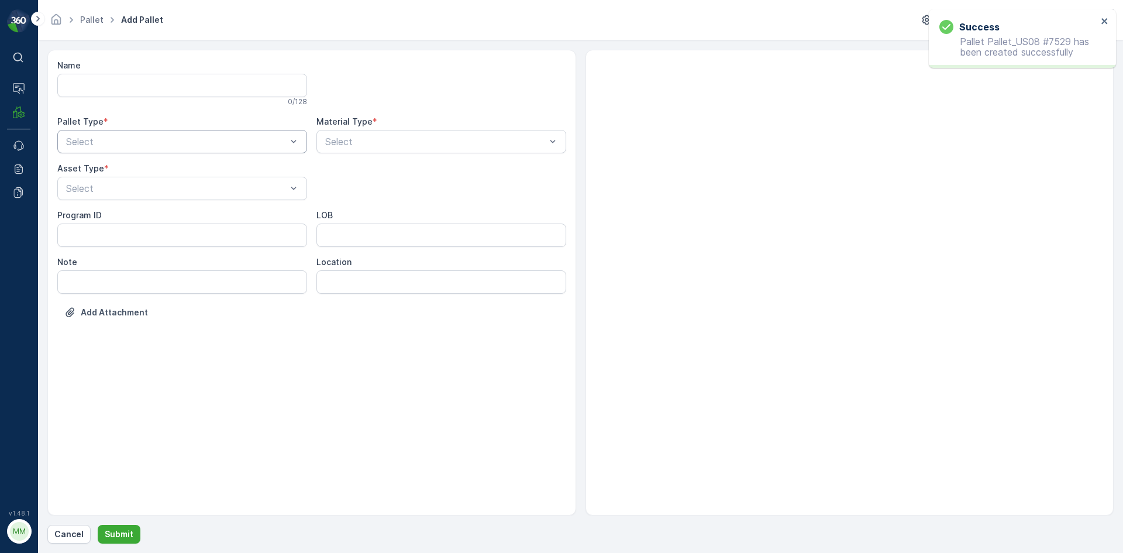
click at [152, 143] on div at bounding box center [176, 141] width 223 height 11
click at [140, 191] on div "Outgoing" at bounding box center [182, 190] width 236 height 11
click at [140, 191] on div at bounding box center [176, 188] width 223 height 11
click at [134, 213] on div "[PERSON_NAME]" at bounding box center [182, 217] width 236 height 11
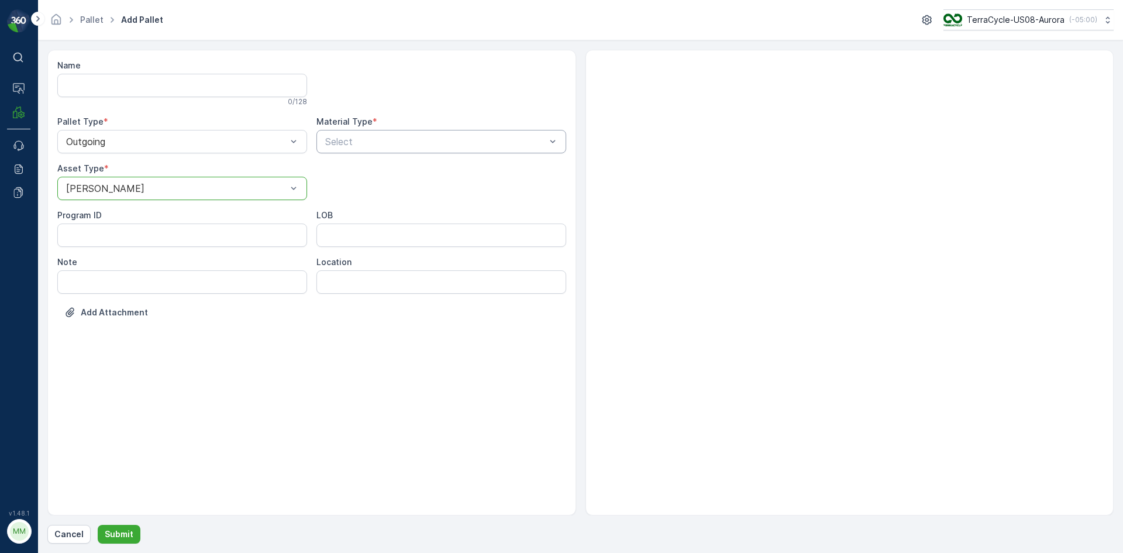
click at [364, 144] on div at bounding box center [435, 141] width 223 height 11
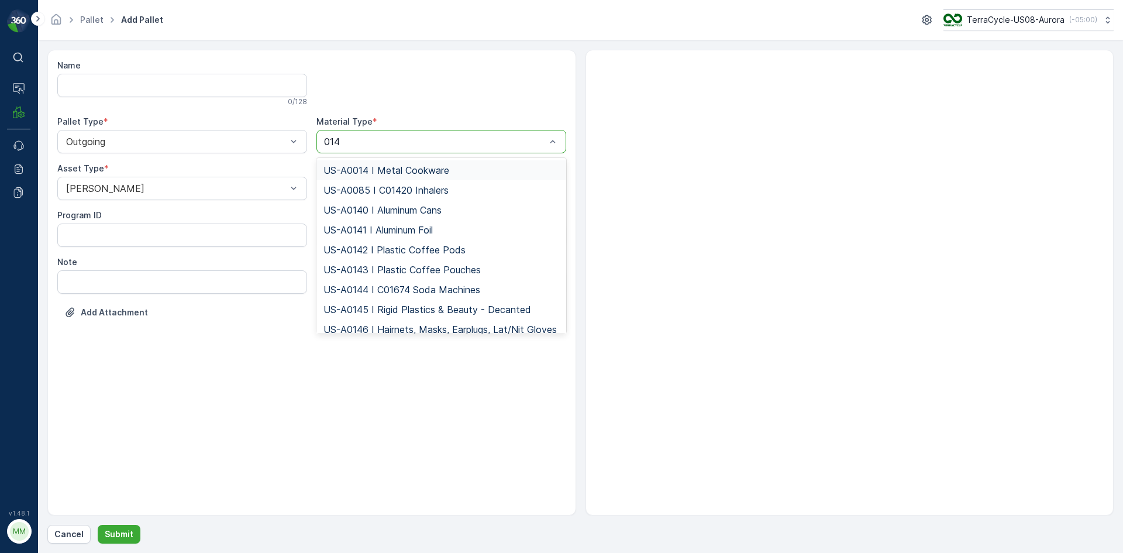
type input "0145"
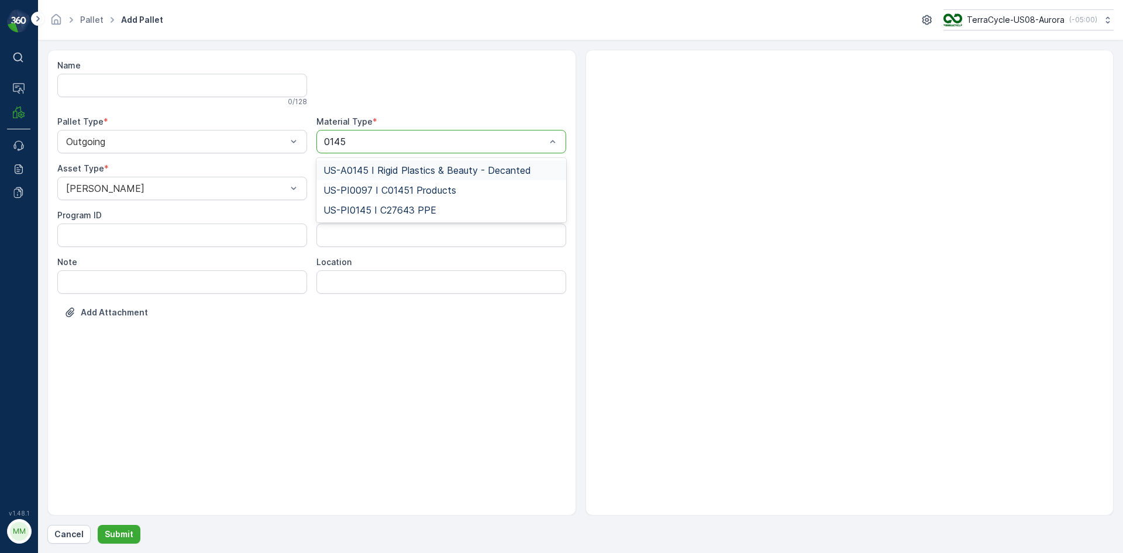
click at [380, 166] on span "US-A0145 I Rigid Plastics & Beauty - Decanted" at bounding box center [428, 170] width 208 height 11
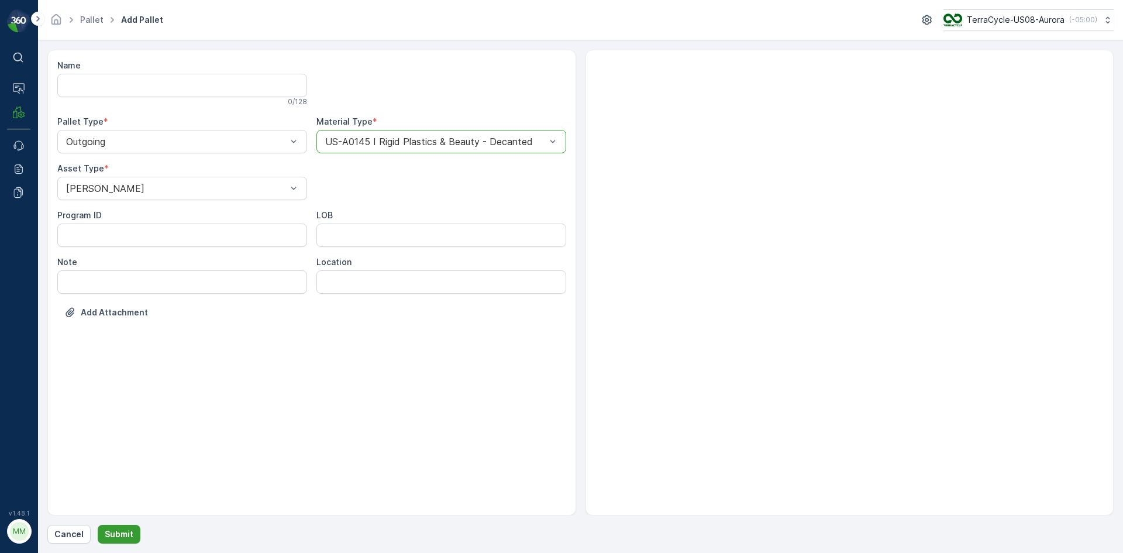
click at [133, 532] on button "Submit" at bounding box center [119, 534] width 43 height 19
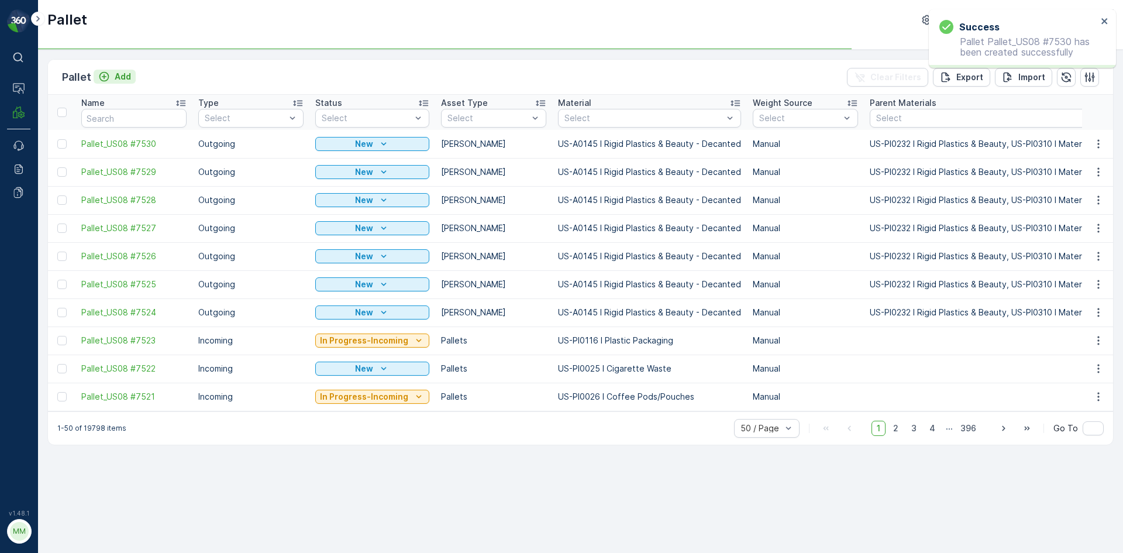
click at [111, 70] on button "Add" at bounding box center [115, 77] width 42 height 14
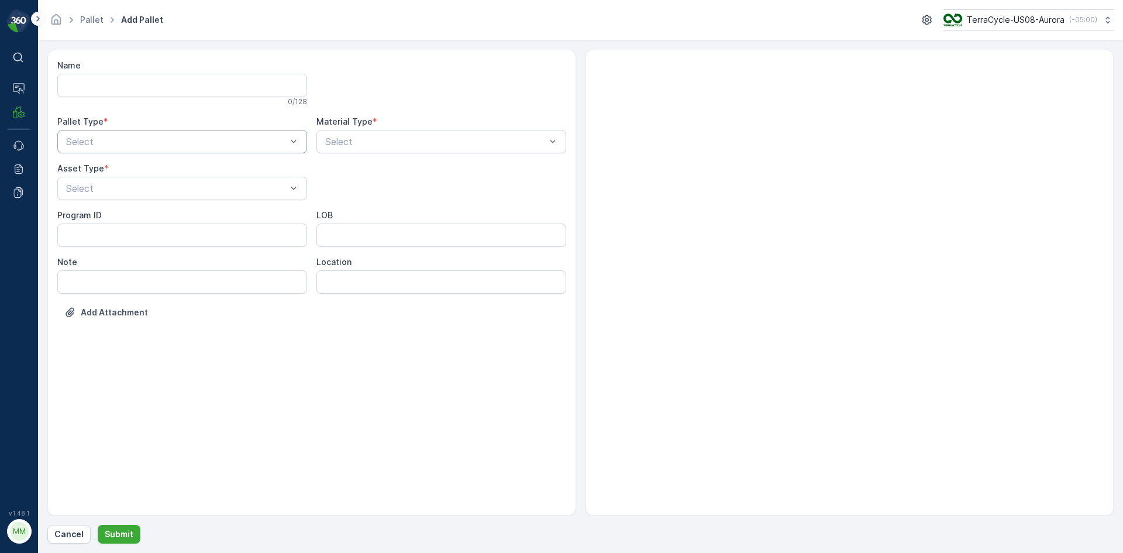
click at [156, 138] on div at bounding box center [176, 141] width 223 height 11
click at [146, 184] on div "Outgoing" at bounding box center [182, 190] width 250 height 20
click at [146, 184] on div at bounding box center [176, 188] width 223 height 11
click at [135, 214] on div "[PERSON_NAME]" at bounding box center [182, 217] width 236 height 11
click at [487, 139] on div at bounding box center [435, 141] width 223 height 11
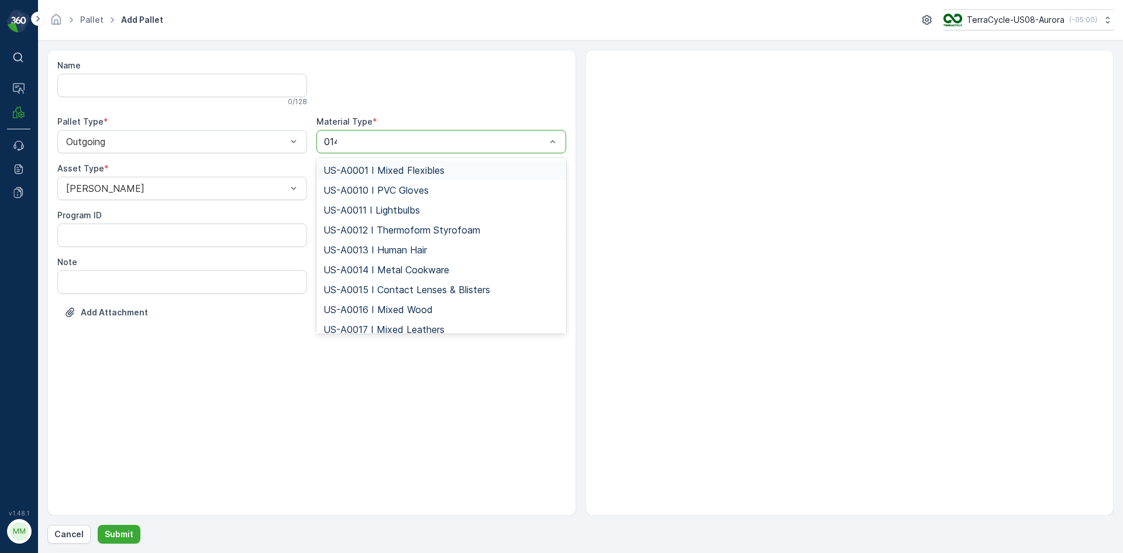
type input "0145"
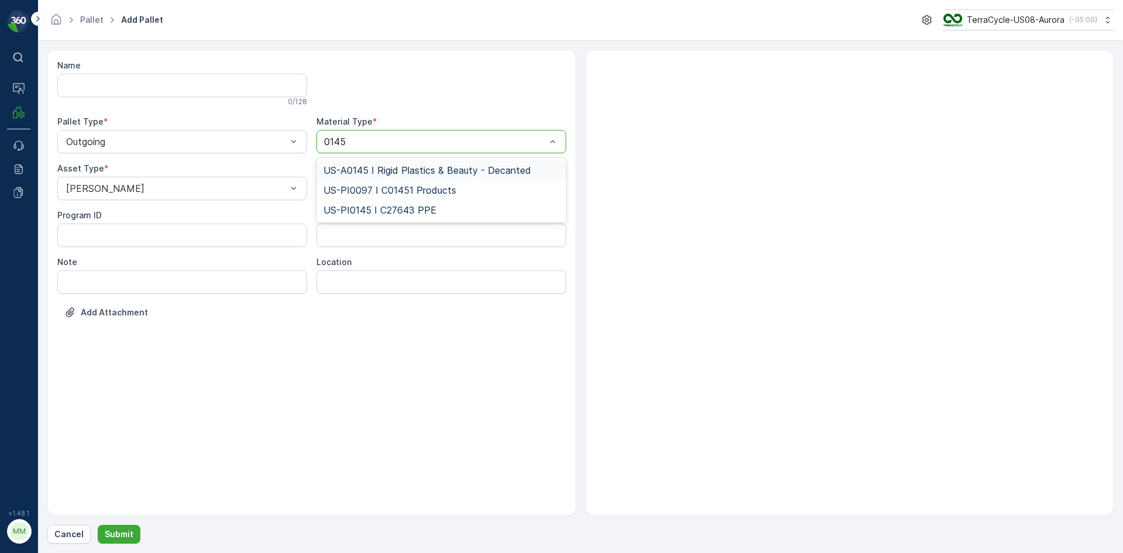
click at [493, 168] on span "US-A0145 I Rigid Plastics & Beauty - Decanted" at bounding box center [428, 170] width 208 height 11
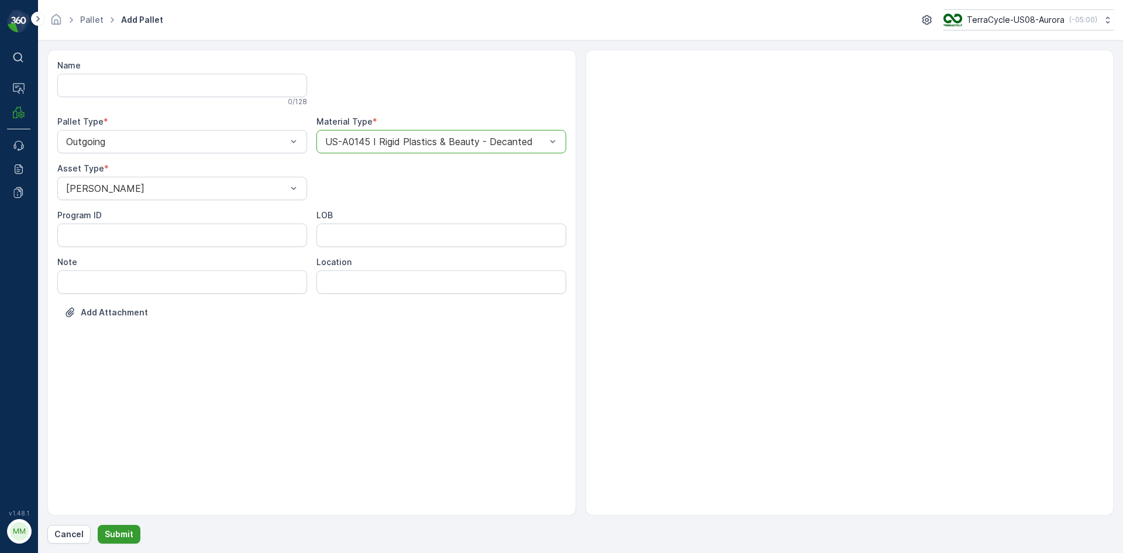
click at [118, 538] on p "Submit" at bounding box center [119, 534] width 29 height 12
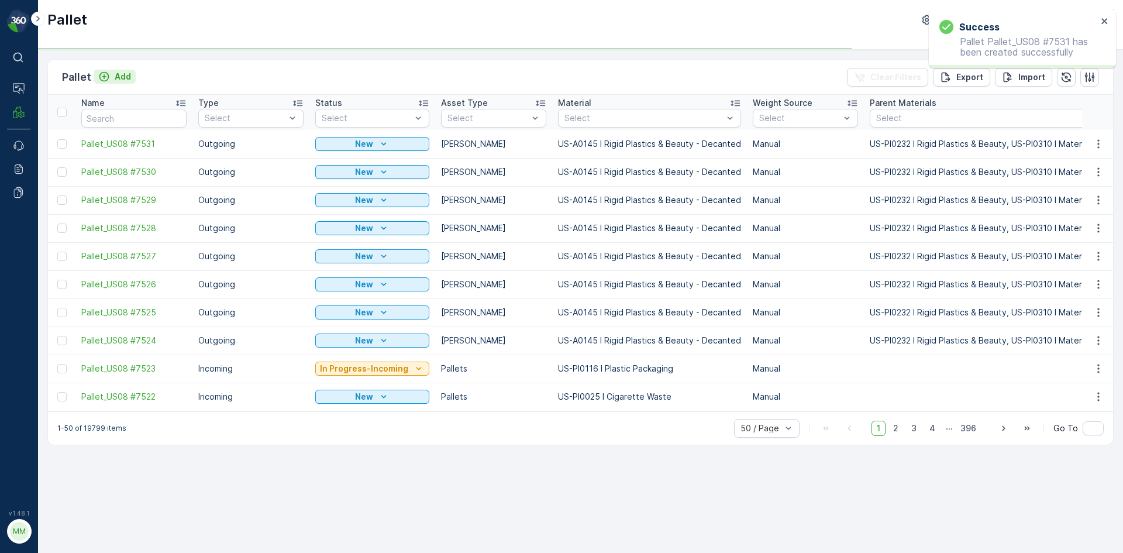
click at [125, 75] on p "Add" at bounding box center [123, 77] width 16 height 12
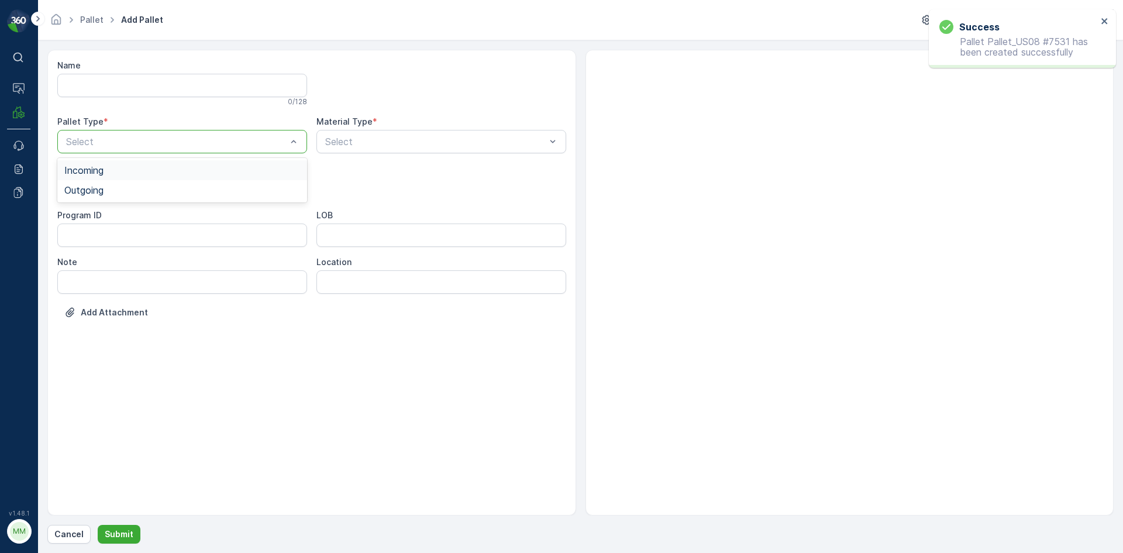
click at [138, 145] on div at bounding box center [176, 141] width 223 height 11
click at [135, 185] on div "Outgoing" at bounding box center [182, 190] width 236 height 11
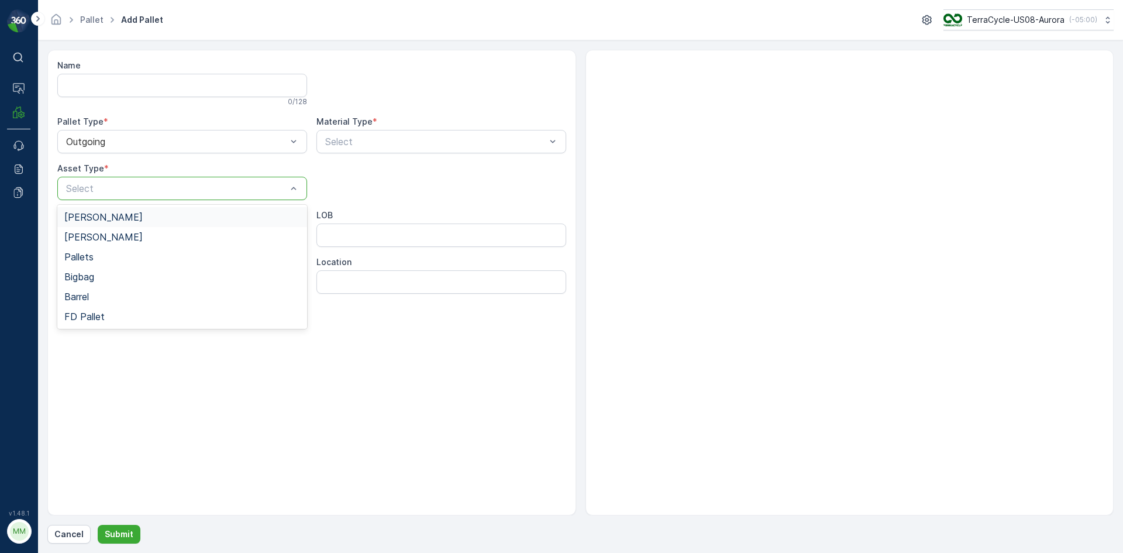
click at [135, 185] on div at bounding box center [176, 188] width 223 height 11
click at [126, 214] on div "[PERSON_NAME]" at bounding box center [182, 217] width 236 height 11
click at [397, 140] on div at bounding box center [435, 141] width 223 height 11
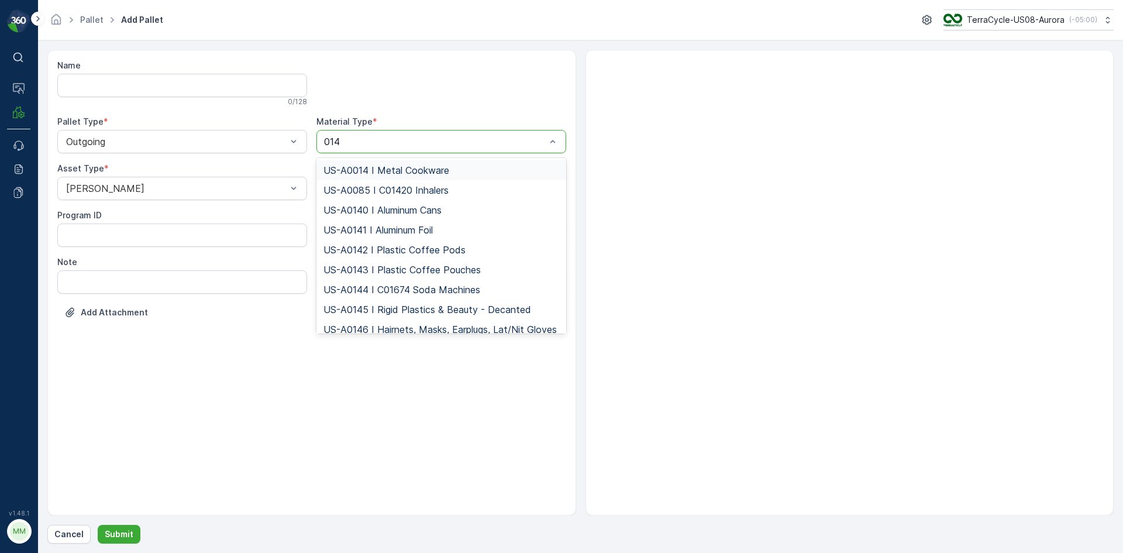
type input "0145"
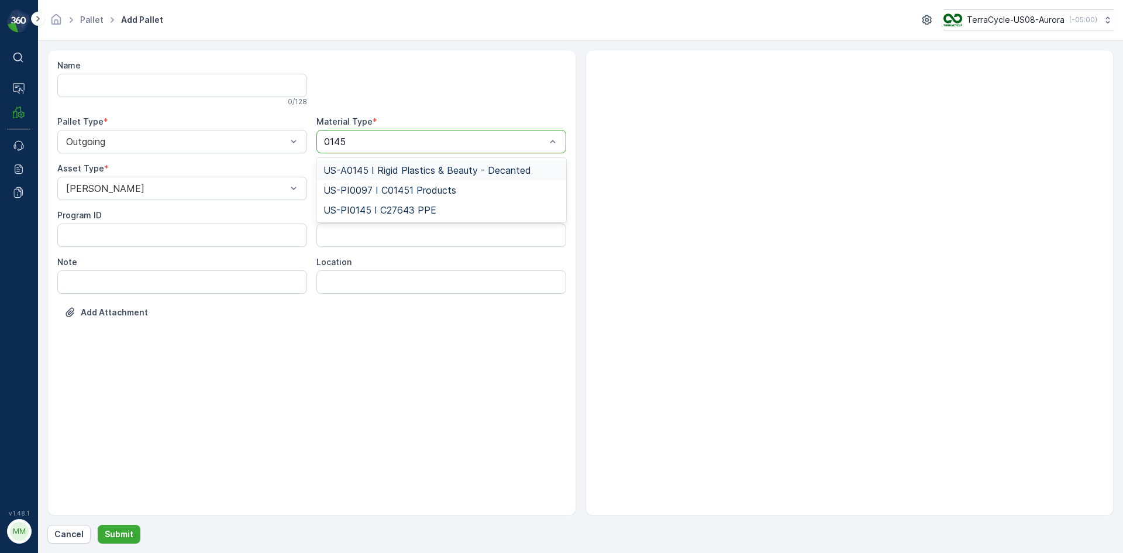
click at [383, 170] on span "US-A0145 I Rigid Plastics & Beauty - Decanted" at bounding box center [428, 170] width 208 height 11
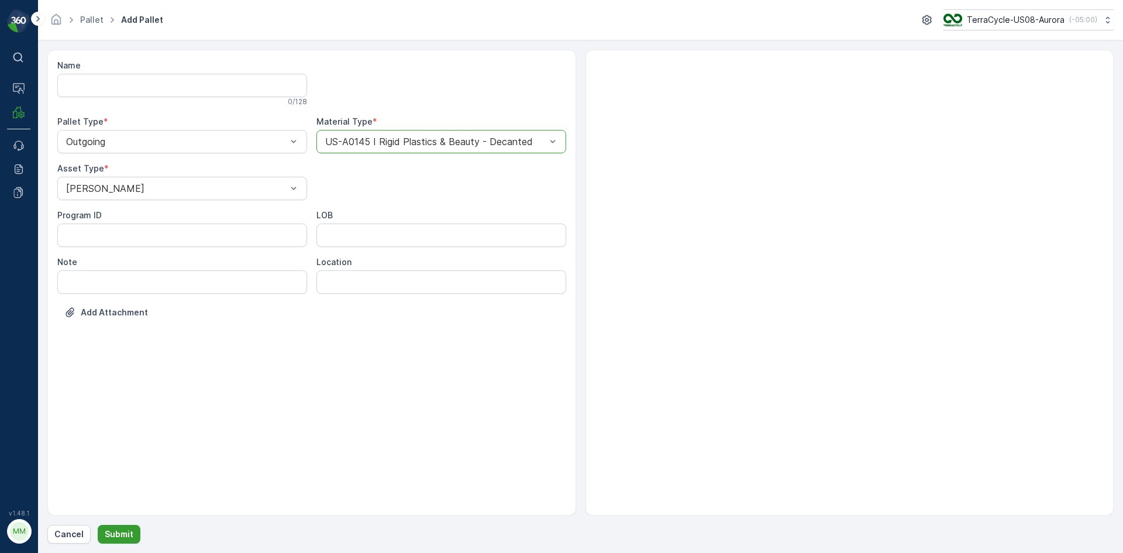
click at [109, 535] on p "Submit" at bounding box center [119, 534] width 29 height 12
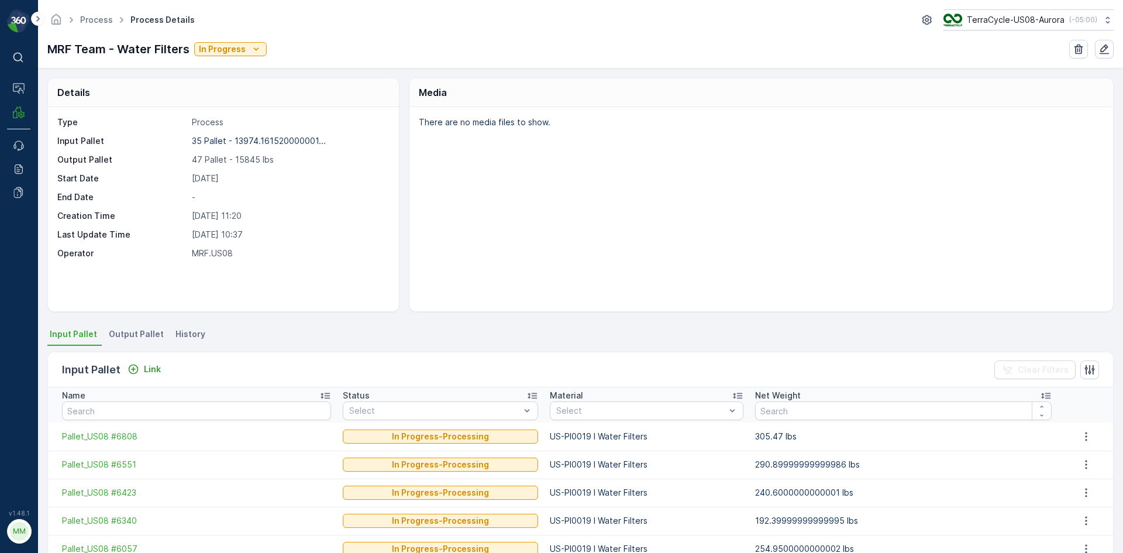
scroll to position [59, 0]
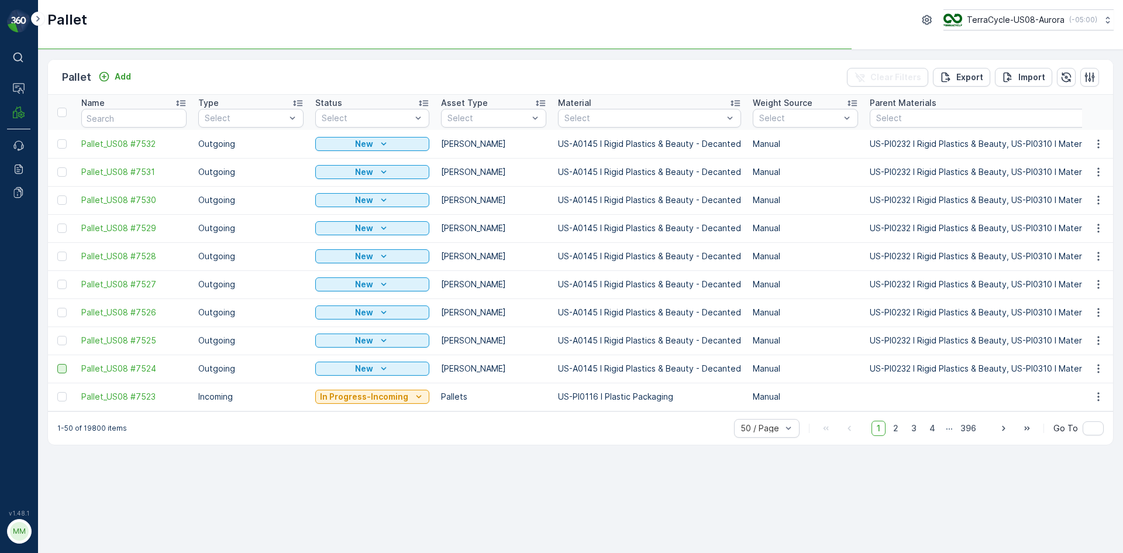
click at [61, 369] on div at bounding box center [61, 368] width 9 height 9
click at [57, 364] on input "checkbox" at bounding box center [57, 364] width 0 height 0
click at [59, 338] on div at bounding box center [61, 340] width 9 height 9
click at [57, 336] on input "checkbox" at bounding box center [57, 336] width 0 height 0
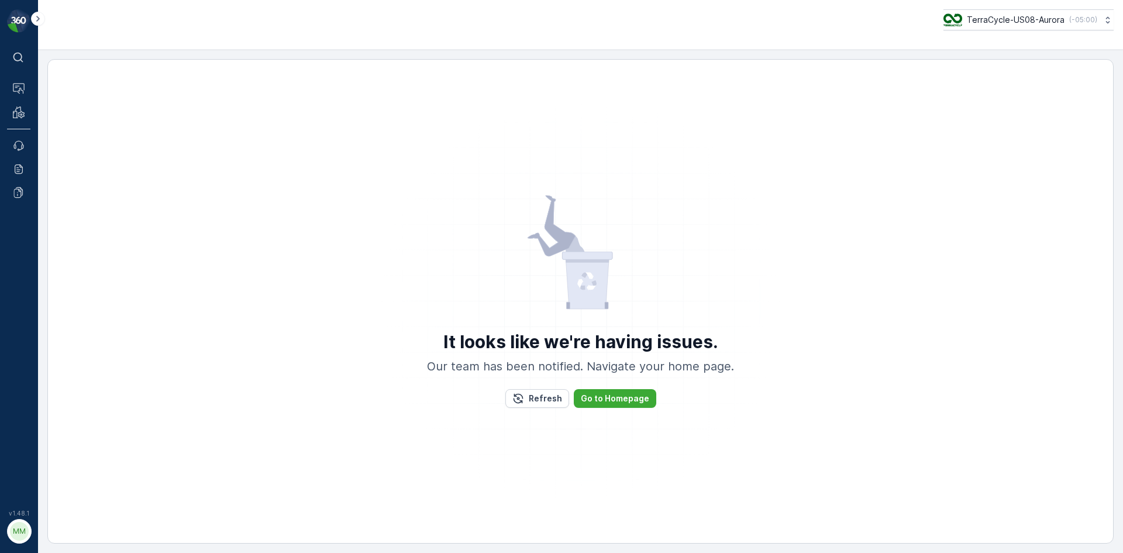
click at [60, 312] on div "It looks like we're having issues. Our team has been notified. Navigate your ho…" at bounding box center [580, 301] width 1066 height 484
click at [63, 282] on div "It looks like we're having issues. Our team has been notified. Navigate your ho…" at bounding box center [580, 301] width 1037 height 460
click at [542, 397] on p "Refresh" at bounding box center [545, 399] width 33 height 12
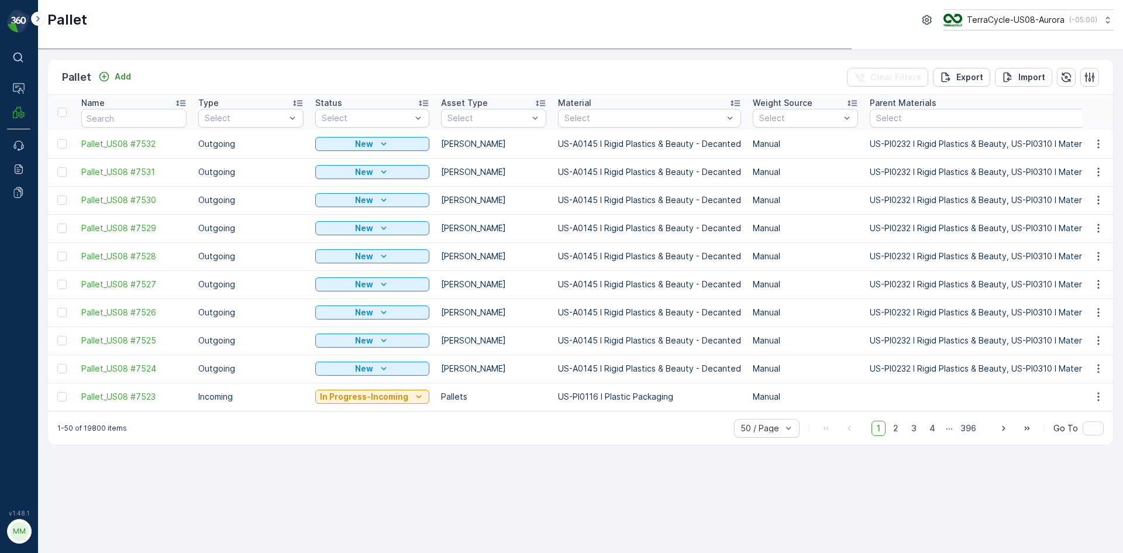
drag, startPoint x: 60, startPoint y: 144, endPoint x: 60, endPoint y: 165, distance: 20.5
click at [60, 144] on div at bounding box center [61, 143] width 9 height 9
click at [57, 139] on input "checkbox" at bounding box center [57, 139] width 0 height 0
click at [61, 174] on div at bounding box center [61, 171] width 9 height 9
click at [57, 167] on input "checkbox" at bounding box center [57, 167] width 0 height 0
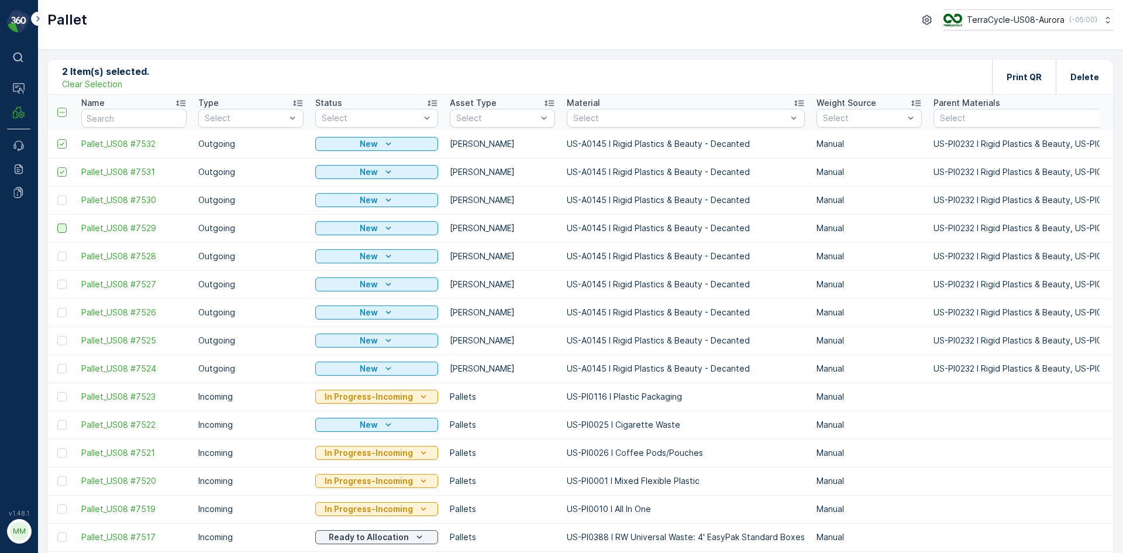
click at [63, 227] on div at bounding box center [61, 227] width 9 height 9
click at [57, 223] on input "checkbox" at bounding box center [57, 223] width 0 height 0
click at [60, 198] on div at bounding box center [61, 199] width 9 height 9
click at [57, 195] on input "checkbox" at bounding box center [57, 195] width 0 height 0
click at [55, 258] on td at bounding box center [61, 256] width 27 height 28
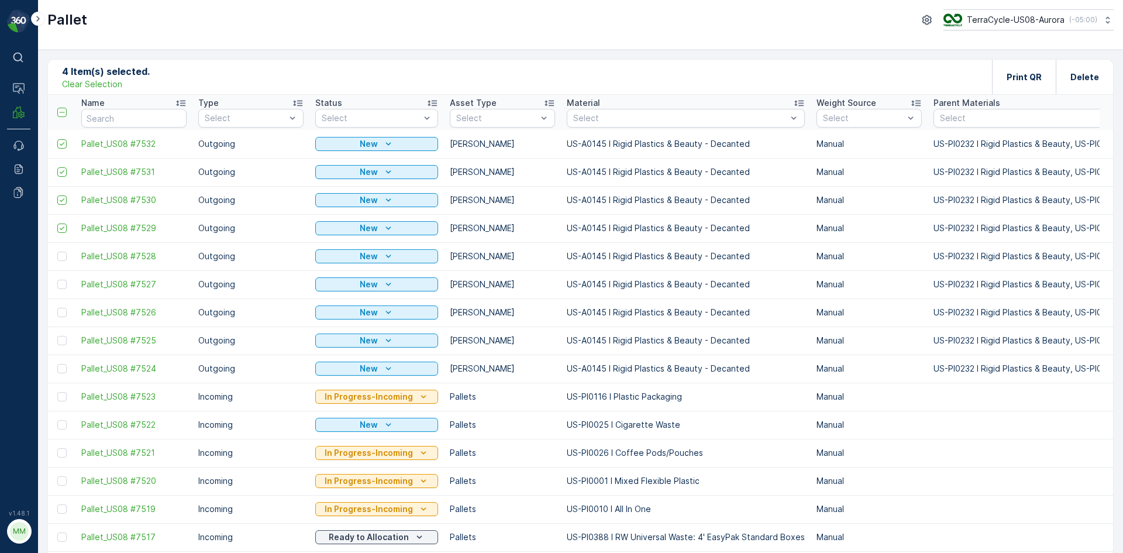
click at [65, 251] on td at bounding box center [61, 256] width 27 height 28
click at [65, 256] on div at bounding box center [61, 256] width 9 height 9
click at [57, 252] on input "checkbox" at bounding box center [57, 252] width 0 height 0
click at [60, 287] on div at bounding box center [61, 284] width 9 height 9
click at [57, 280] on input "checkbox" at bounding box center [57, 280] width 0 height 0
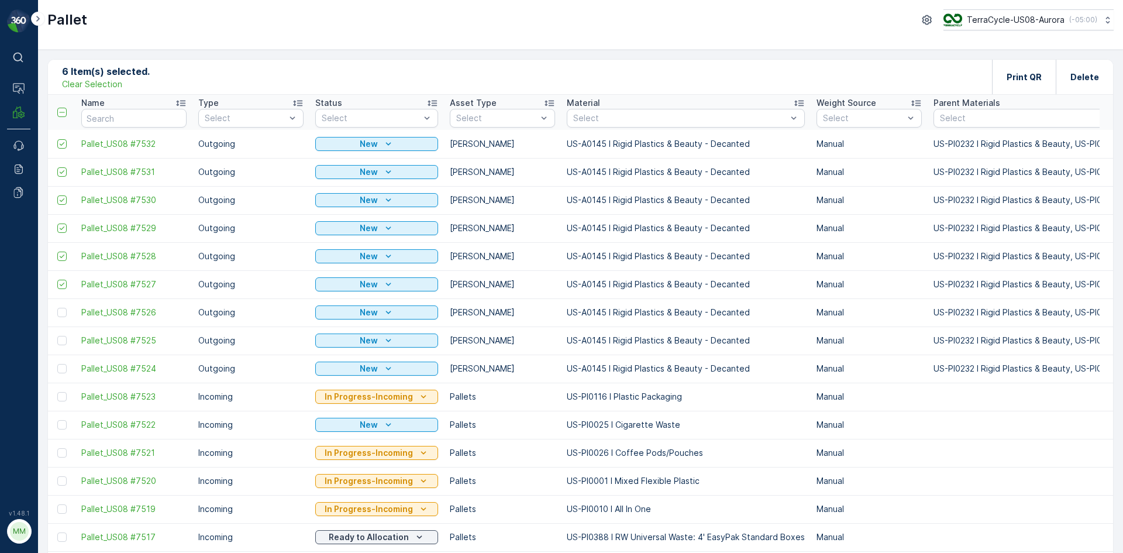
drag, startPoint x: 63, startPoint y: 367, endPoint x: 66, endPoint y: 349, distance: 18.5
click at [63, 364] on div at bounding box center [61, 368] width 9 height 9
click at [57, 364] on input "checkbox" at bounding box center [57, 364] width 0 height 0
click at [63, 342] on div at bounding box center [61, 340] width 9 height 9
click at [57, 336] on input "checkbox" at bounding box center [57, 336] width 0 height 0
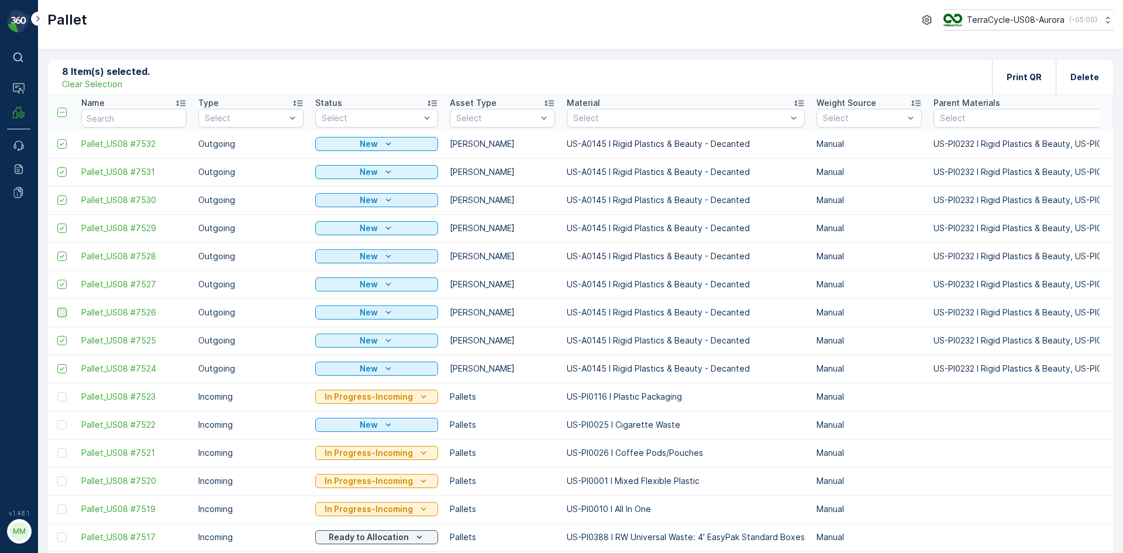
click at [62, 313] on div at bounding box center [61, 312] width 9 height 9
click at [57, 308] on input "checkbox" at bounding box center [57, 308] width 0 height 0
click at [1062, 0] on html "⌘B Operations MRF Events Reports Documents v 1.48.1 MM MRF.US08 Pallet TerraCyc…" at bounding box center [561, 276] width 1123 height 553
click at [1033, 79] on p "Print QR" at bounding box center [1024, 77] width 35 height 12
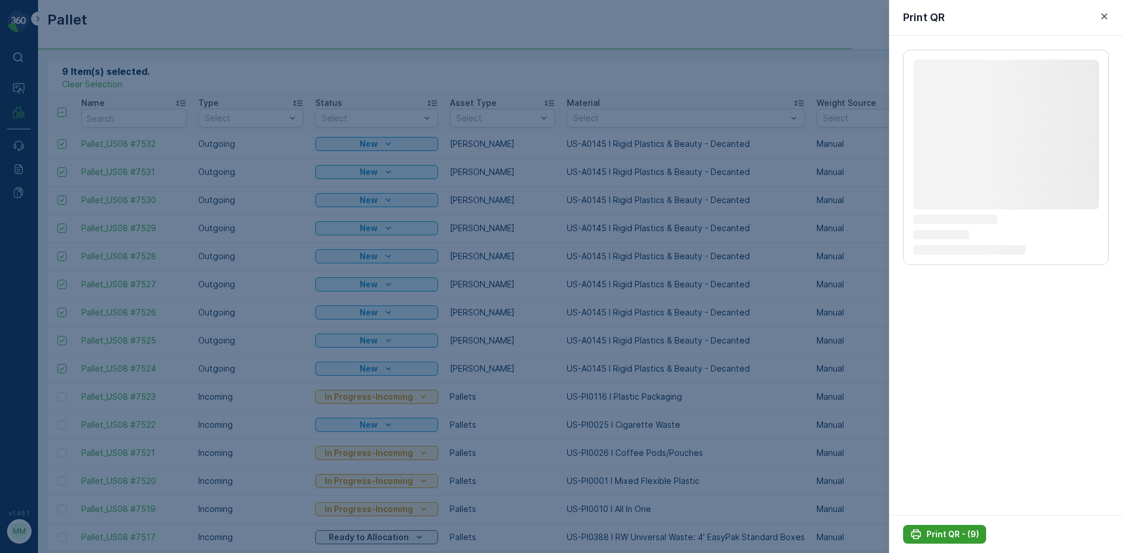
click at [962, 538] on p "Print QR - (9)" at bounding box center [953, 534] width 53 height 12
click at [938, 533] on p "Print QR - (9)" at bounding box center [953, 534] width 53 height 12
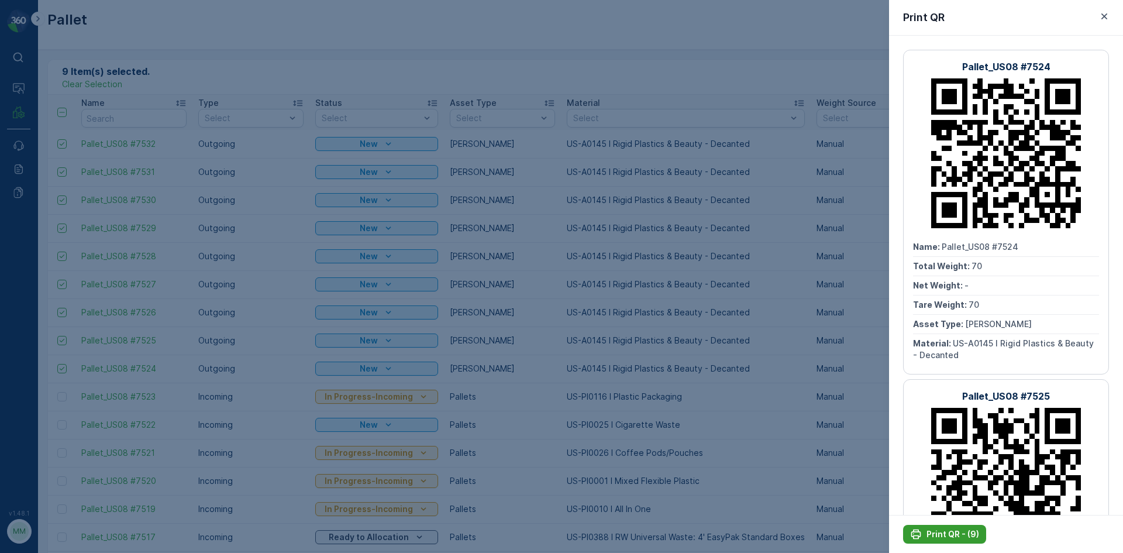
click at [938, 533] on p "Print QR - (9)" at bounding box center [953, 534] width 53 height 12
click at [1107, 16] on icon "button" at bounding box center [1105, 17] width 12 height 12
